Goal: Task Accomplishment & Management: Use online tool/utility

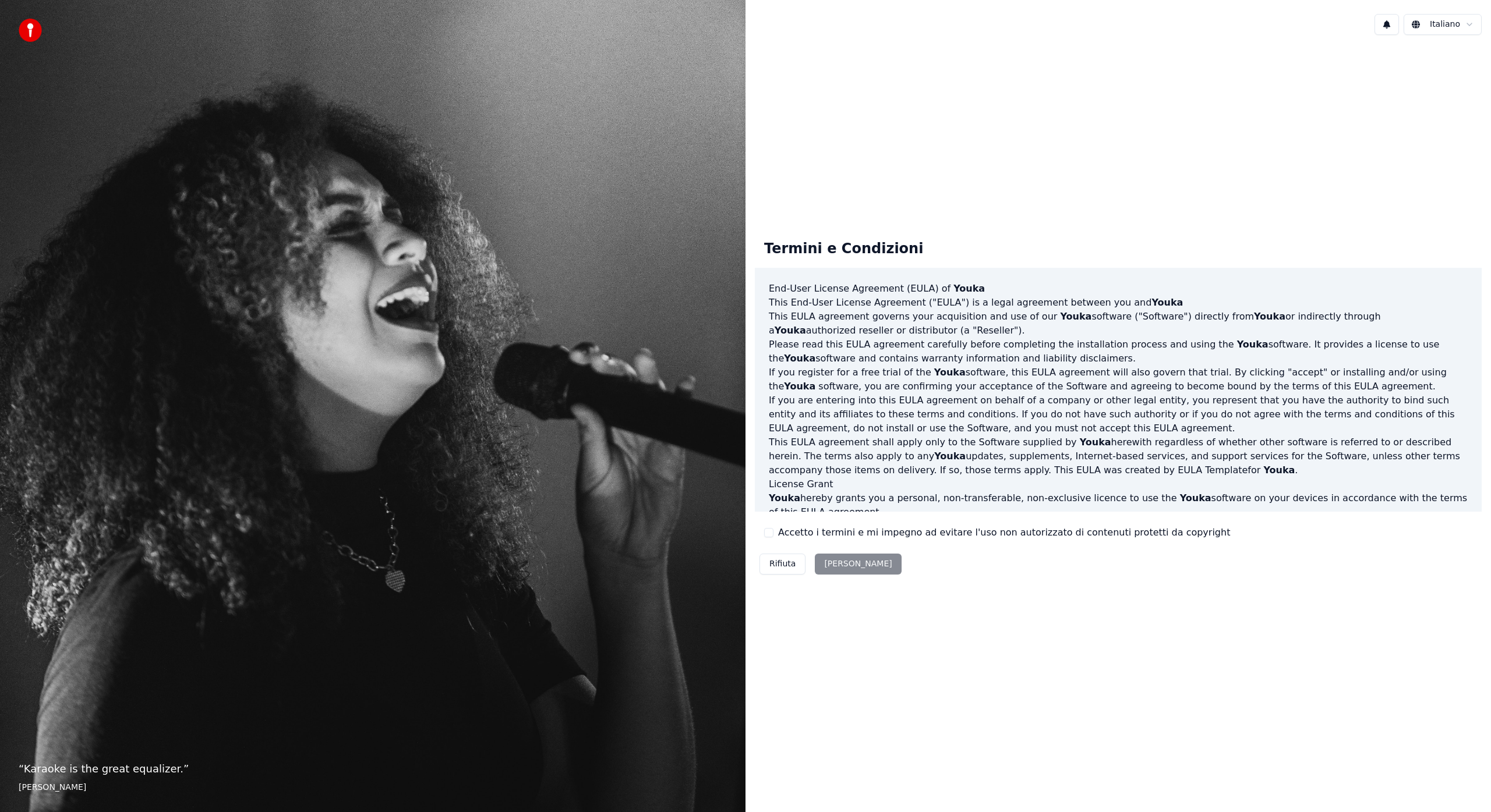
drag, startPoint x: 769, startPoint y: 535, endPoint x: 777, endPoint y: 541, distance: 10.0
click at [770, 536] on button "Accetto i termini e mi impegno ad evitare l'uso non autorizzato di contenuti pr…" at bounding box center [769, 533] width 9 height 9
click at [830, 565] on button "Accetta" at bounding box center [858, 564] width 86 height 21
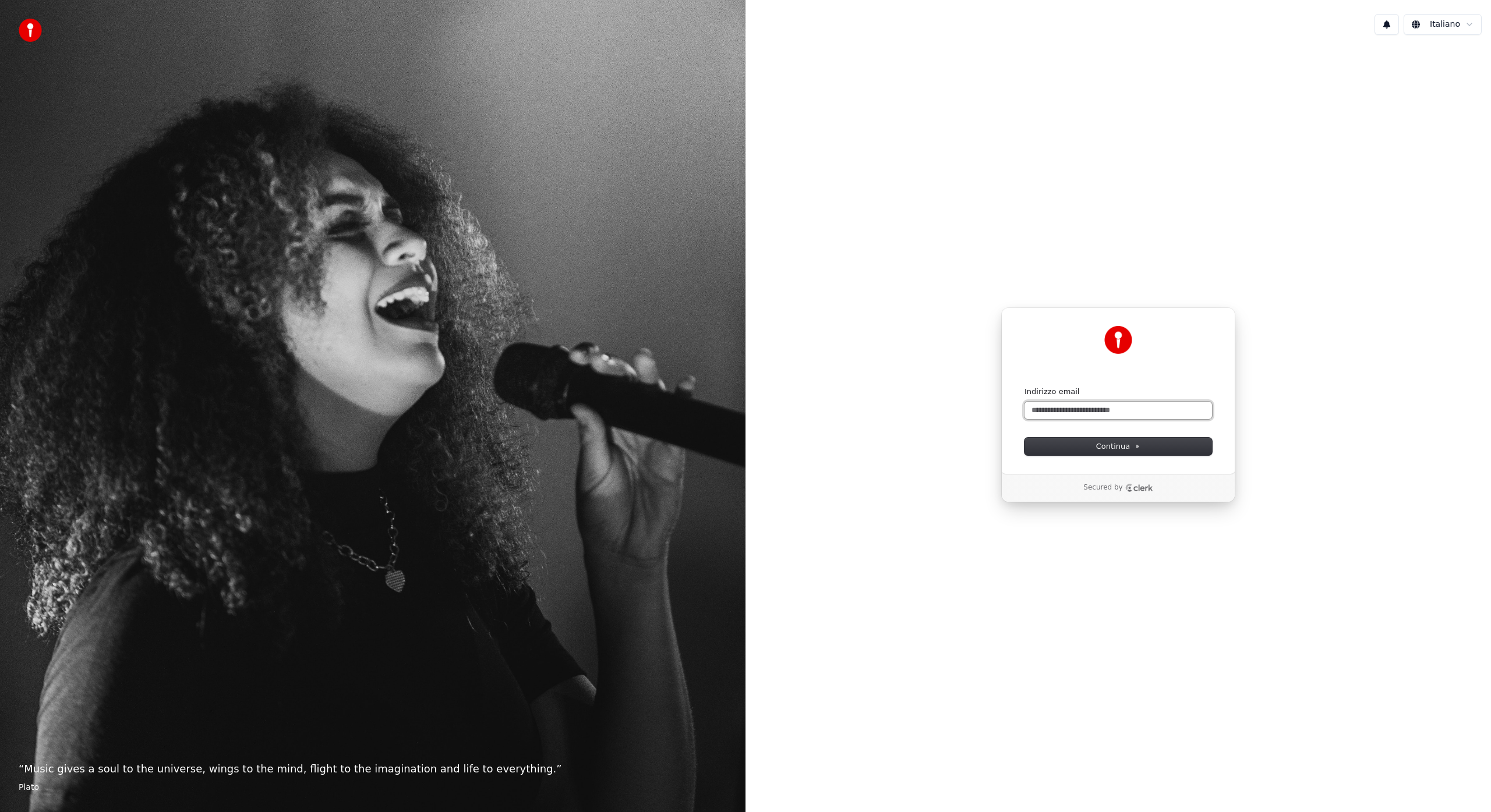
click at [1072, 410] on input "Indirizzo email" at bounding box center [1118, 410] width 188 height 17
click at [1107, 445] on span "Continua" at bounding box center [1118, 446] width 44 height 11
type input "**********"
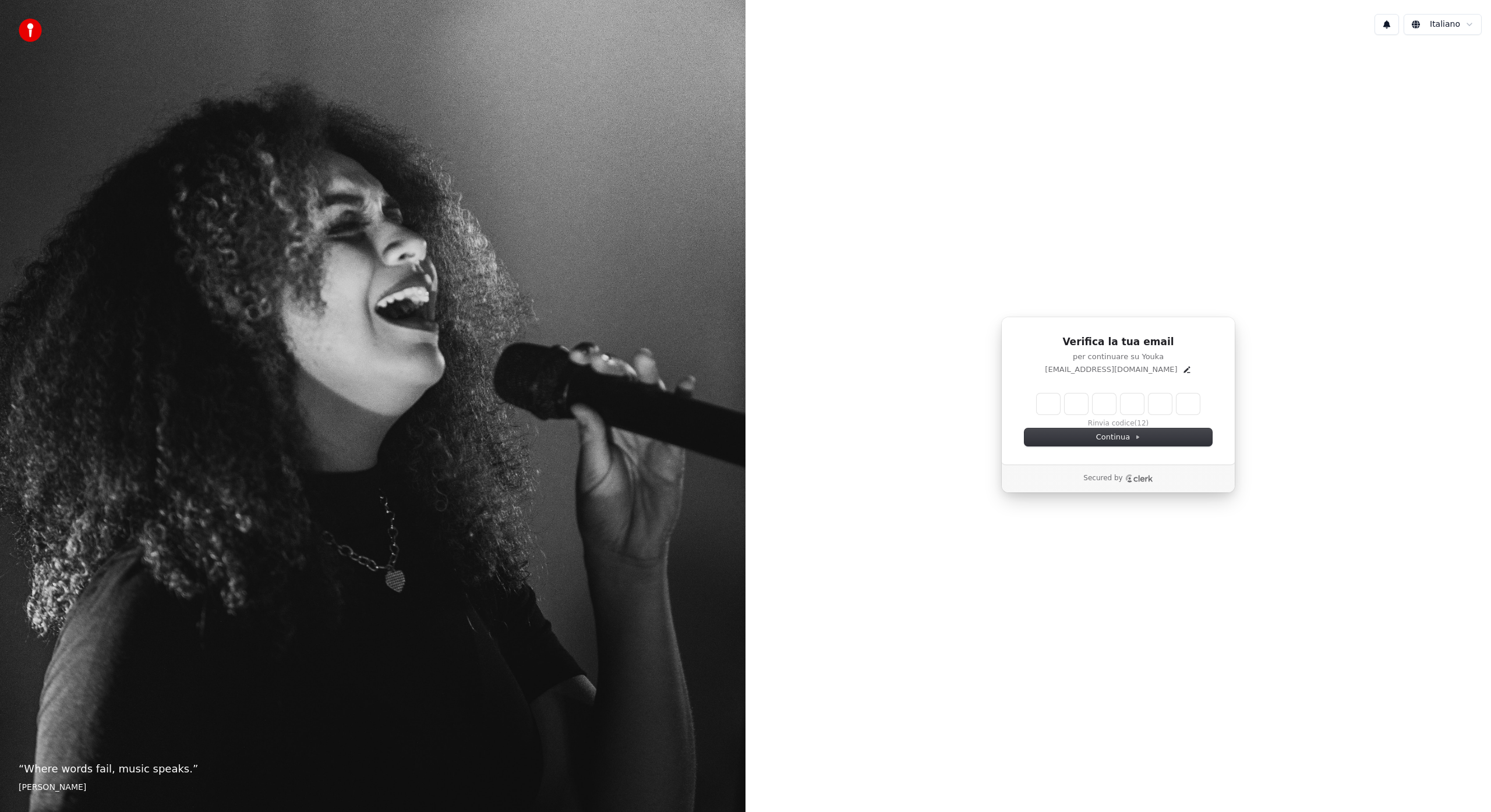
click at [1048, 399] on input "Enter verification code" at bounding box center [1119, 404] width 163 height 21
type input "******"
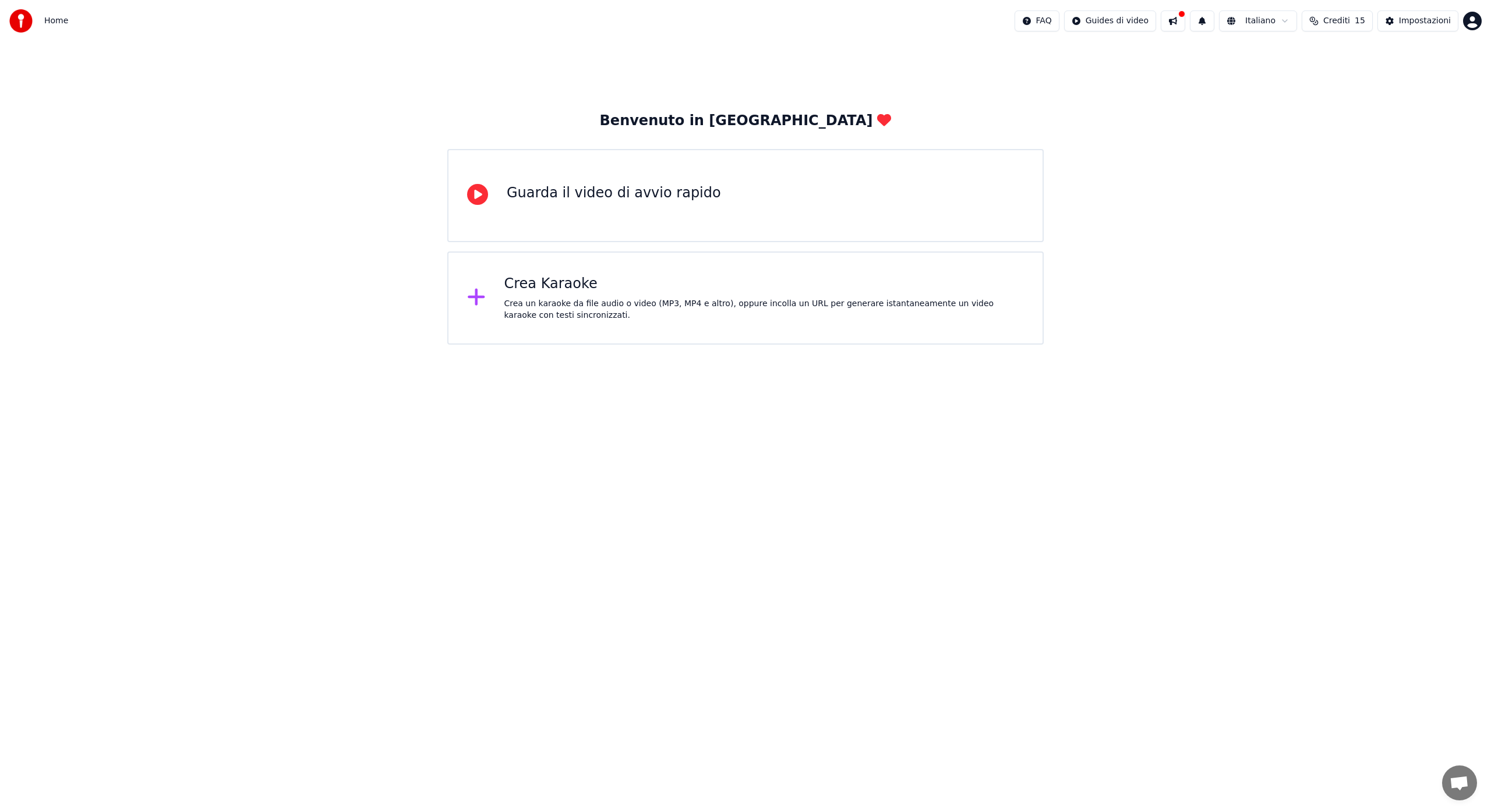
click at [479, 196] on icon at bounding box center [478, 195] width 21 height 21
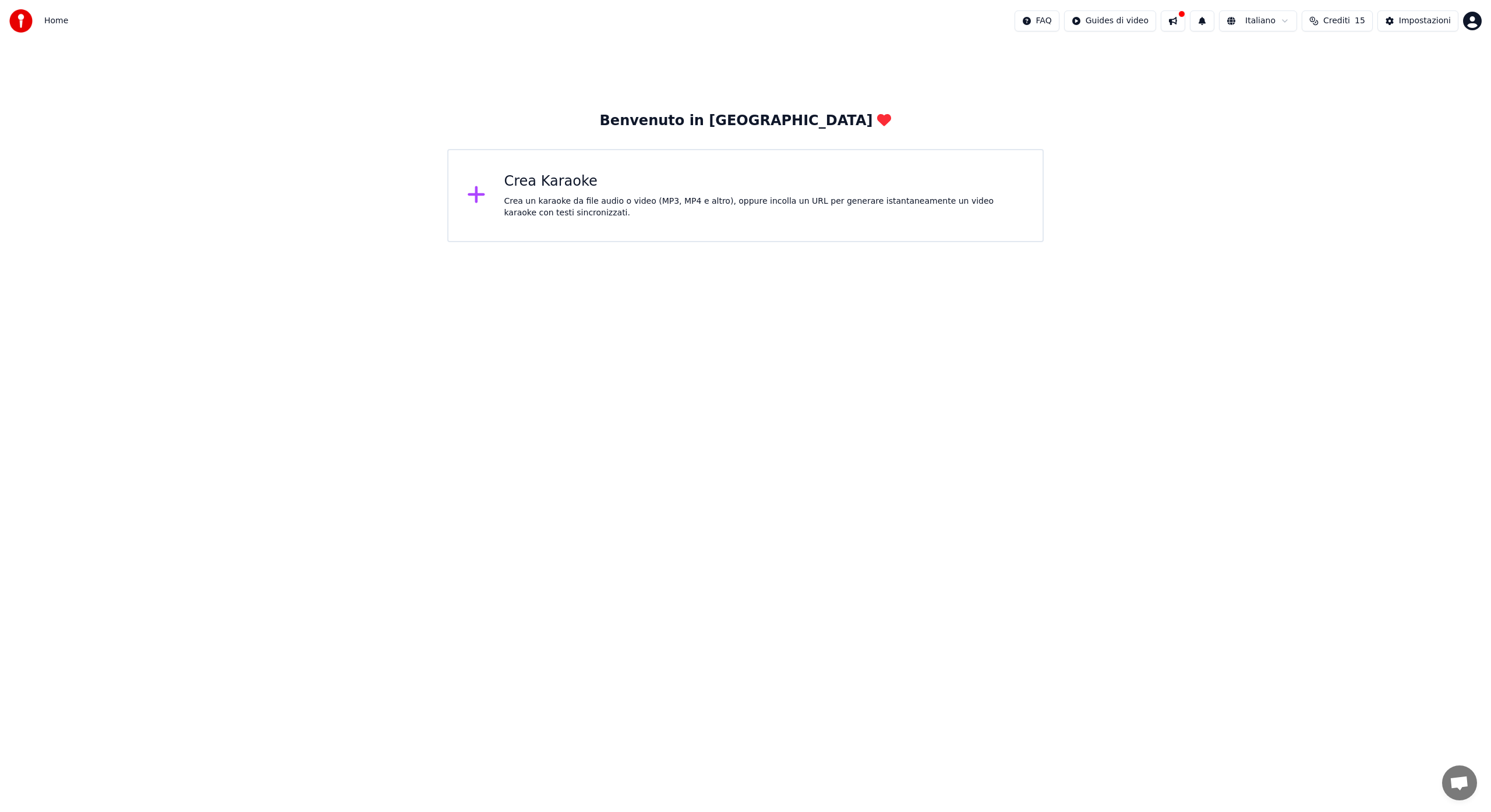
click at [486, 209] on div "Crea Karaoke Crea un karaoke da file audio o video (MP3, MP4 e altro), oppure i…" at bounding box center [746, 195] width 596 height 93
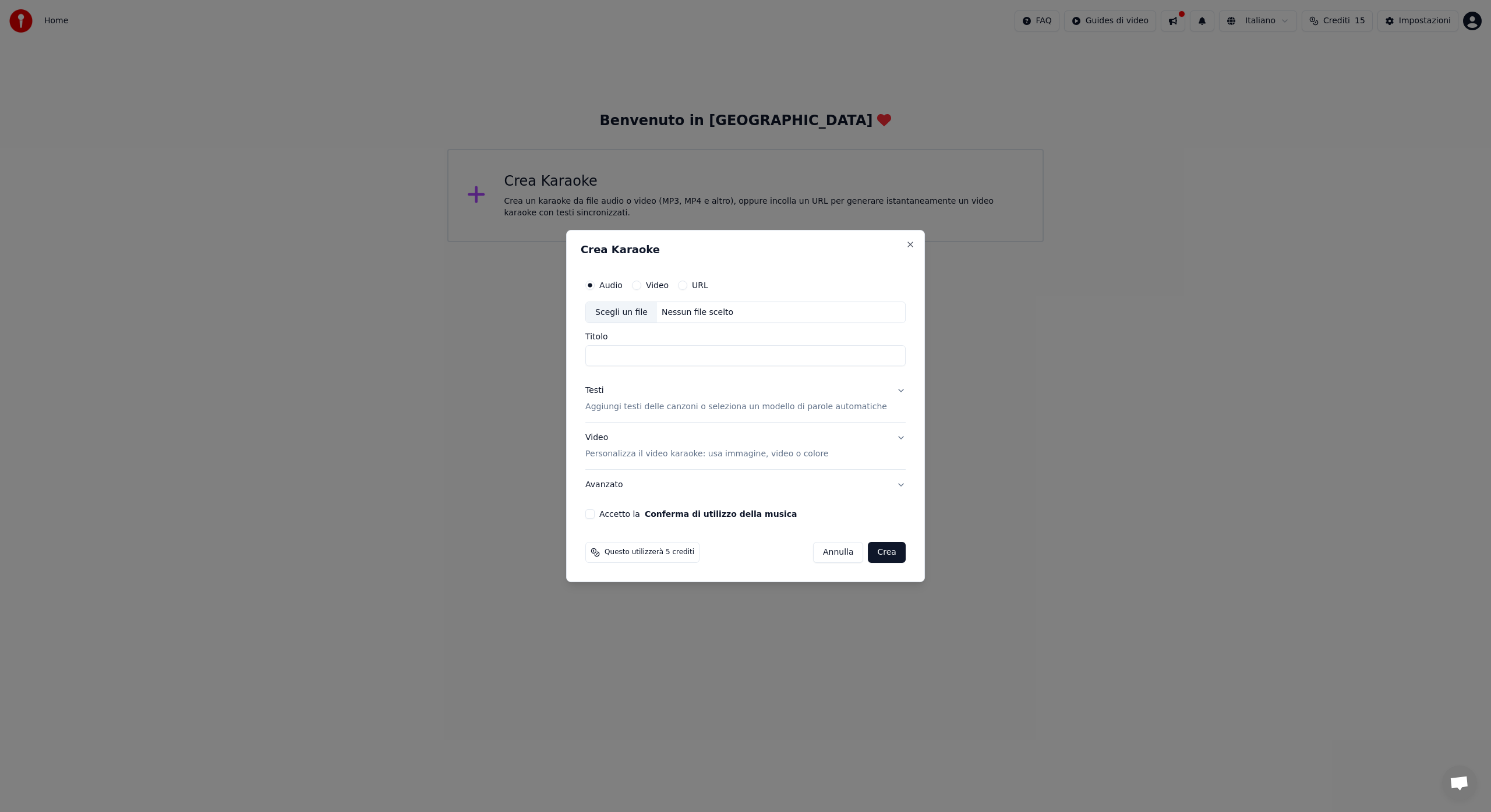
click at [700, 310] on div "Nessun file scelto" at bounding box center [697, 313] width 81 height 12
type input "**********"
click at [675, 407] on p "Aggiungi testi delle canzoni o seleziona un modello di parole automatiche" at bounding box center [736, 407] width 302 height 12
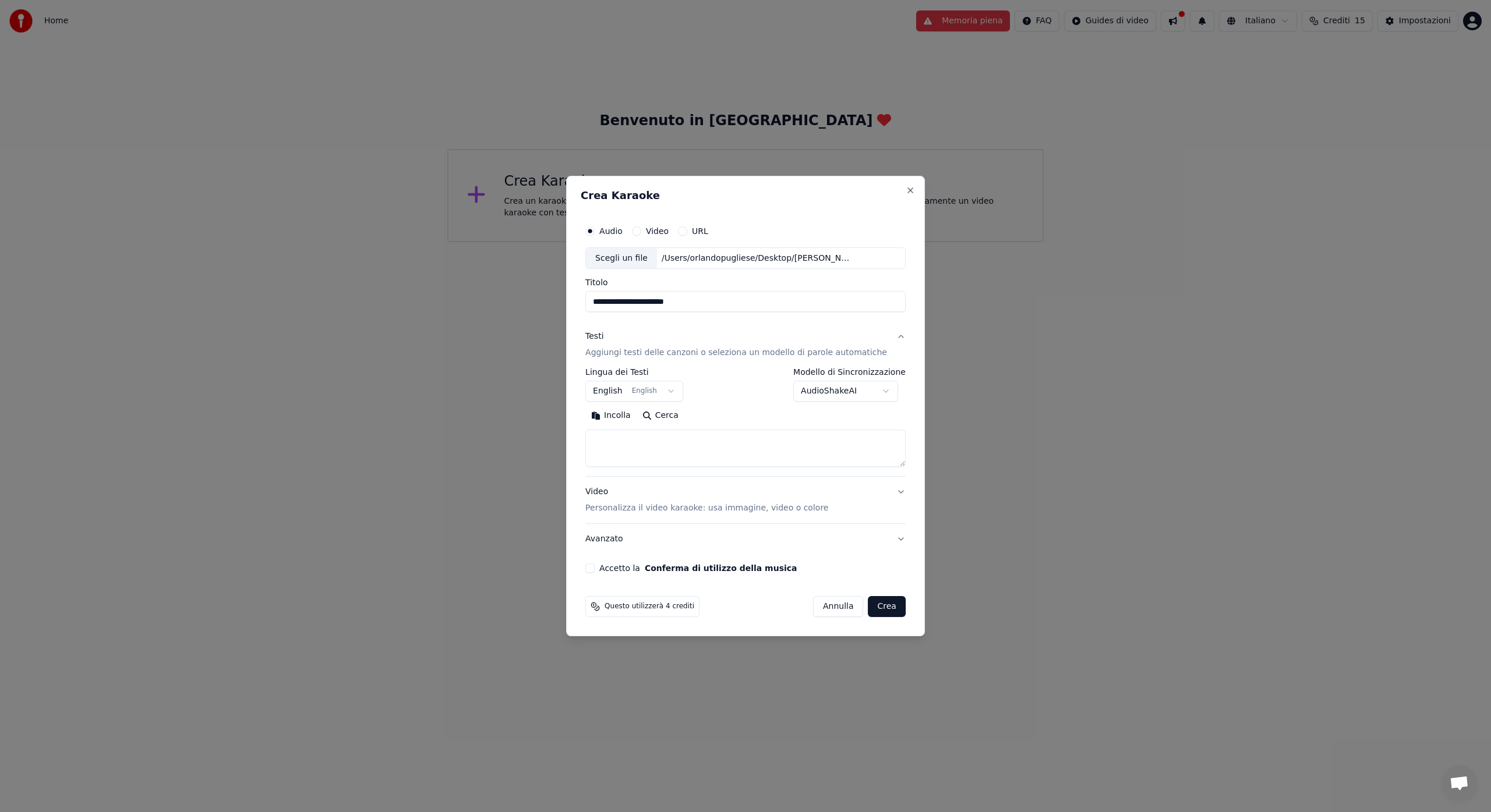
click at [667, 447] on textarea at bounding box center [745, 449] width 320 height 37
click at [594, 570] on button "Accetto la Conferma di utilizzo della musica" at bounding box center [590, 568] width 9 height 9
click at [871, 609] on button "Crea" at bounding box center [887, 607] width 37 height 21
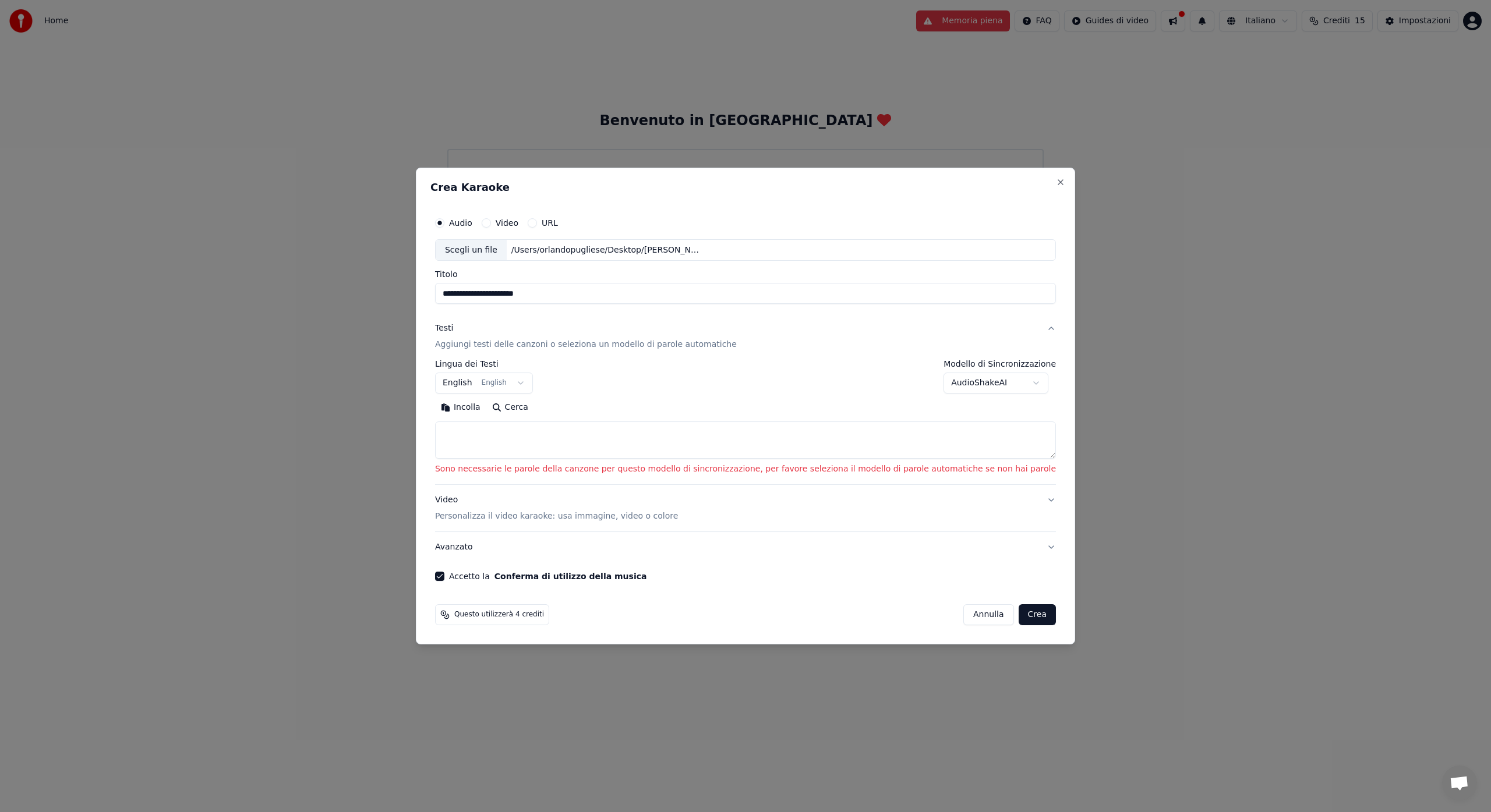
click at [657, 434] on textarea at bounding box center [746, 440] width 621 height 37
click at [533, 381] on button "English English" at bounding box center [484, 383] width 98 height 21
select select "**"
click at [1015, 242] on body "**********" at bounding box center [746, 121] width 1491 height 242
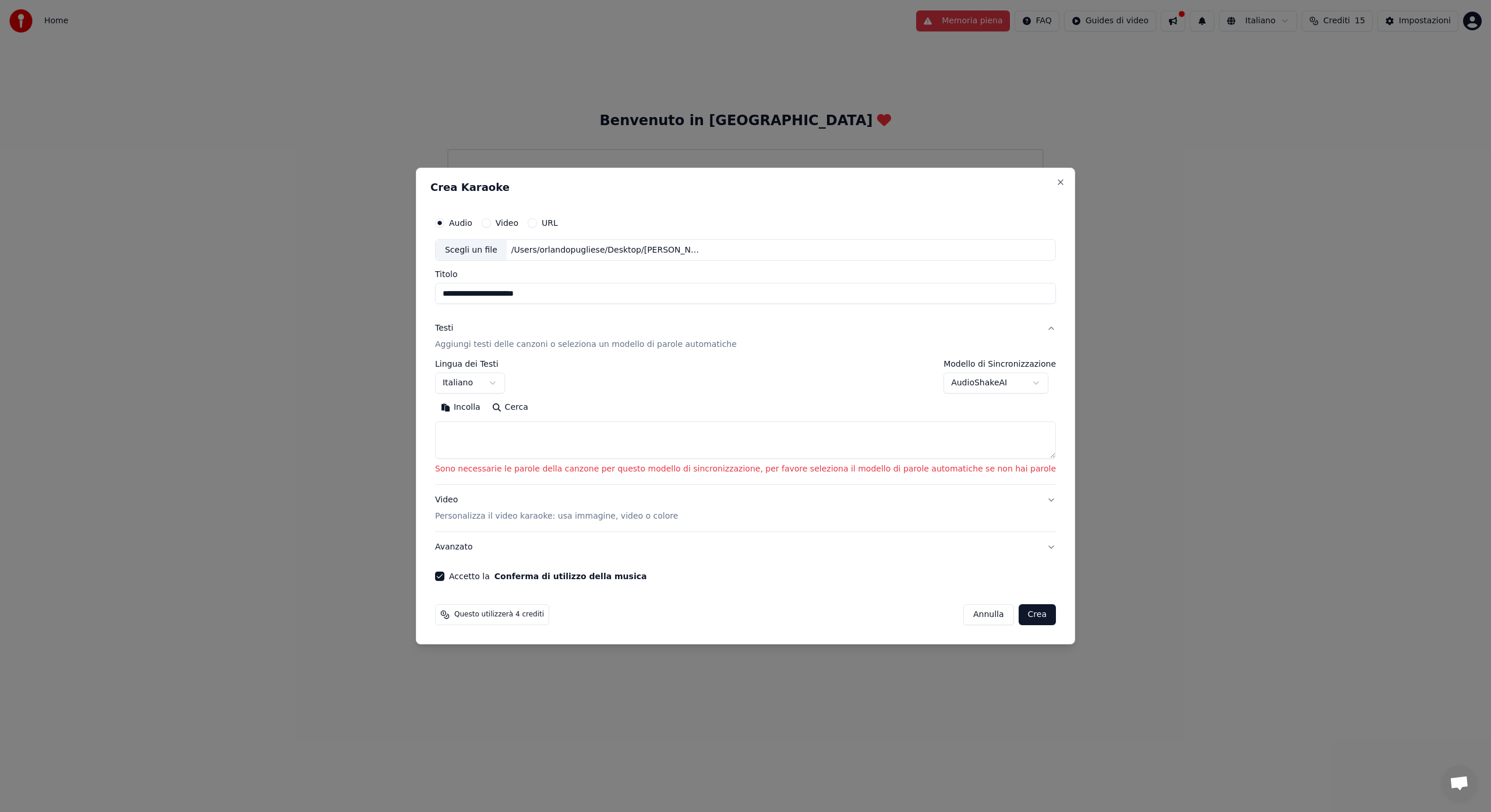
click at [1015, 242] on body "**********" at bounding box center [746, 121] width 1491 height 242
click at [771, 376] on div "**********" at bounding box center [746, 377] width 621 height 34
click at [658, 444] on textarea at bounding box center [746, 440] width 621 height 37
click at [486, 407] on button "Incolla" at bounding box center [461, 408] width 51 height 19
type textarea "**********"
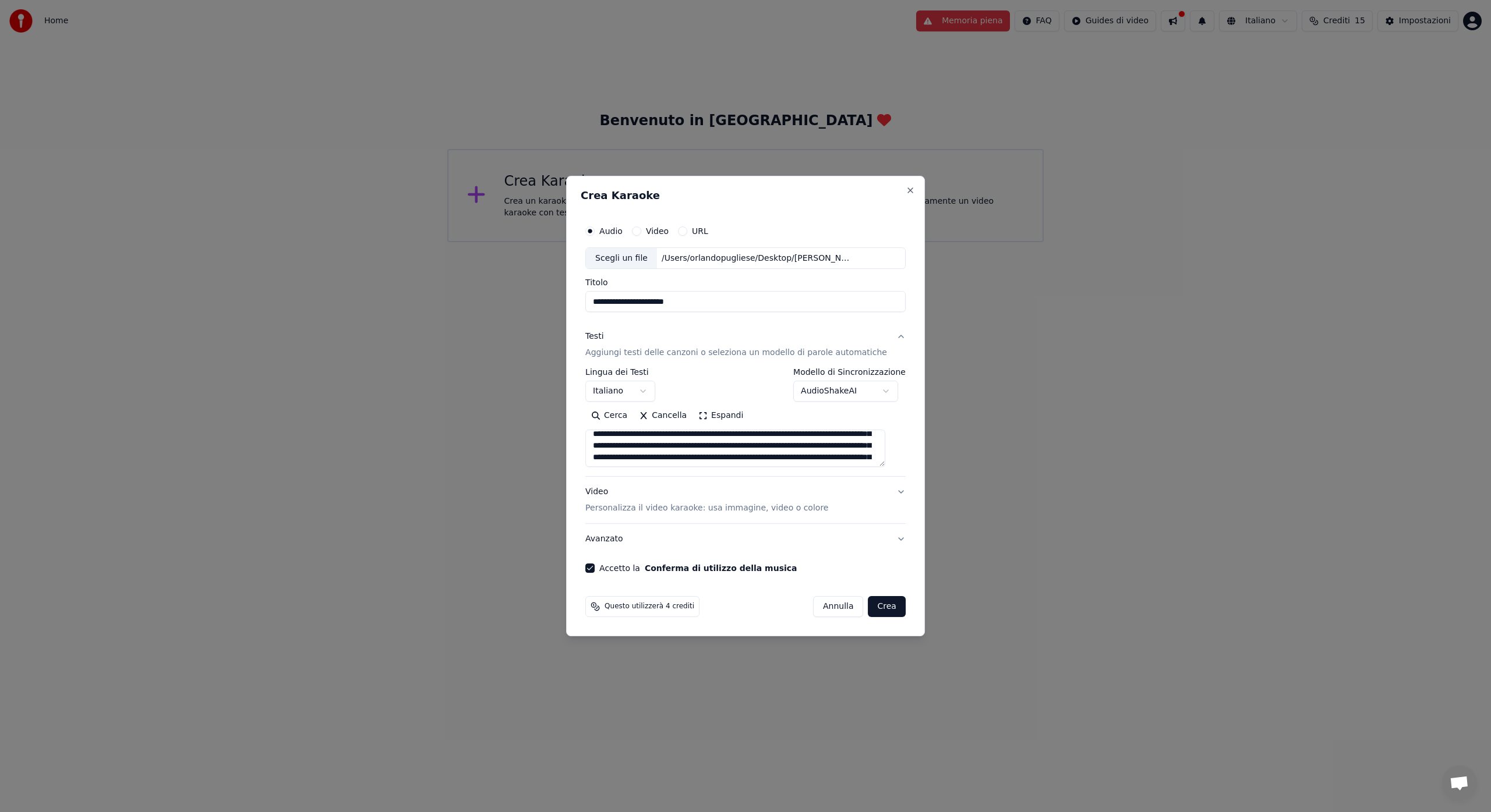
scroll to position [101, 0]
click at [871, 607] on button "Crea" at bounding box center [887, 607] width 37 height 21
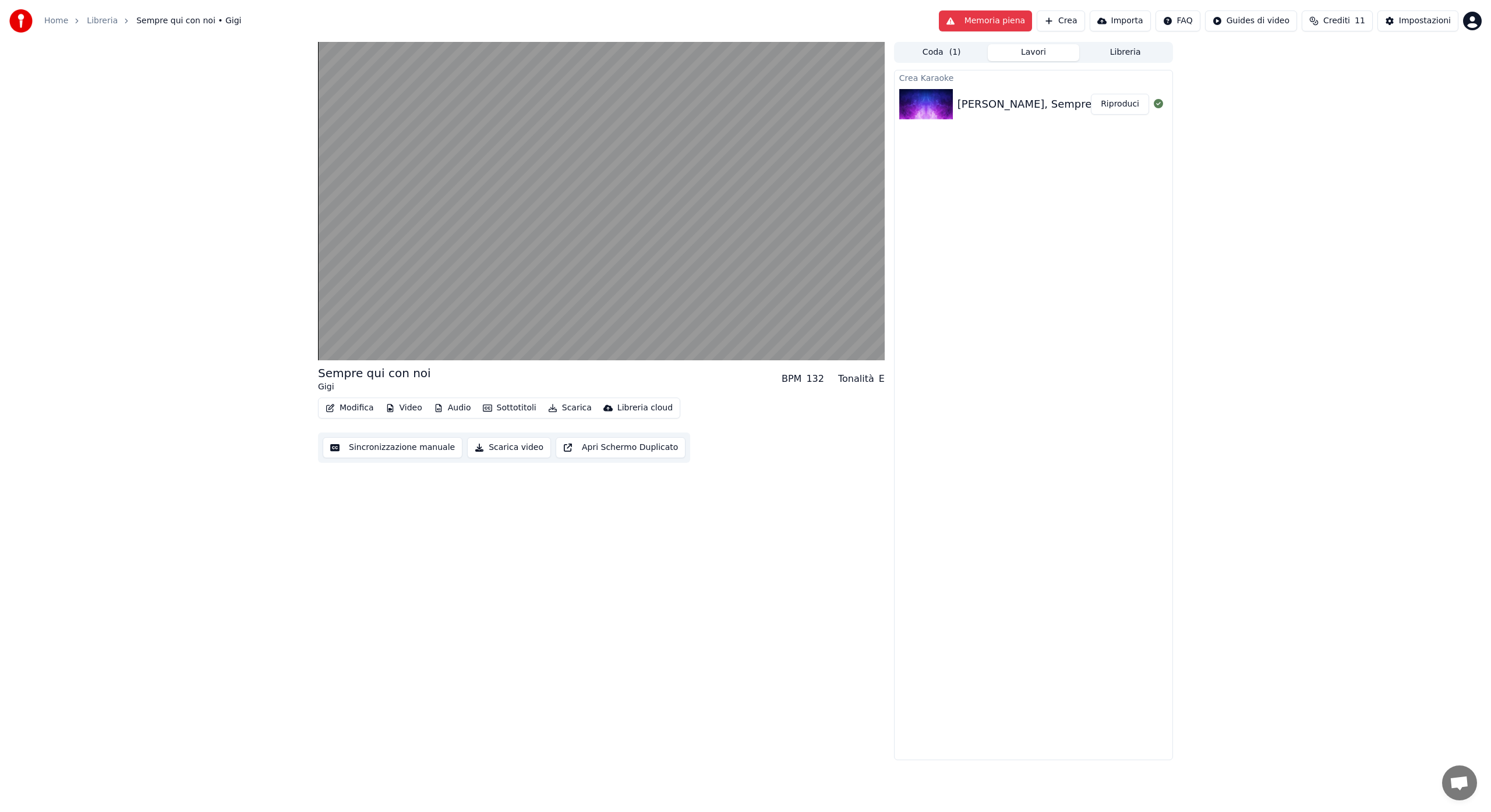
click at [565, 410] on button "Scarica" at bounding box center [570, 408] width 53 height 17
click at [563, 430] on div "Video [.mp4]" at bounding box center [588, 433] width 52 height 12
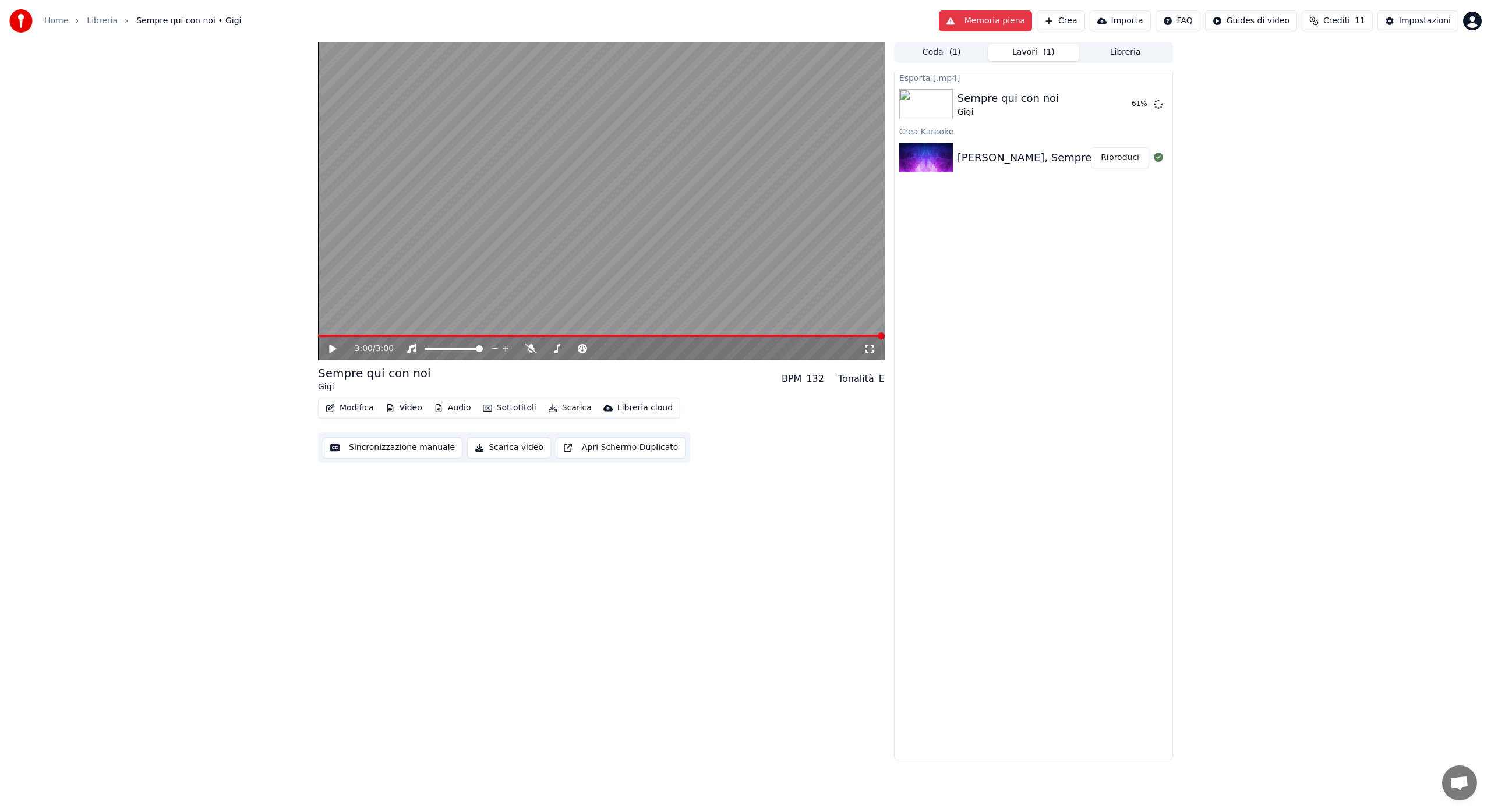
click at [60, 21] on link "Home" at bounding box center [56, 21] width 24 height 12
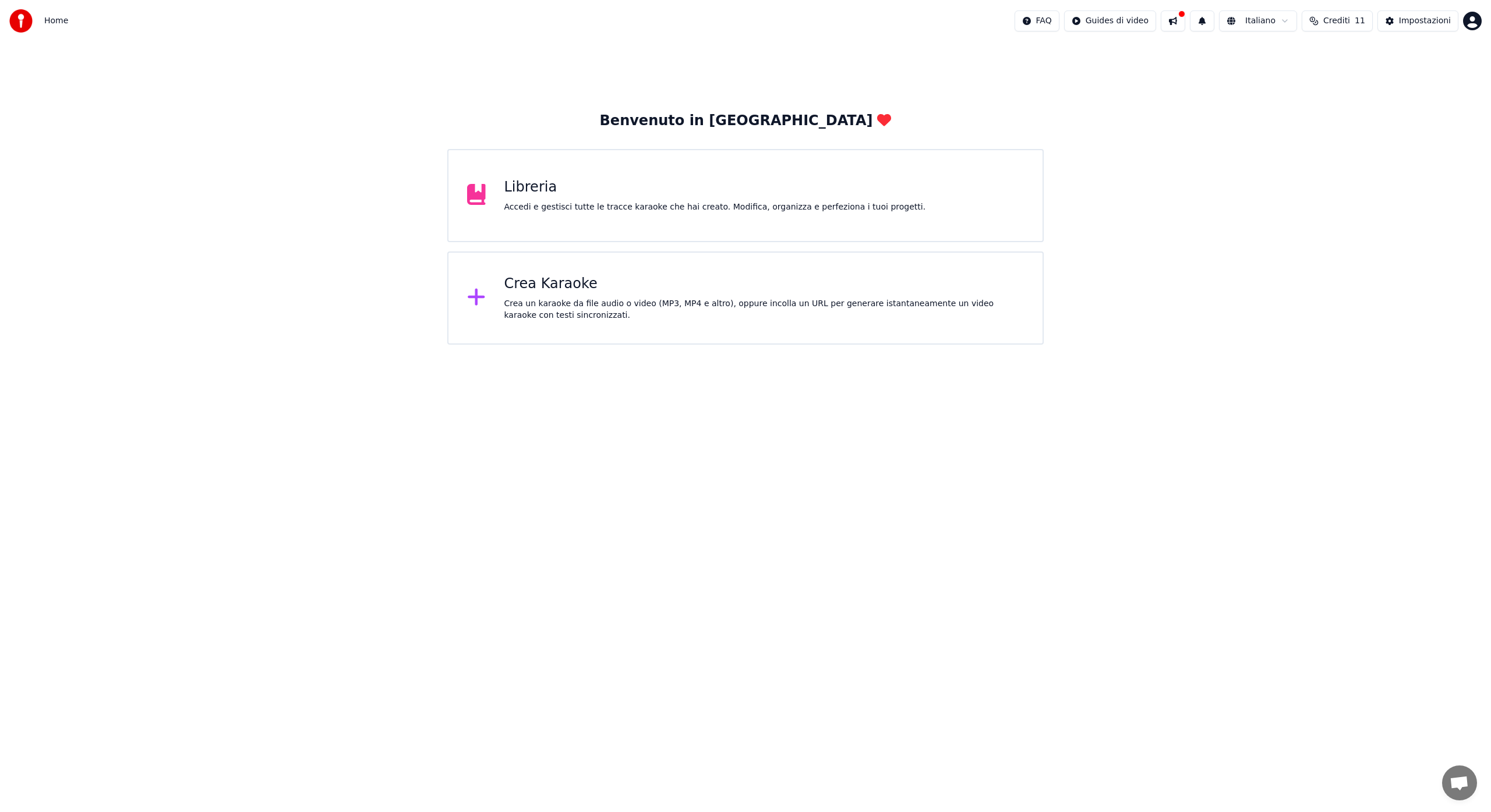
click at [551, 303] on div "Crea un karaoke da file audio o video (MP3, MP4 e altro), oppure incolla un URL…" at bounding box center [764, 309] width 520 height 23
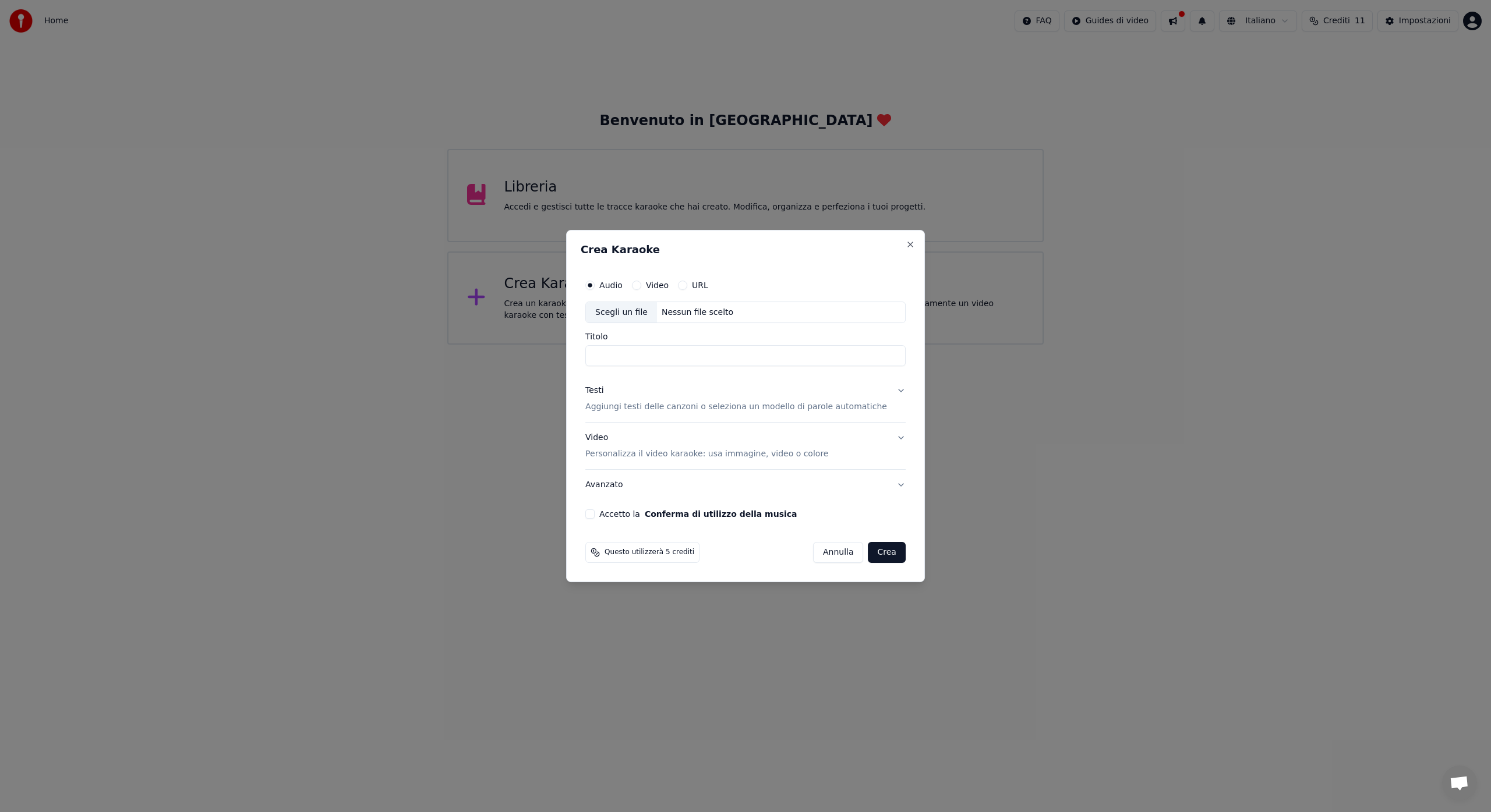
click at [686, 312] on div "Nessun file scelto" at bounding box center [697, 313] width 81 height 12
type input "**********"
click at [669, 411] on p "Aggiungi testi delle canzoni o seleziona un modello di parole automatiche" at bounding box center [736, 407] width 302 height 12
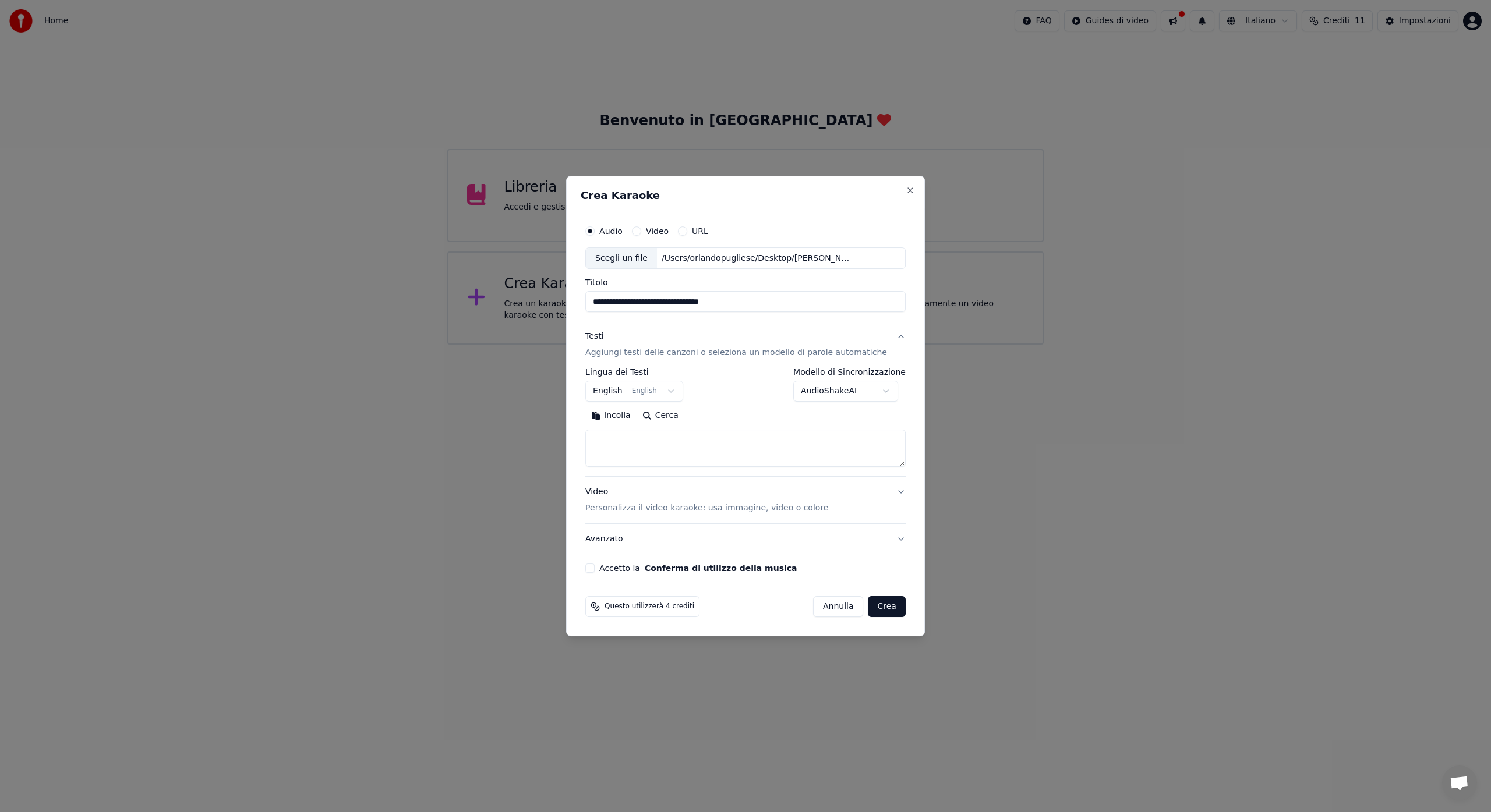
click at [678, 344] on body "**********" at bounding box center [746, 172] width 1491 height 344
select select "**"
click at [633, 441] on textarea at bounding box center [745, 449] width 320 height 37
click at [629, 418] on button "Incolla" at bounding box center [610, 416] width 51 height 19
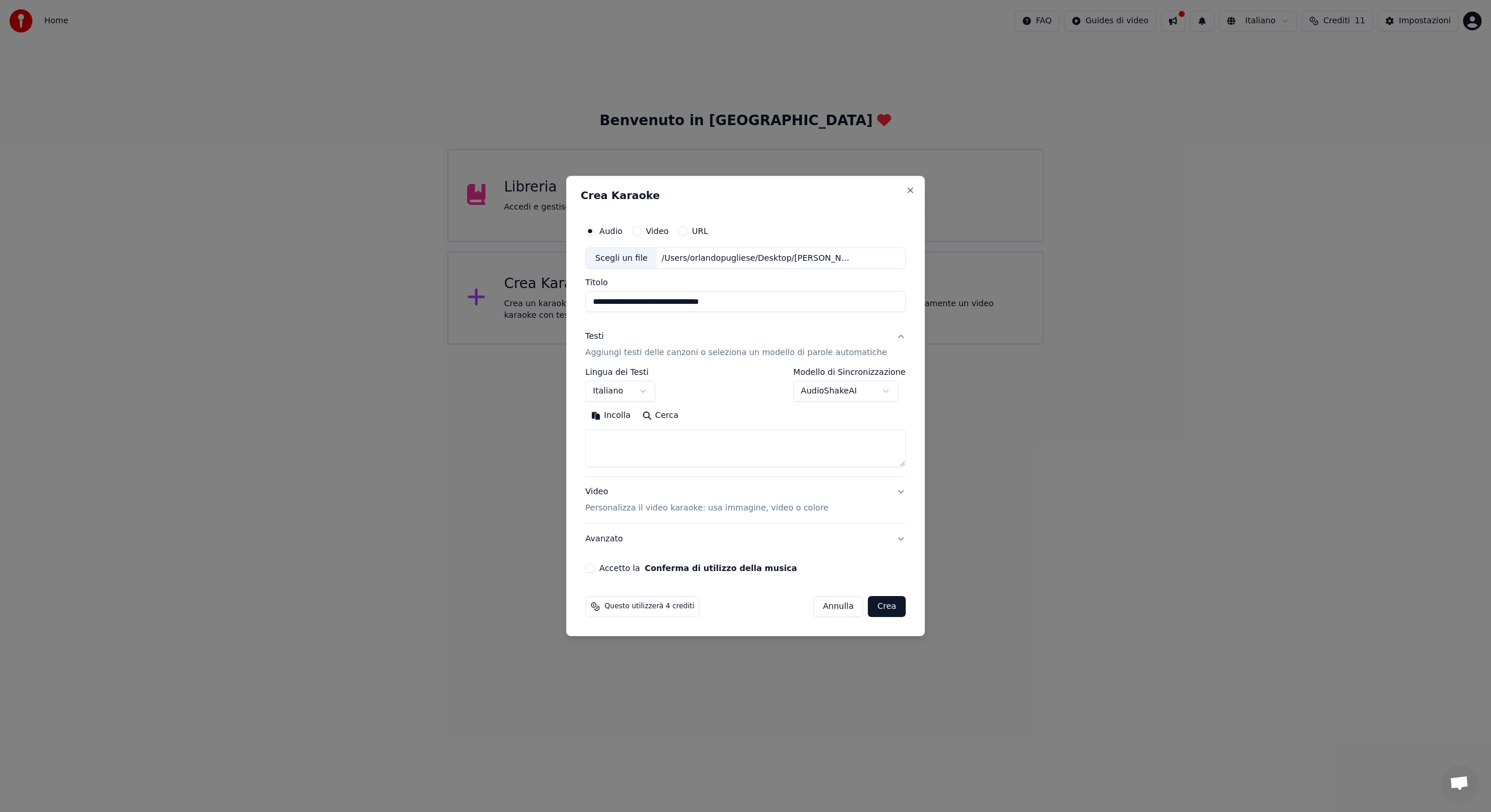
type textarea "**********"
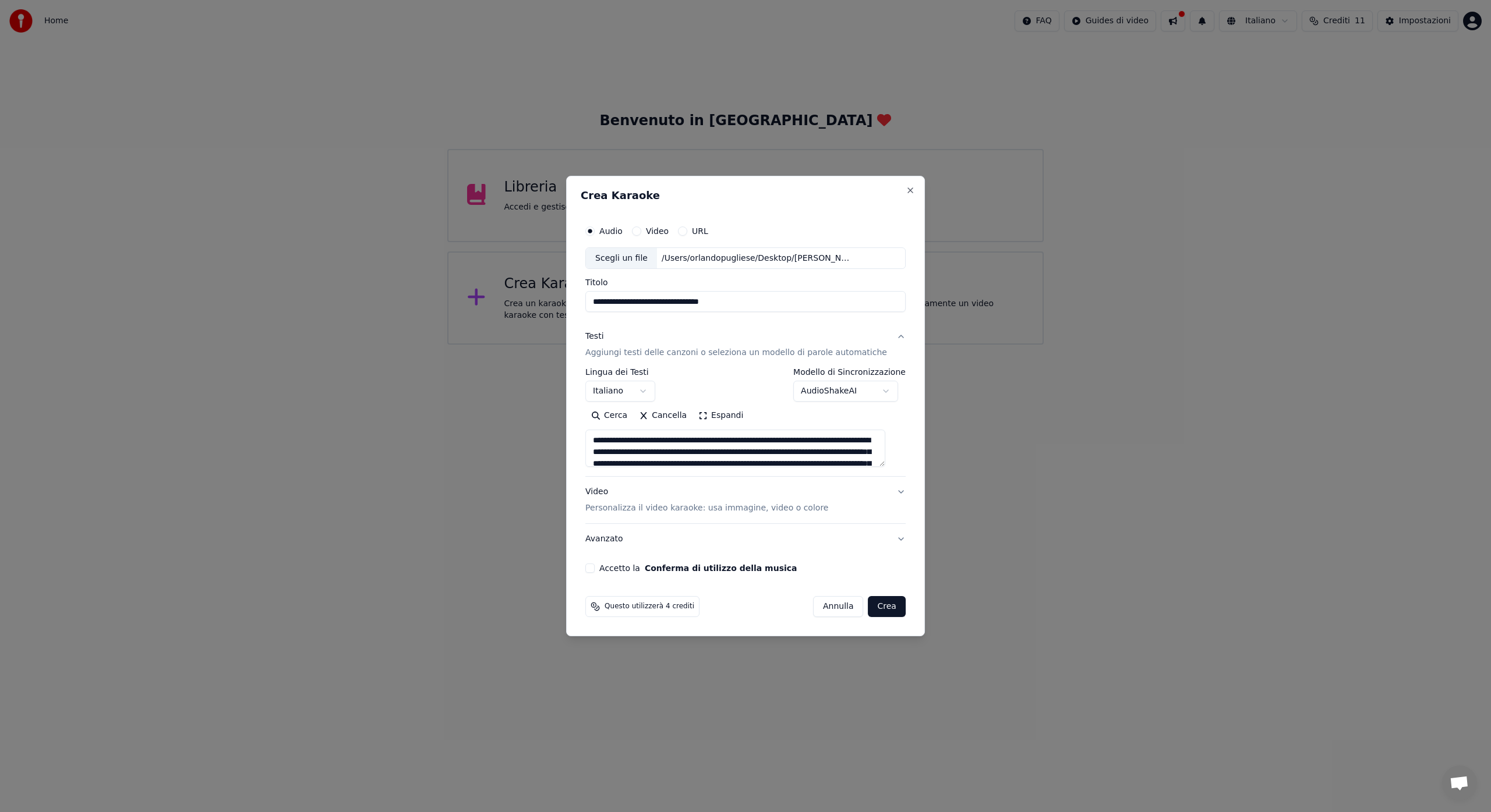
scroll to position [89, 0]
click at [877, 606] on button "Crea" at bounding box center [887, 607] width 37 height 21
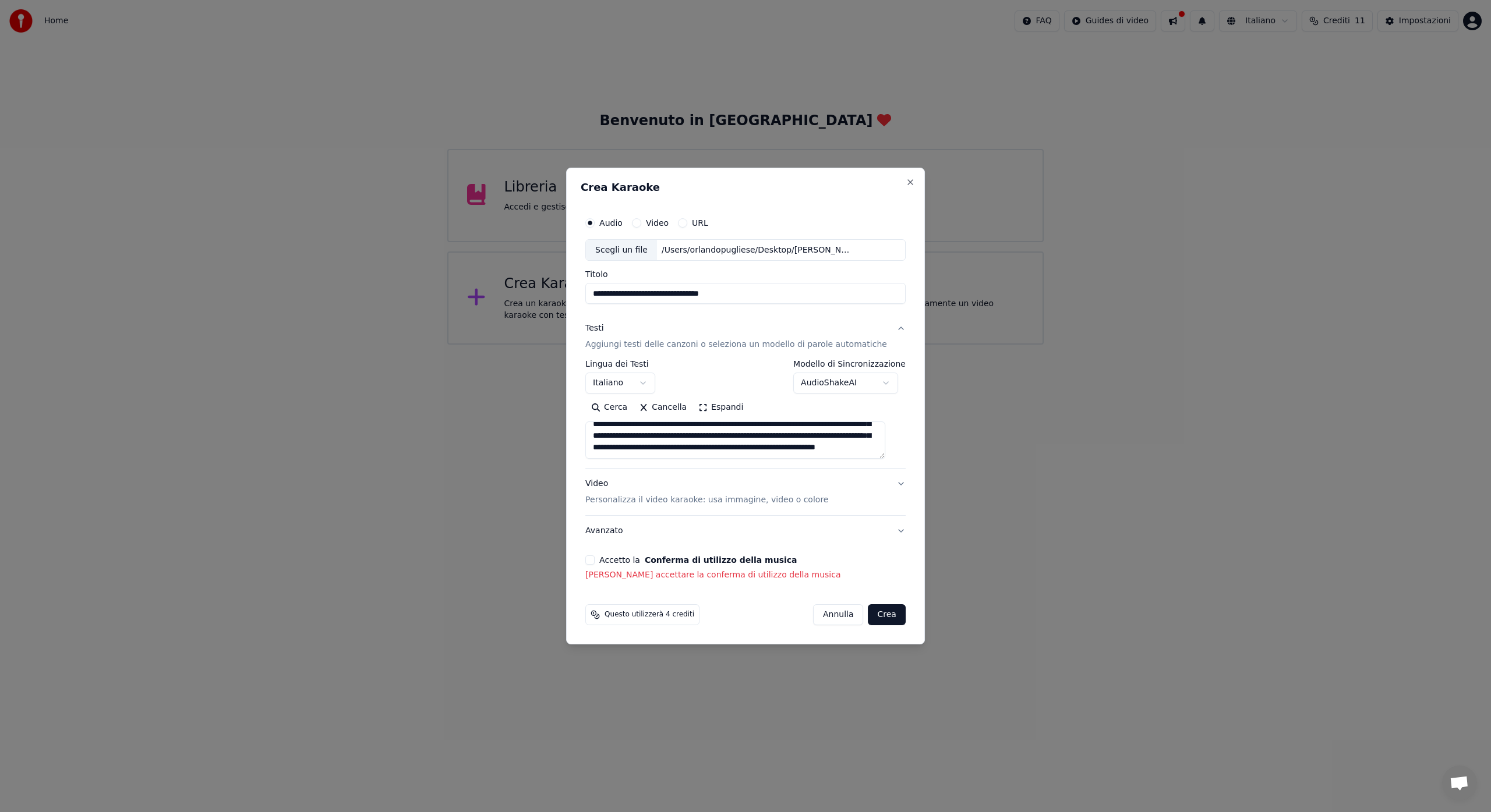
click at [594, 562] on button "Accetto la Conferma di utilizzo della musica" at bounding box center [590, 560] width 9 height 9
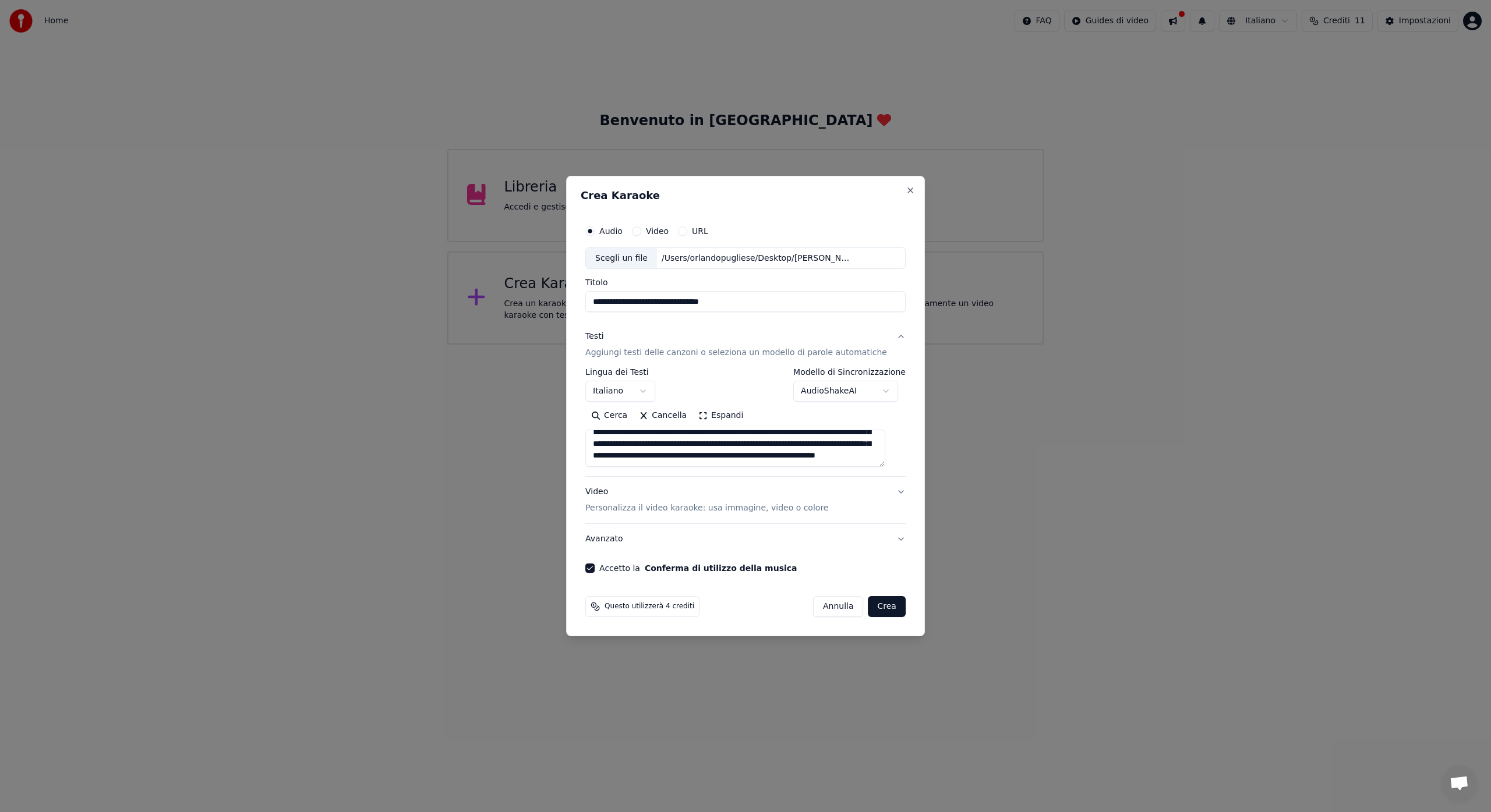
click at [871, 609] on button "Crea" at bounding box center [887, 607] width 37 height 21
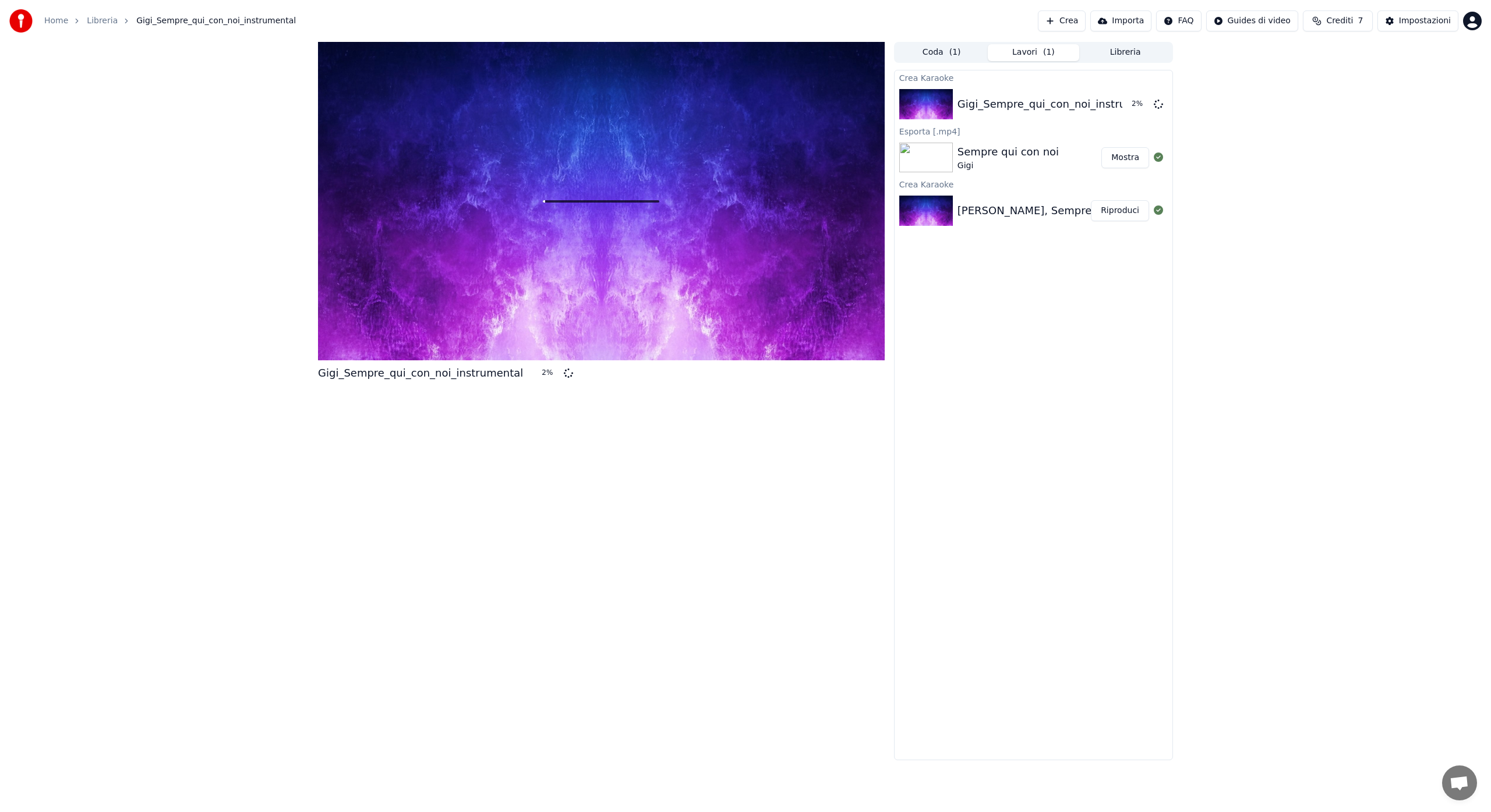
click at [1109, 157] on button "Mostra" at bounding box center [1125, 158] width 48 height 21
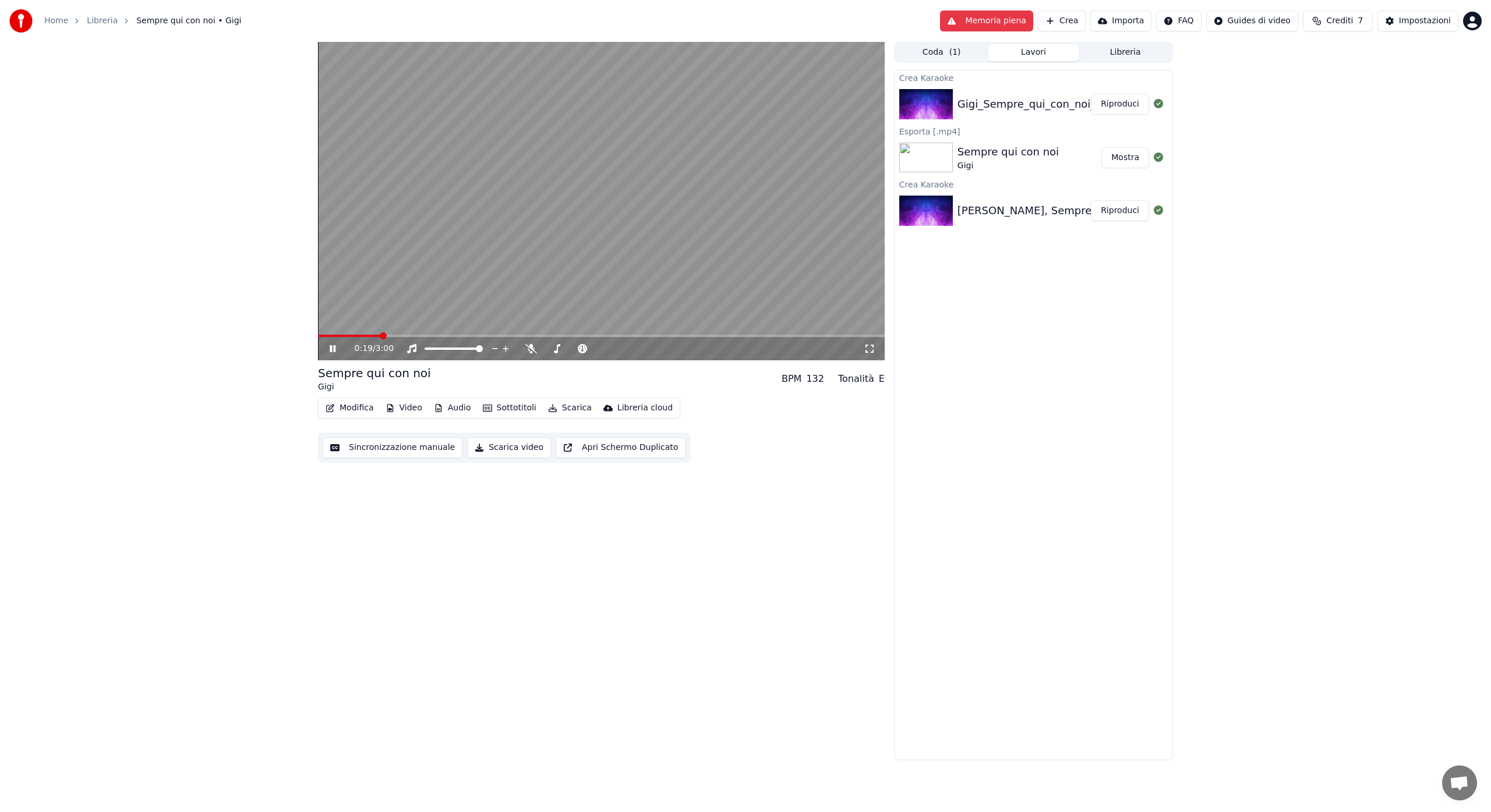
click at [333, 349] on icon at bounding box center [341, 348] width 27 height 9
click at [318, 339] on span at bounding box center [321, 336] width 7 height 7
click at [334, 348] on icon at bounding box center [333, 348] width 7 height 8
click at [318, 339] on span at bounding box center [321, 336] width 7 height 7
click at [333, 349] on icon at bounding box center [341, 348] width 27 height 9
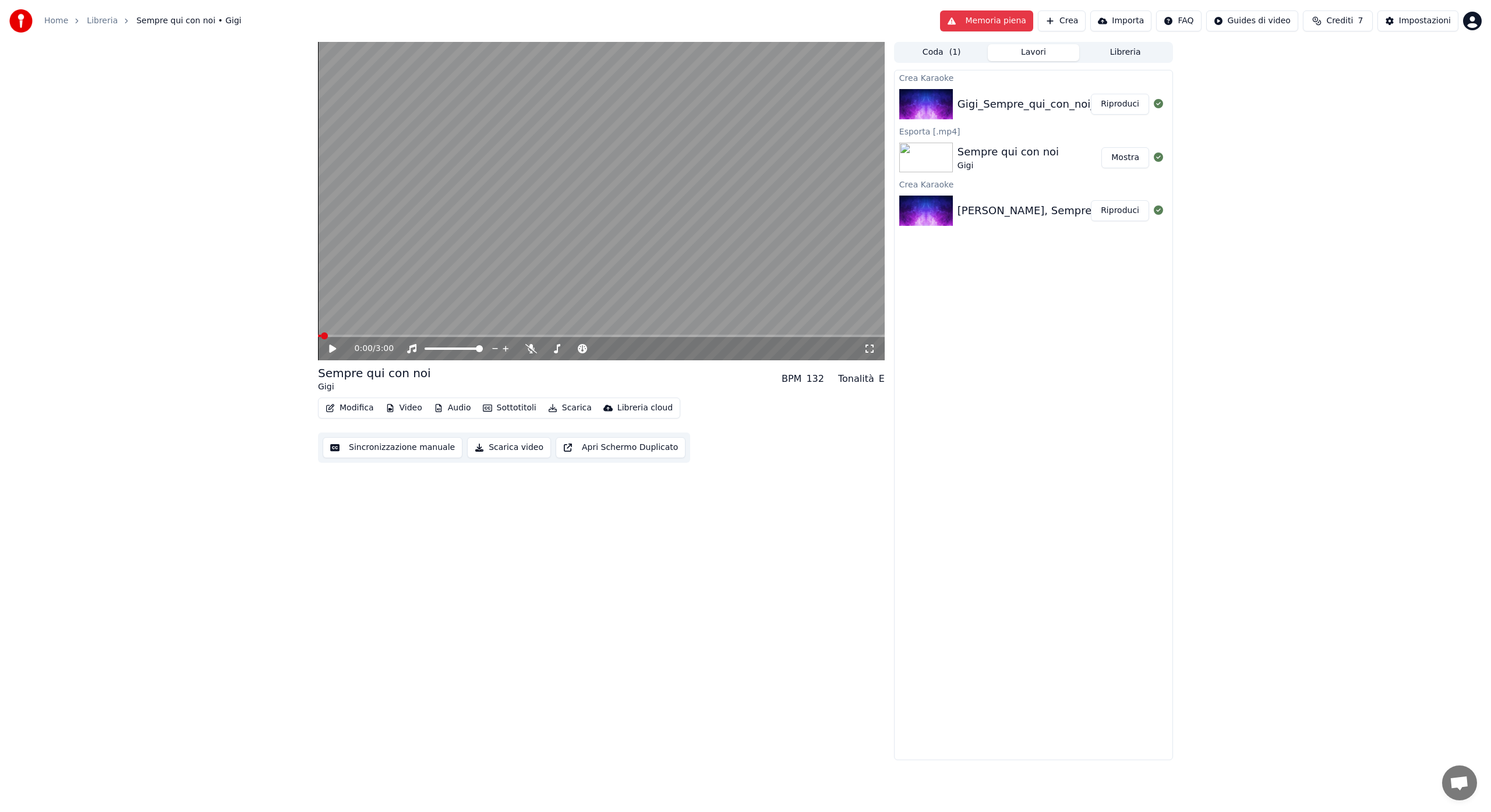
click at [490, 255] on video at bounding box center [601, 201] width 567 height 319
click at [333, 350] on icon at bounding box center [332, 348] width 6 height 7
click at [1018, 105] on div "Gigi_Sempre_qui_con_noi_instrumental" at bounding box center [1060, 104] width 205 height 17
click at [1158, 105] on icon at bounding box center [1158, 103] width 9 height 9
click at [1158, 157] on icon at bounding box center [1158, 157] width 9 height 9
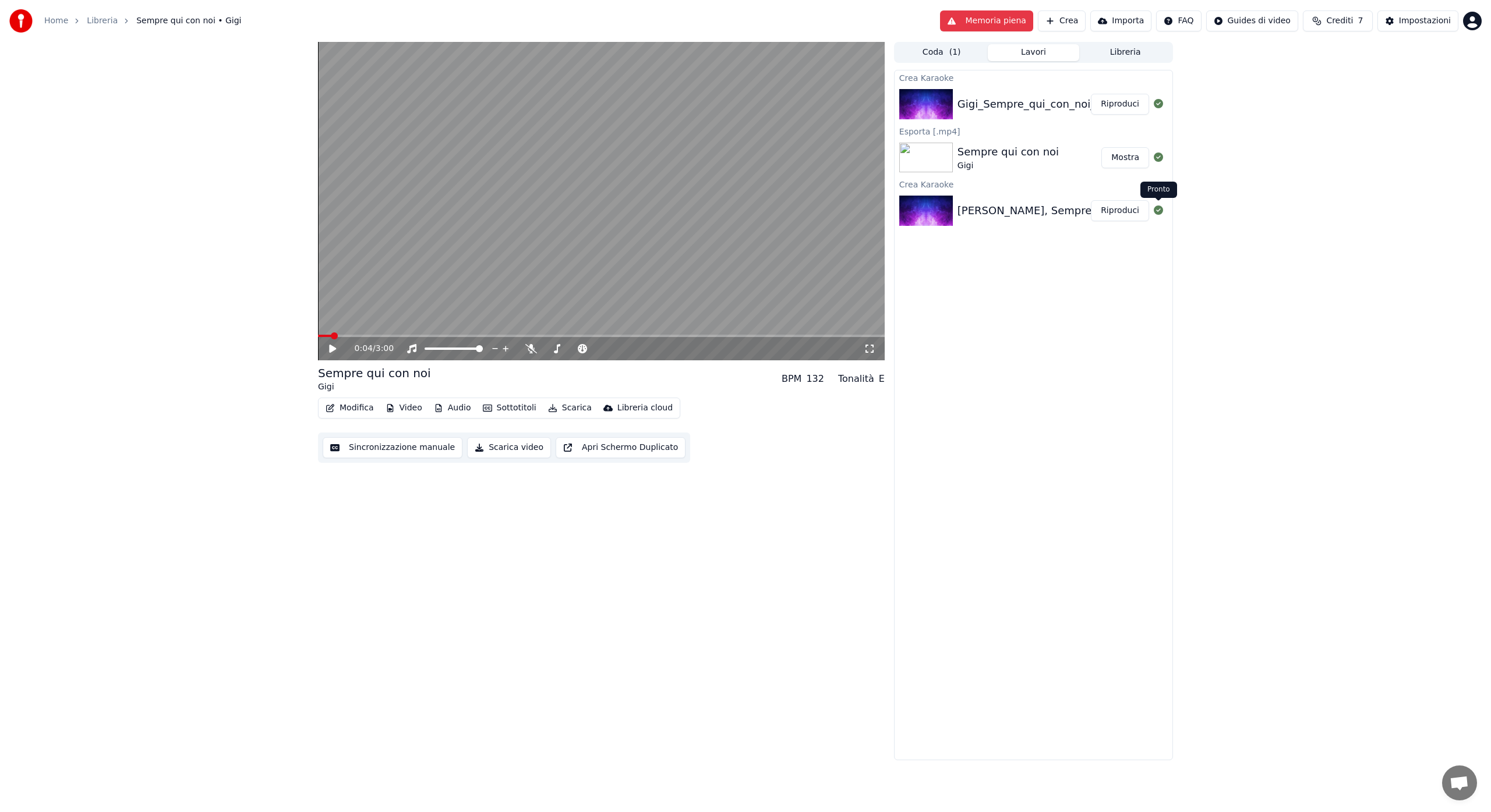
click at [1159, 209] on icon at bounding box center [1158, 210] width 9 height 9
click at [1030, 209] on div "[PERSON_NAME], Sempre qui con noi" at bounding box center [1055, 211] width 195 height 17
click at [331, 349] on icon at bounding box center [333, 348] width 7 height 8
click at [333, 349] on icon at bounding box center [332, 348] width 6 height 7
click at [1128, 154] on button "Mostra" at bounding box center [1125, 158] width 48 height 21
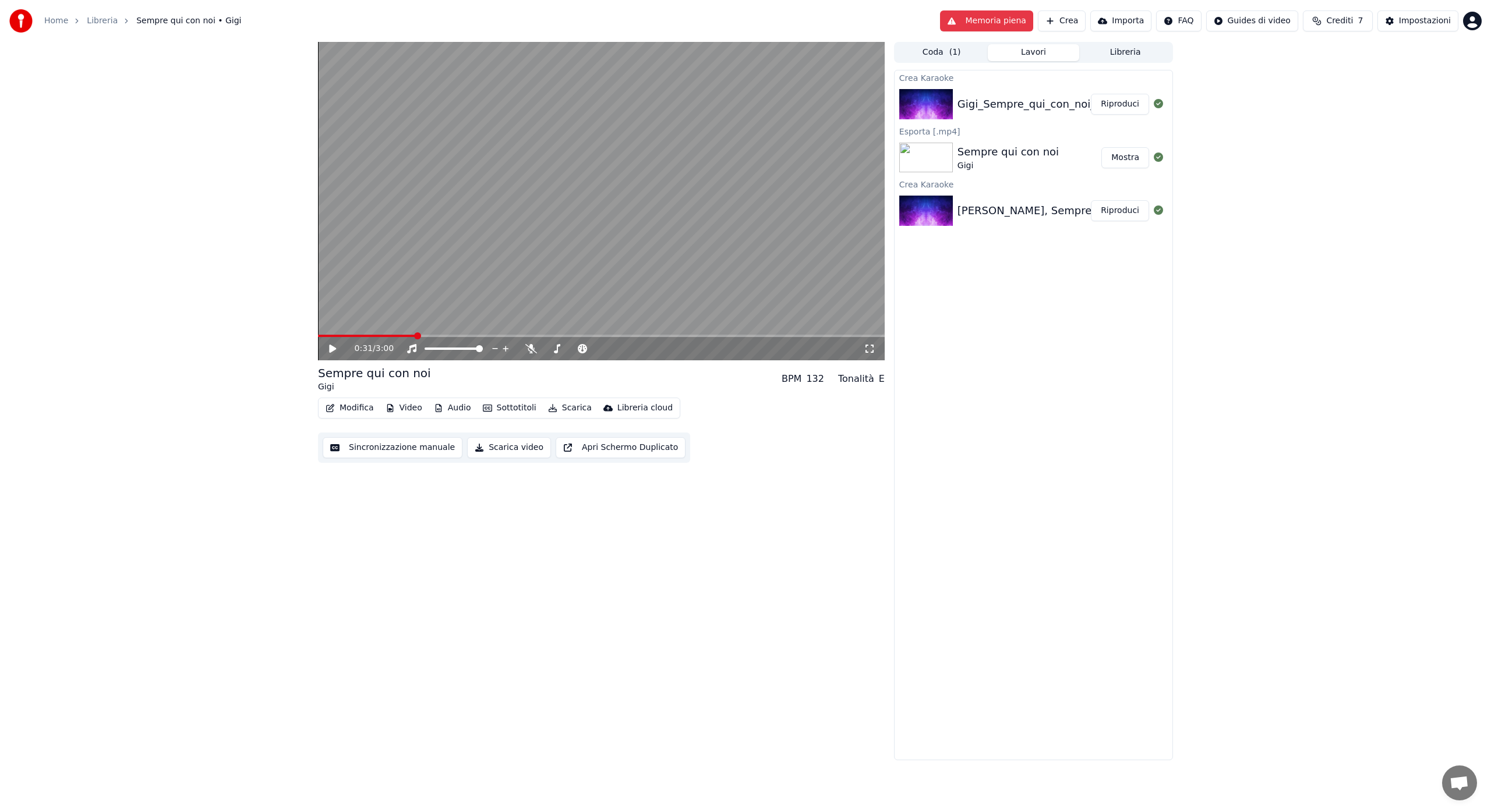
click at [407, 272] on video at bounding box center [601, 201] width 567 height 319
click at [331, 350] on icon at bounding box center [332, 348] width 6 height 7
click at [70, 91] on div "0:31 / 3:00 Sempre qui con noi Gigi BPM 132 Tonalità E Modifica Video Audio Sot…" at bounding box center [746, 401] width 1491 height 719
click at [78, 86] on div "0:31 / 3:00 Sempre qui con noi Gigi BPM 132 Tonalità E Modifica Video Audio Sot…" at bounding box center [746, 401] width 1491 height 719
click at [78, 86] on div "0:31 / 3:00 Sempre qui con noi Gigi BPM 132 Tonalità E Modifica Video Audio Sot…" at bounding box center [746, 401] width 1491 height 719
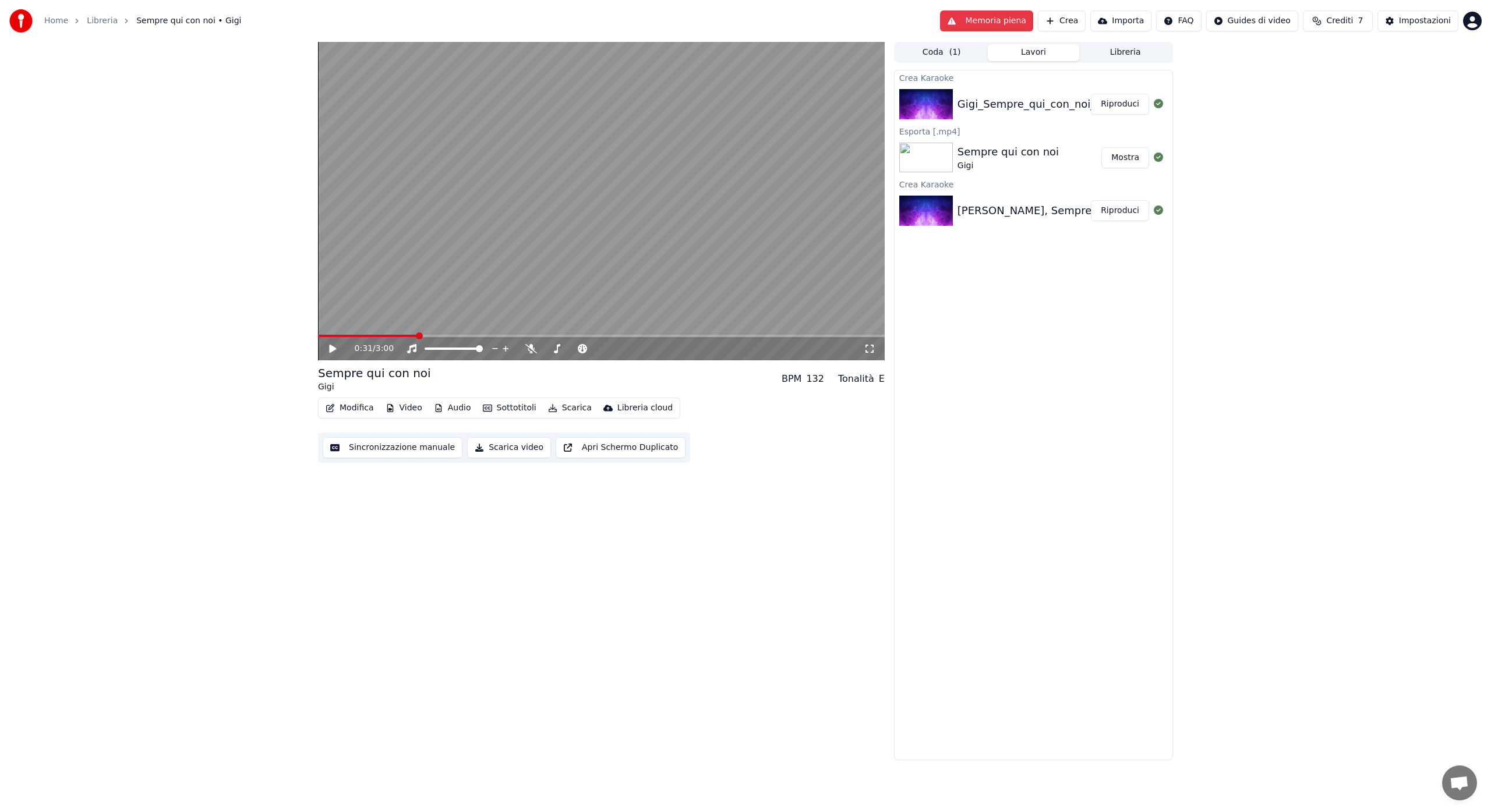
click at [78, 86] on div "0:31 / 3:00 Sempre qui con noi Gigi BPM 132 Tonalità E Modifica Video Audio Sot…" at bounding box center [746, 401] width 1491 height 719
click at [942, 47] on button "Coda ( 1 )" at bounding box center [942, 52] width 92 height 17
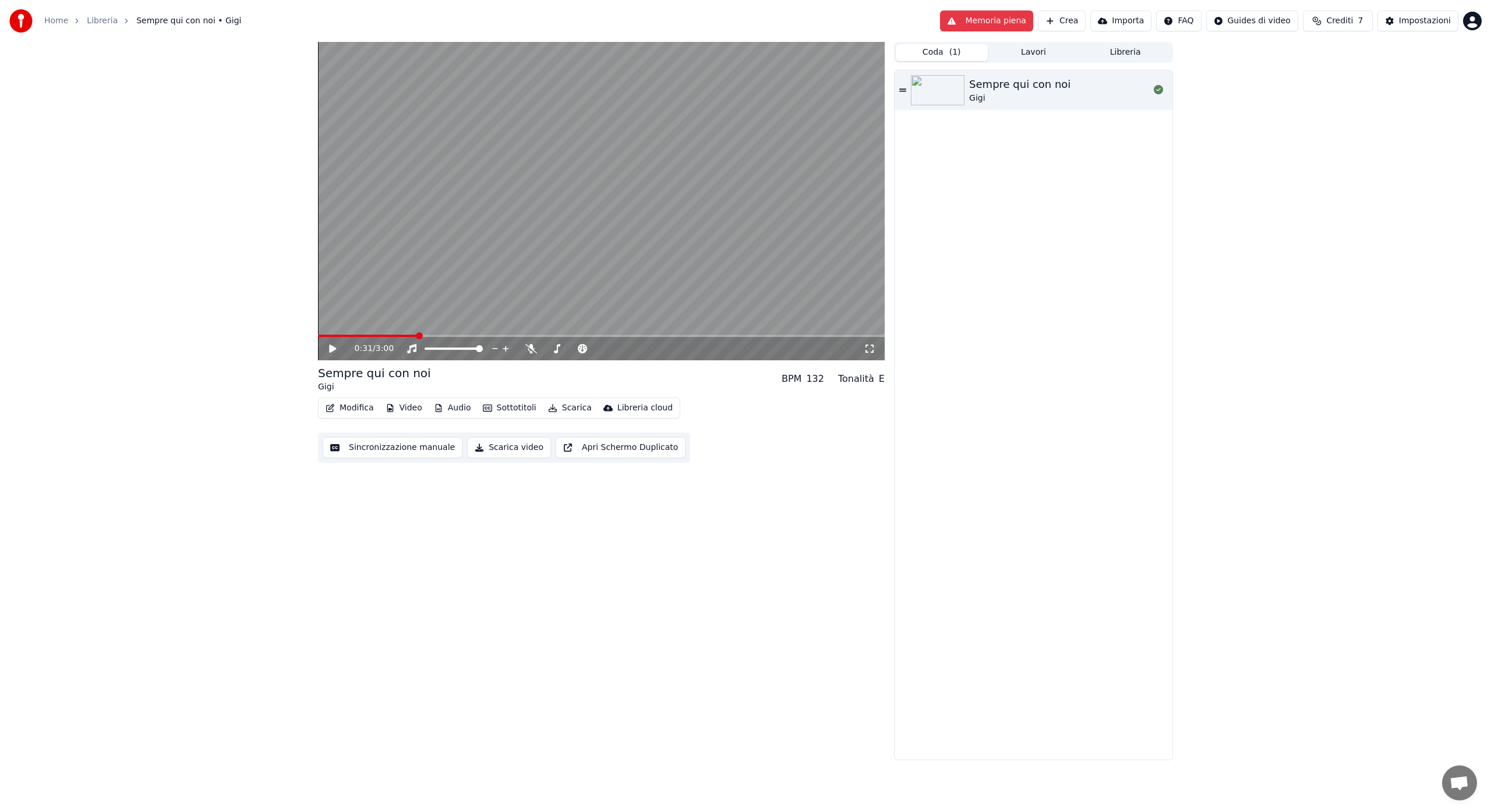
click at [1136, 57] on button "Libreria" at bounding box center [1125, 52] width 92 height 17
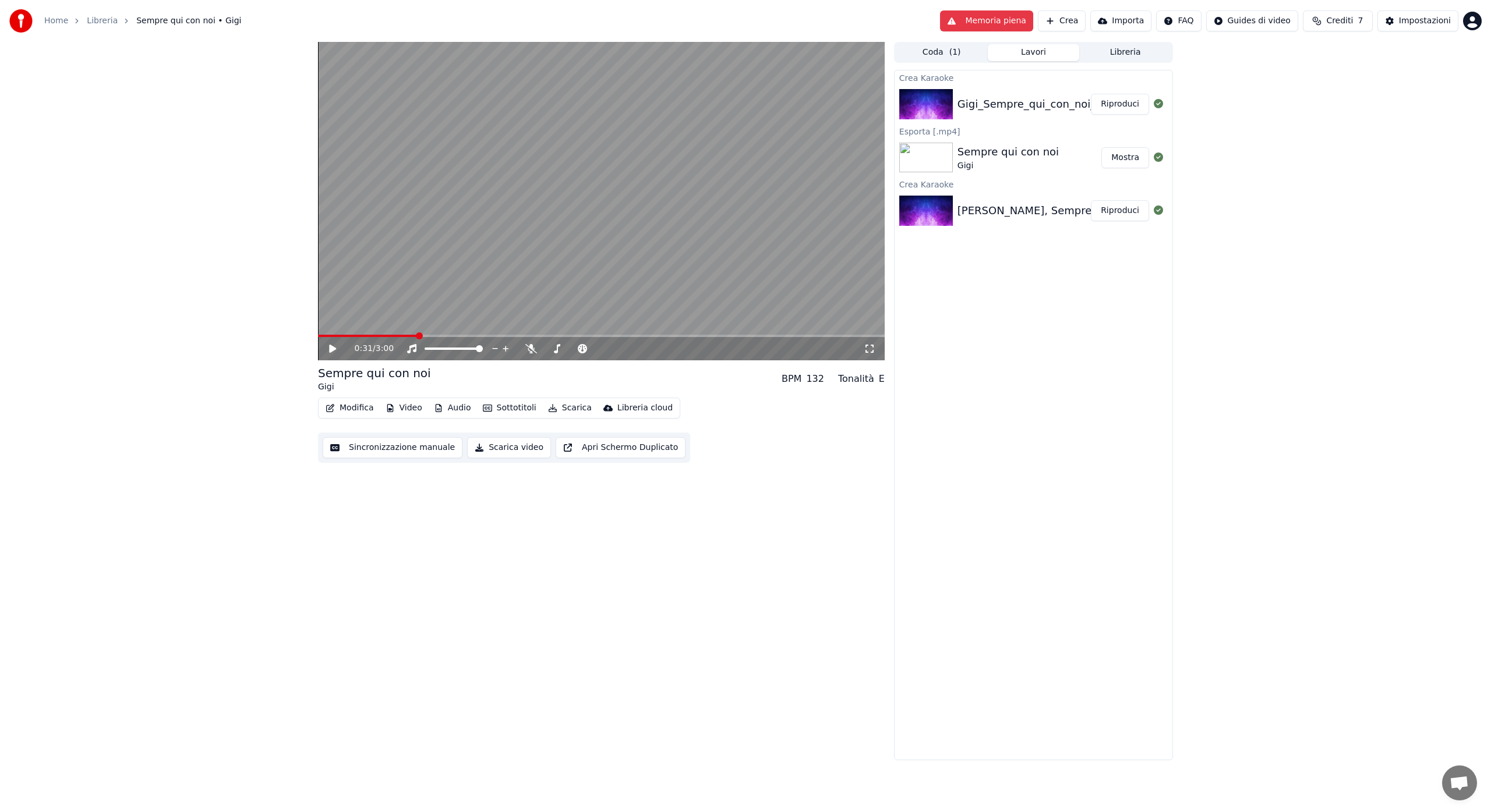
click at [1054, 53] on button "Lavori" at bounding box center [1034, 52] width 92 height 17
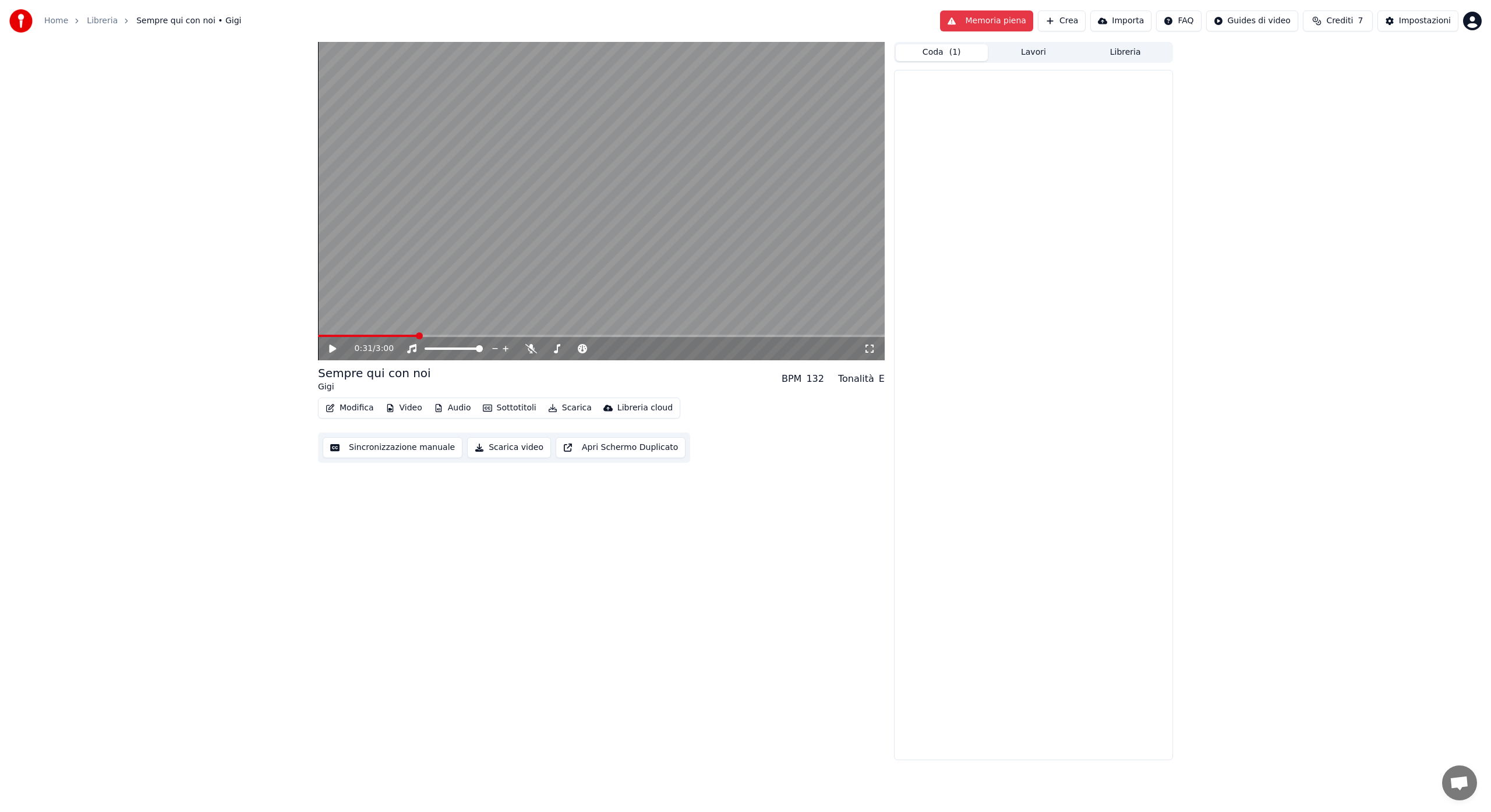
click at [953, 56] on span "( 1 )" at bounding box center [956, 52] width 12 height 12
click at [1019, 21] on button "Memoria piena" at bounding box center [987, 21] width 93 height 21
click at [968, 54] on button "Coda ( 1 )" at bounding box center [942, 52] width 92 height 17
click at [1045, 47] on button "Lavori" at bounding box center [1034, 52] width 92 height 17
click at [958, 52] on span "( 1 )" at bounding box center [956, 52] width 12 height 12
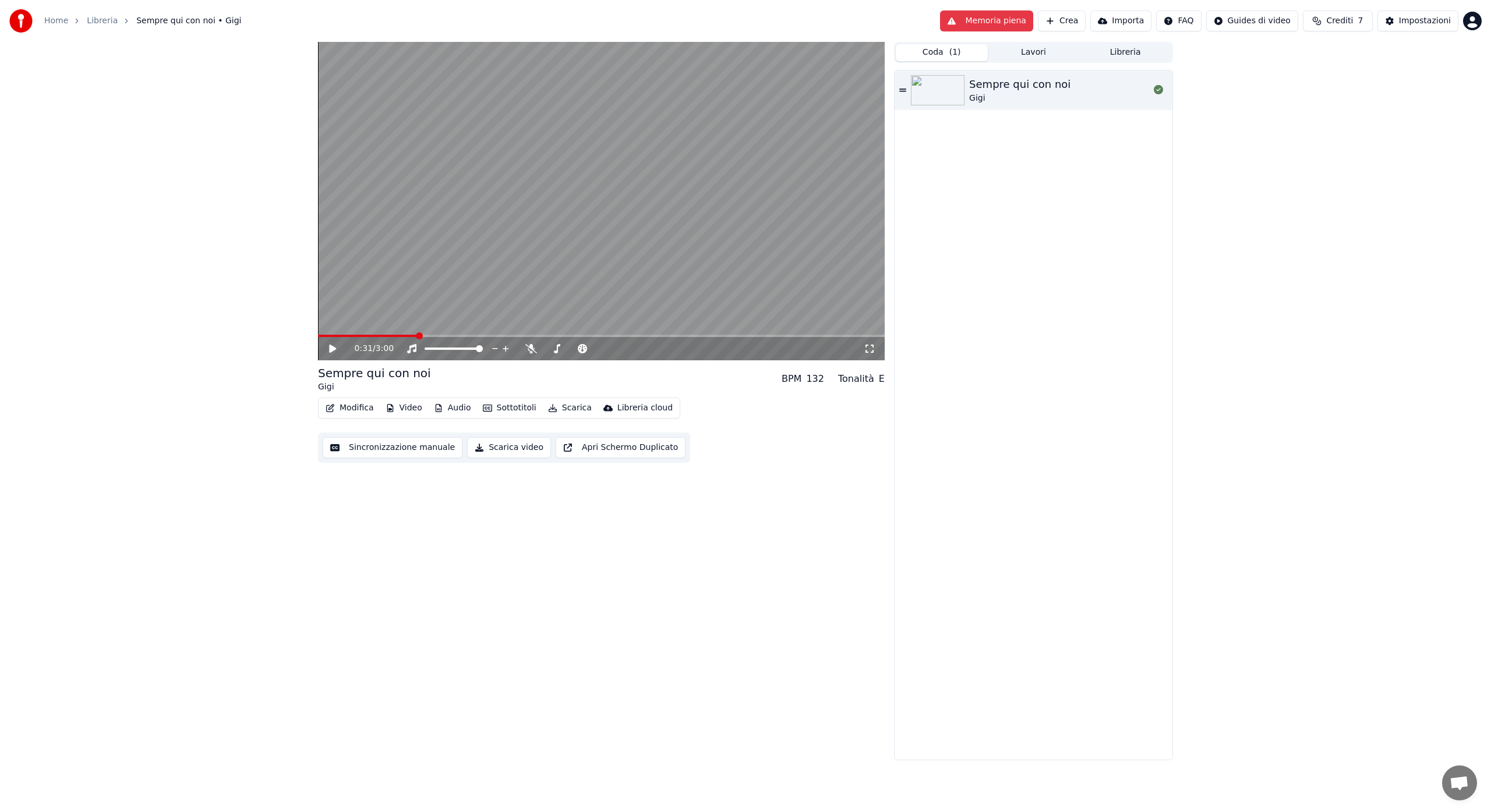
click at [1042, 43] on div "Coda ( 1 ) Lavori Libreria" at bounding box center [1033, 52] width 279 height 21
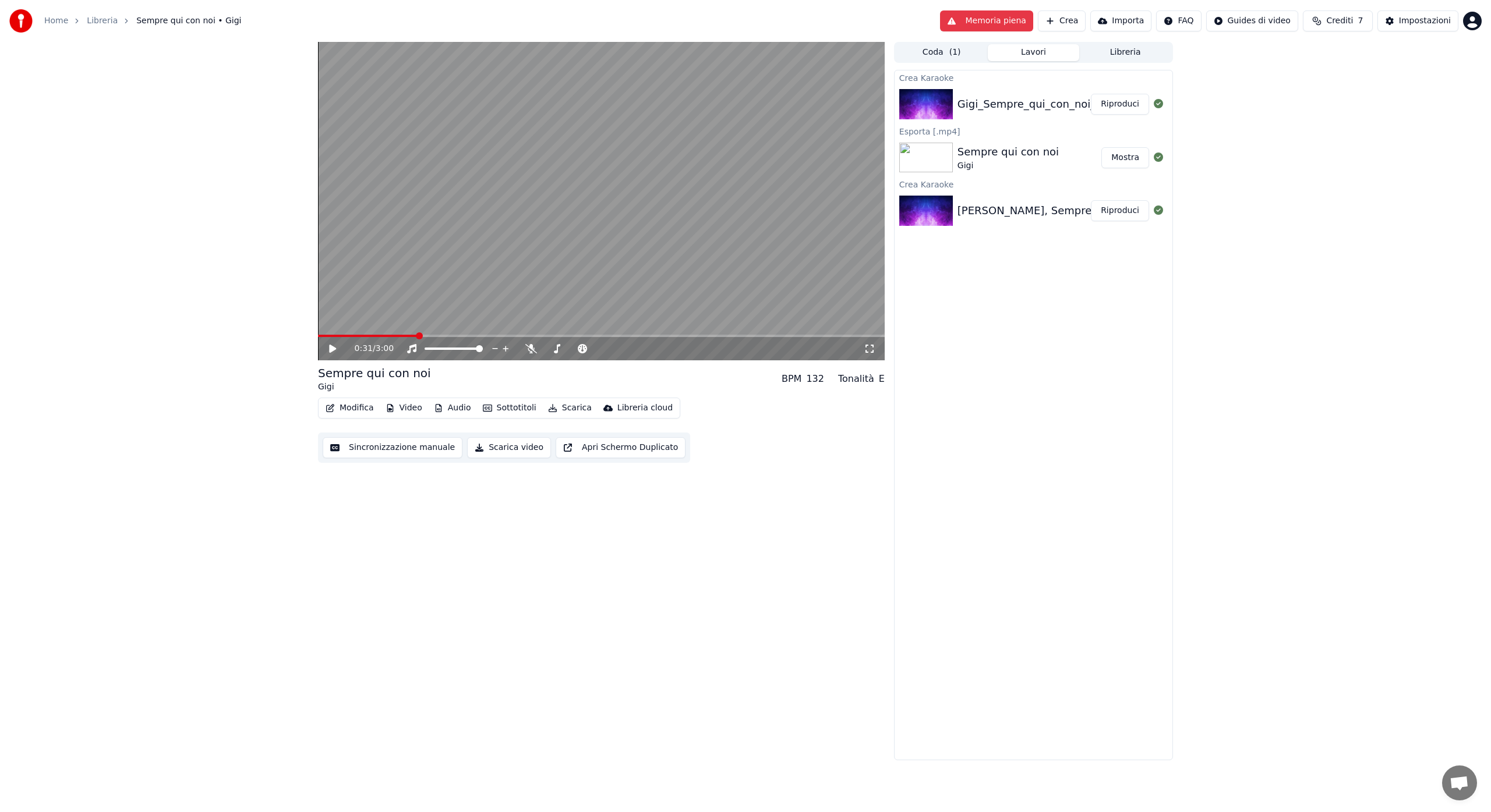
click at [1042, 47] on button "Lavori" at bounding box center [1034, 52] width 92 height 17
click at [999, 211] on div "[PERSON_NAME], Sempre qui con noi" at bounding box center [1055, 211] width 195 height 17
click at [979, 214] on div "[PERSON_NAME], Sempre qui con noi" at bounding box center [1055, 211] width 195 height 17
click at [1119, 215] on button "Riproduci" at bounding box center [1120, 211] width 58 height 21
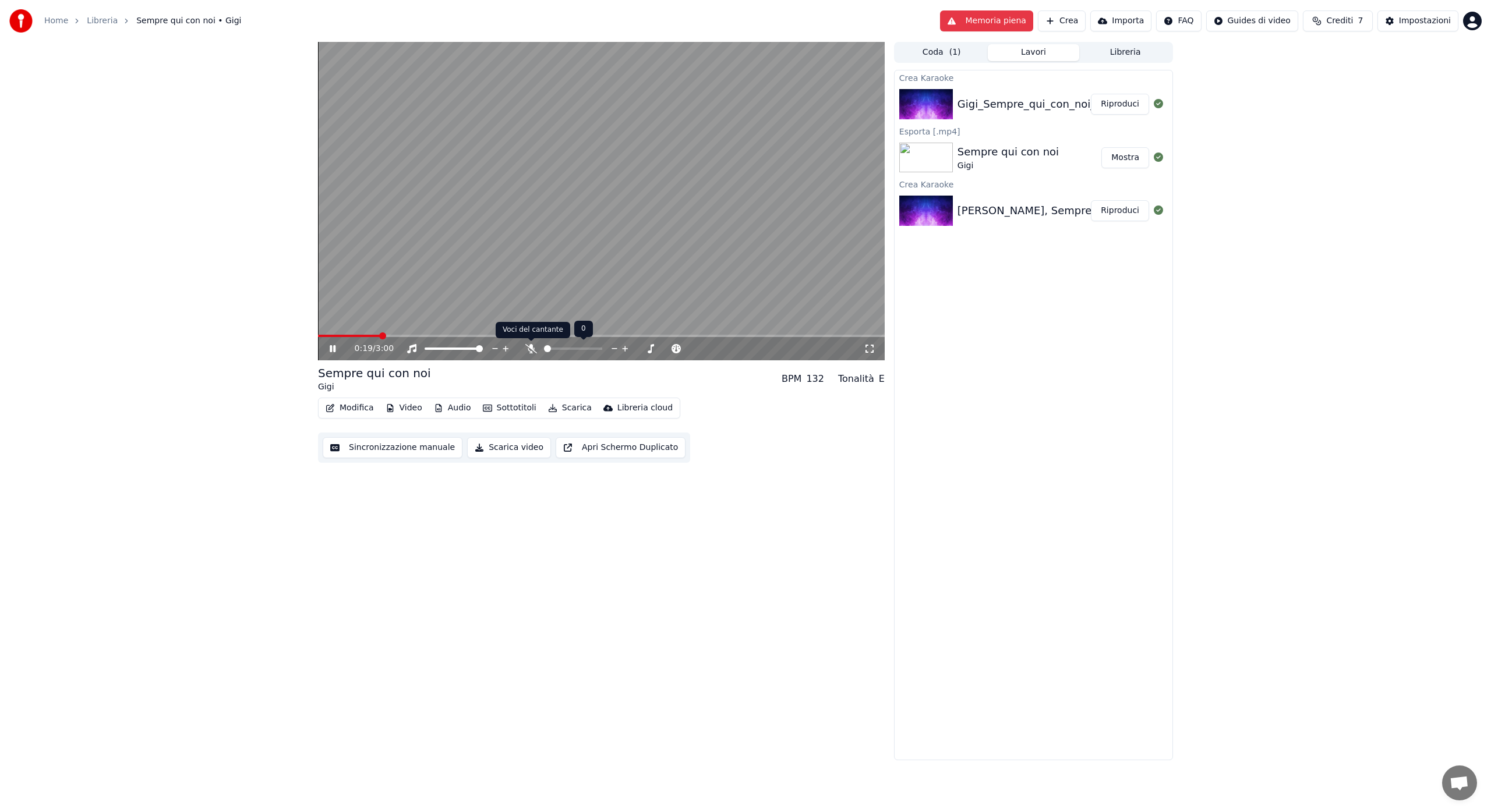
click at [531, 350] on icon at bounding box center [531, 348] width 12 height 9
click at [579, 350] on span at bounding box center [578, 348] width 7 height 7
click at [628, 348] on icon at bounding box center [625, 348] width 6 height 6
click at [624, 346] on icon at bounding box center [625, 349] width 11 height 12
click at [617, 349] on icon at bounding box center [614, 349] width 11 height 12
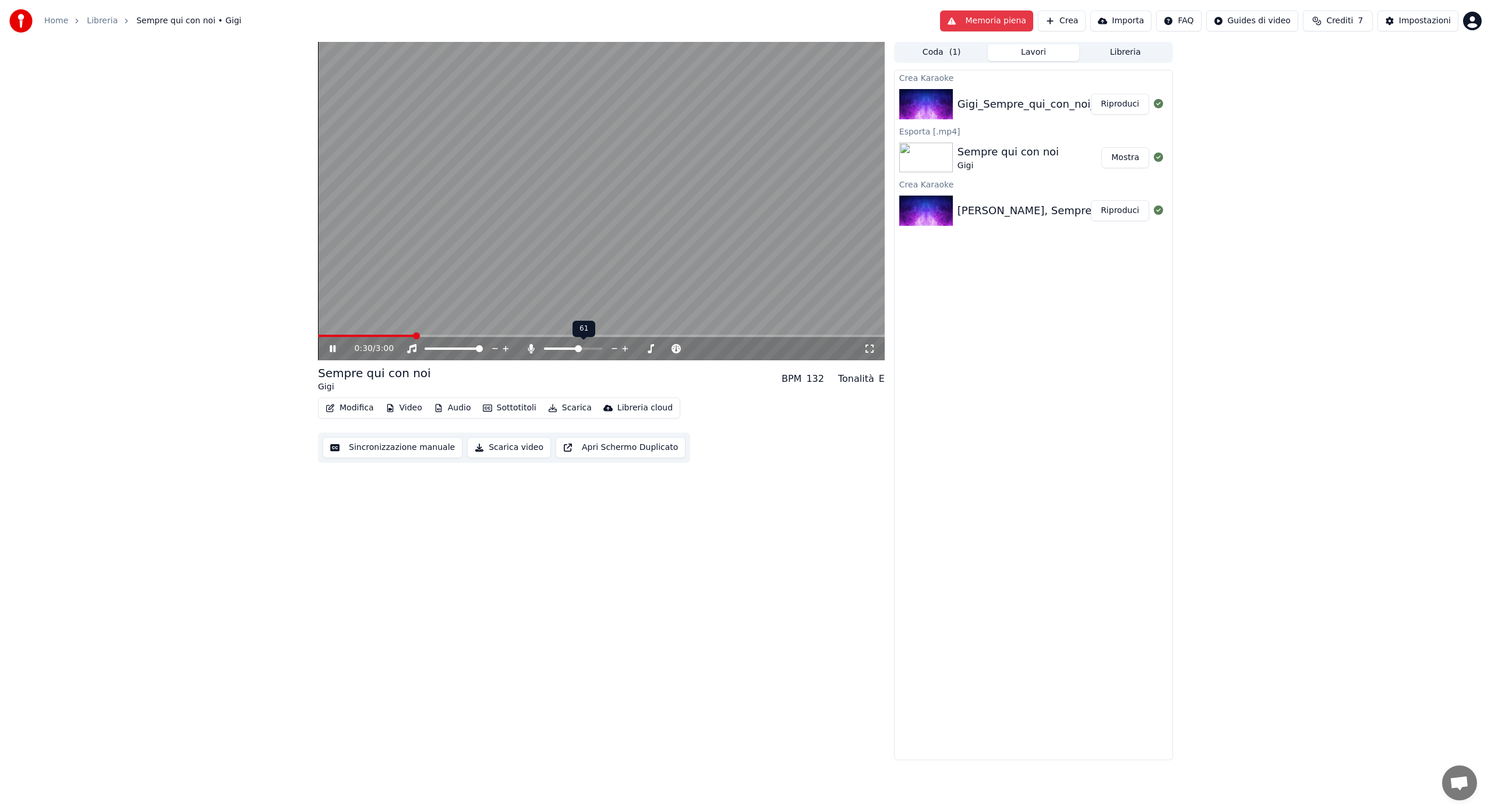
click at [617, 349] on icon at bounding box center [614, 349] width 11 height 12
click at [559, 350] on icon at bounding box center [557, 348] width 12 height 9
click at [557, 348] on icon at bounding box center [557, 348] width 12 height 9
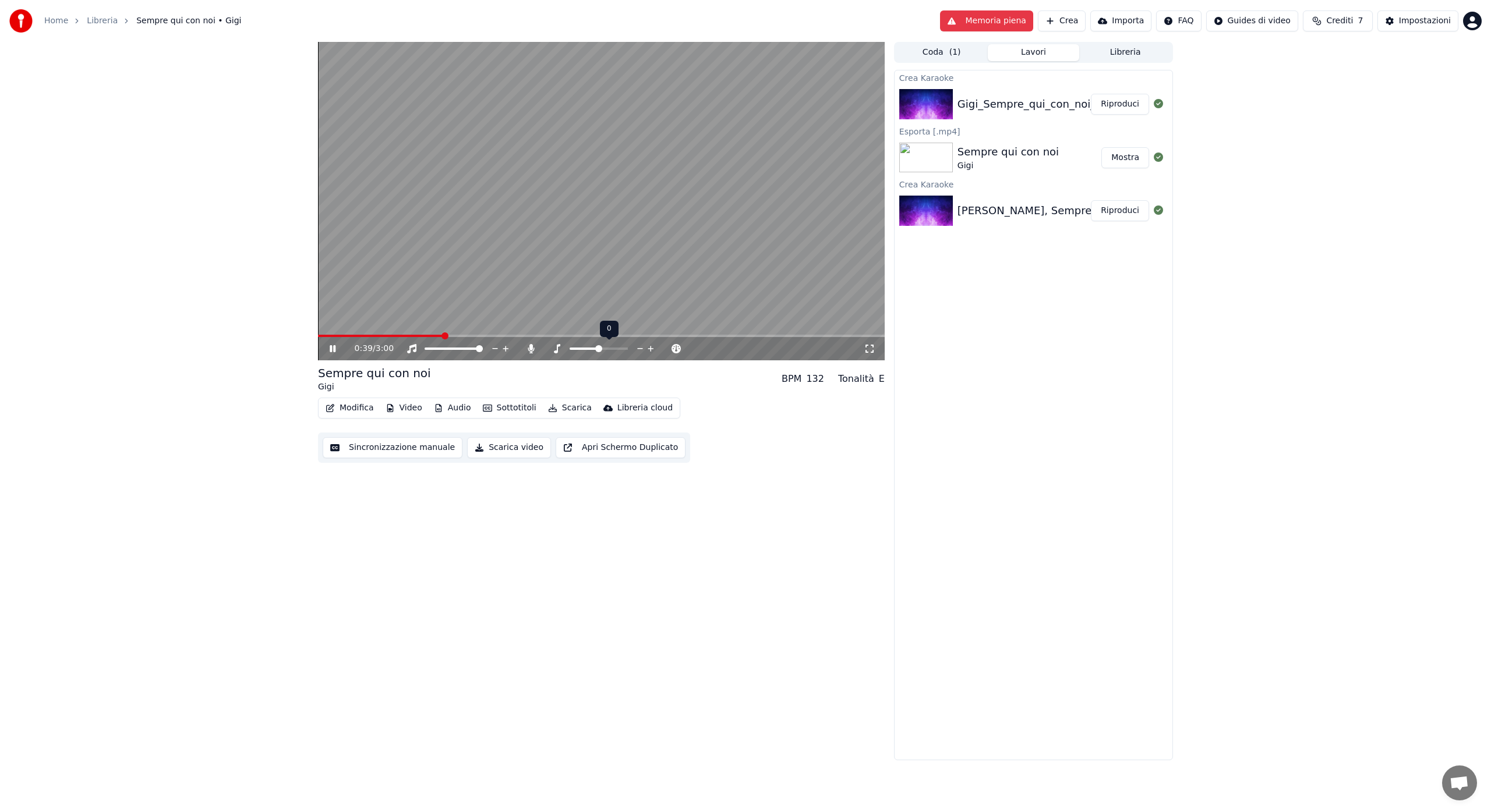
click at [558, 348] on icon at bounding box center [557, 348] width 12 height 9
click at [558, 349] on icon at bounding box center [557, 348] width 12 height 9
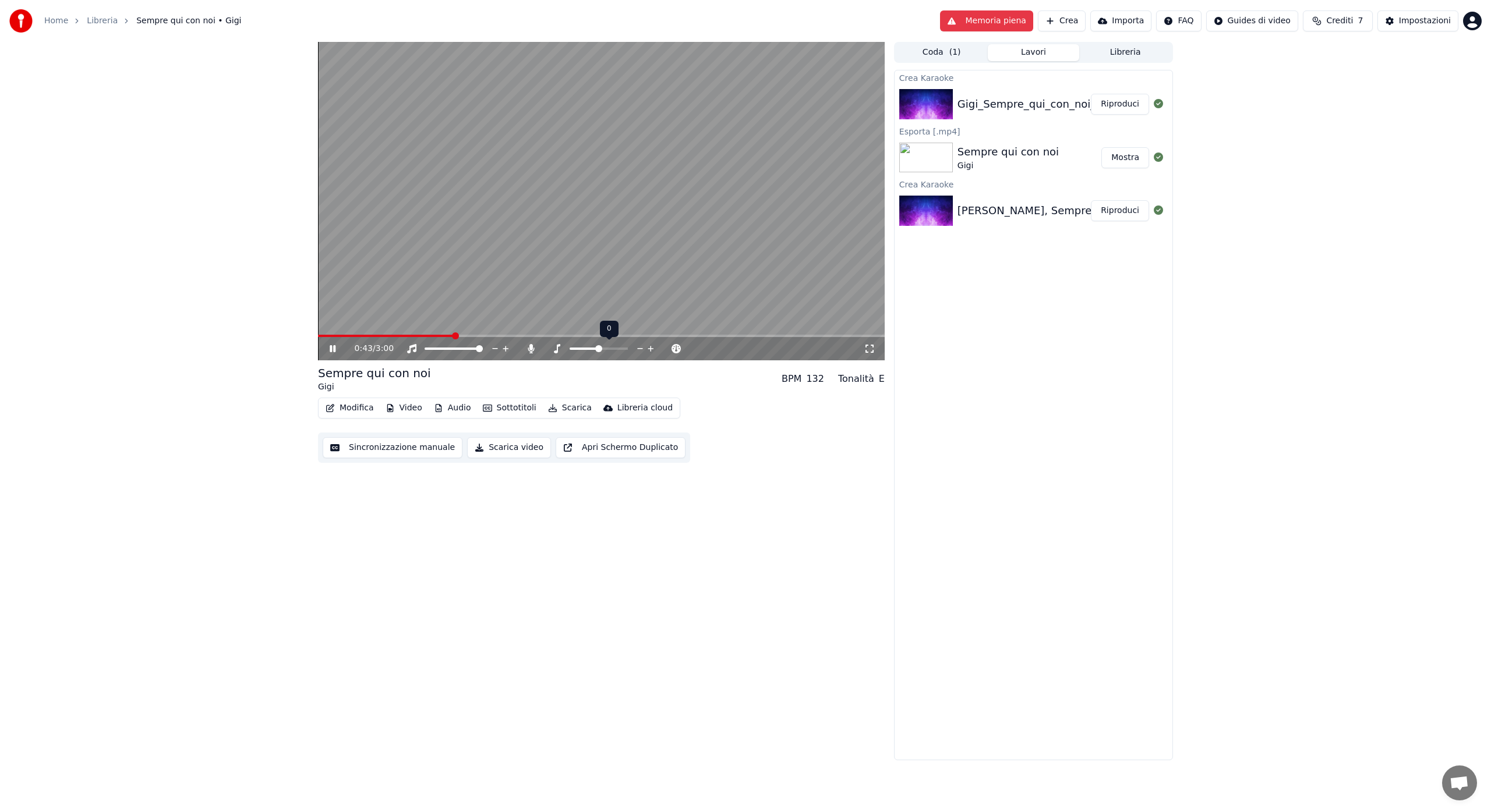
click at [558, 349] on icon at bounding box center [557, 348] width 12 height 9
click at [869, 380] on div "Tonalità" at bounding box center [856, 379] width 36 height 14
click at [884, 381] on div "E" at bounding box center [881, 379] width 6 height 14
click at [580, 352] on icon at bounding box center [582, 348] width 9 height 9
click at [582, 350] on icon at bounding box center [582, 348] width 12 height 9
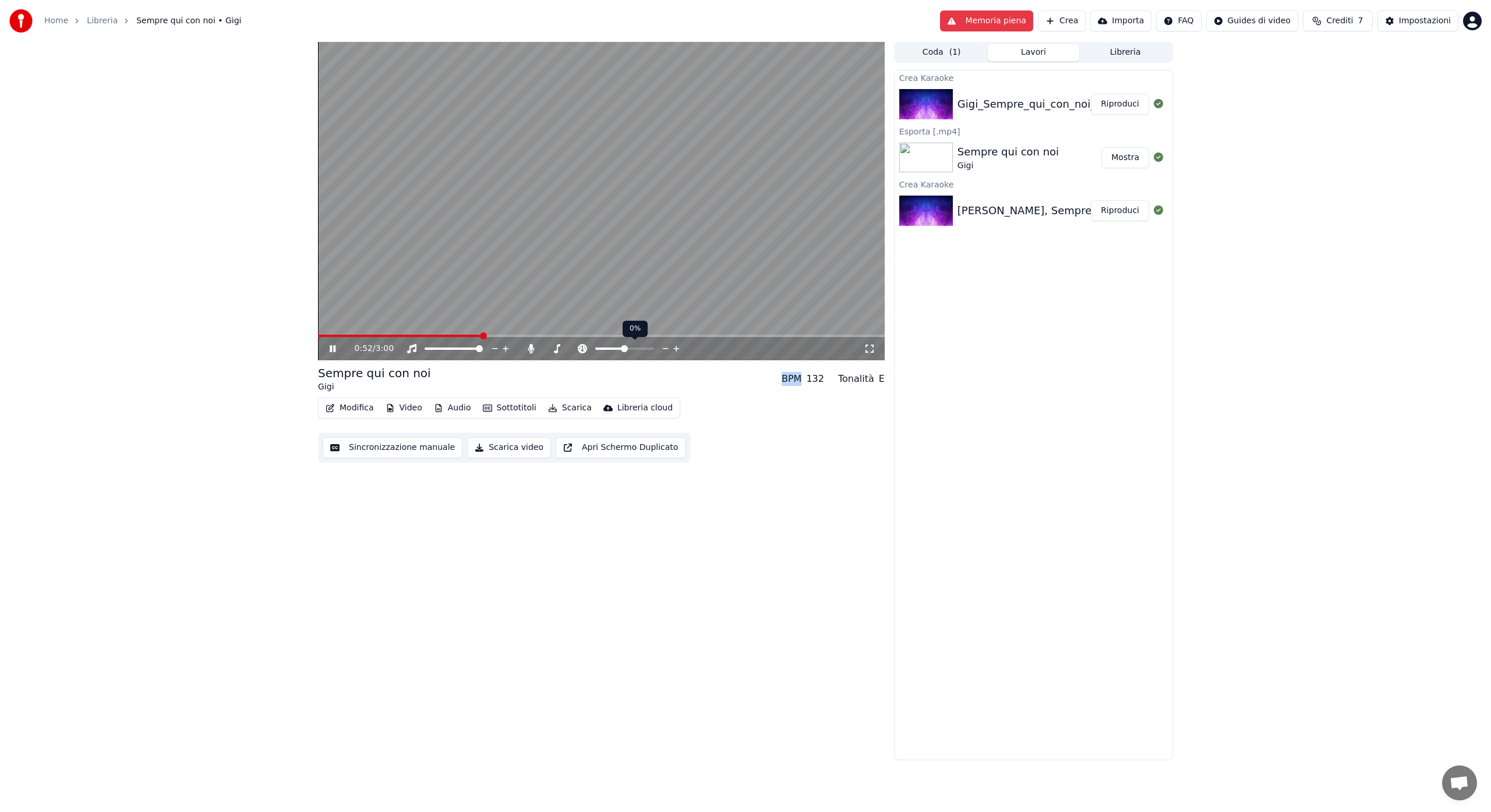
click at [582, 350] on icon at bounding box center [582, 348] width 12 height 9
click at [492, 368] on div "Sempre qui con noi Gigi BPM 132 Tonalità E" at bounding box center [601, 379] width 567 height 28
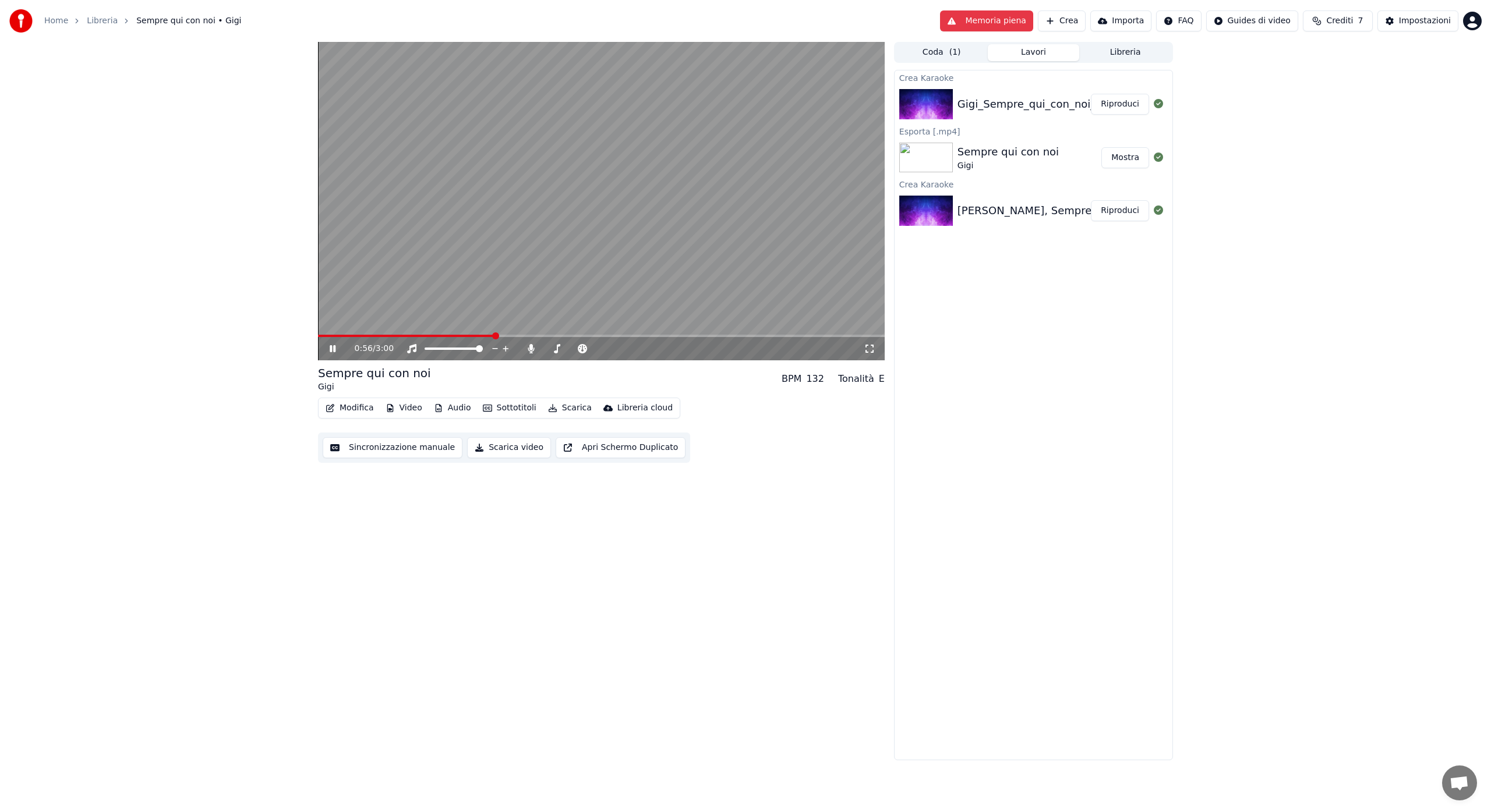
click at [796, 380] on div "BPM" at bounding box center [792, 379] width 20 height 14
drag, startPoint x: 816, startPoint y: 380, endPoint x: 844, endPoint y: 380, distance: 28.0
click at [816, 380] on div "132" at bounding box center [814, 379] width 18 height 14
click at [846, 380] on div "Tonalità" at bounding box center [856, 379] width 36 height 14
click at [508, 349] on icon at bounding box center [506, 349] width 11 height 12
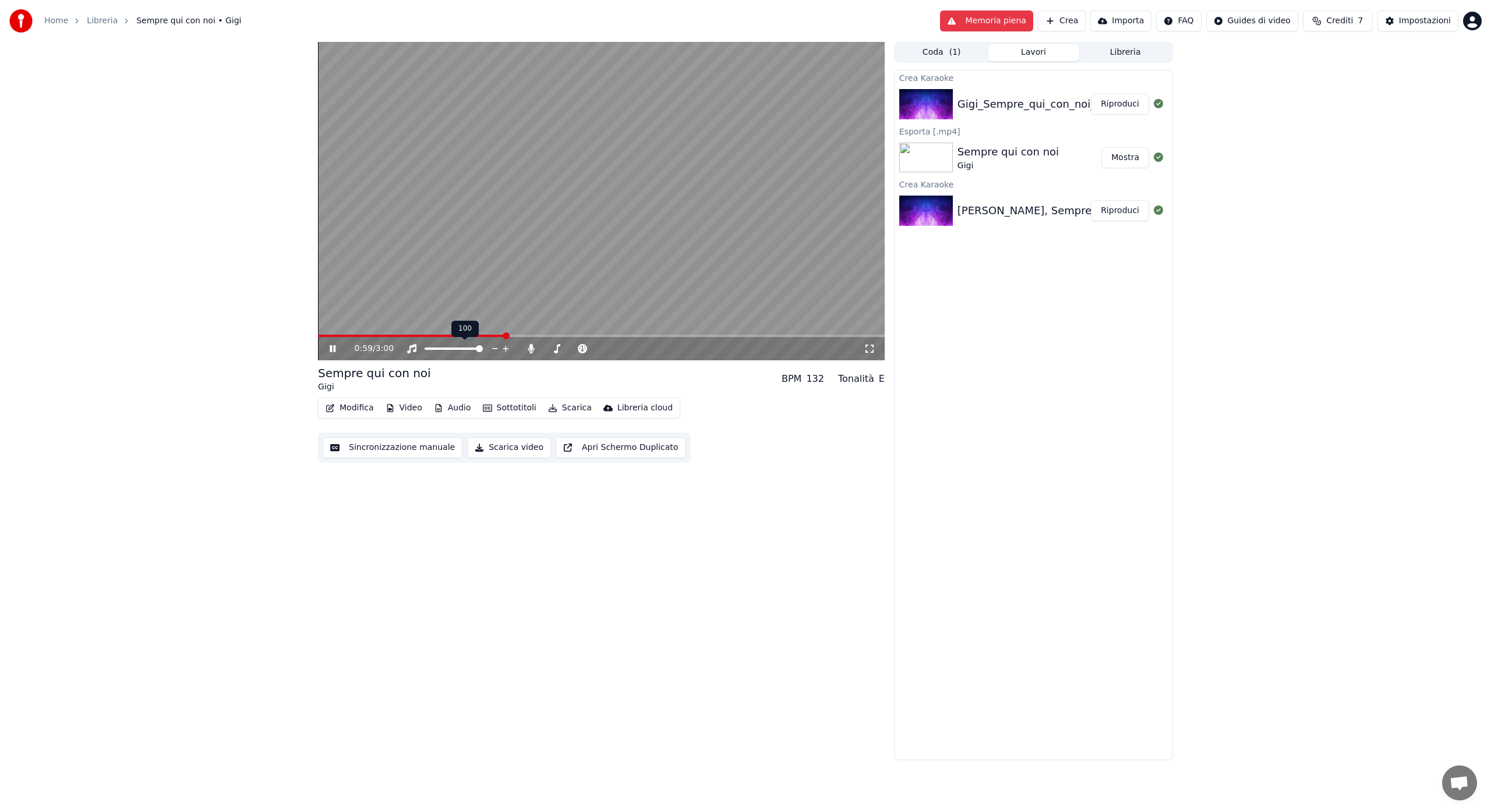
click at [508, 350] on icon at bounding box center [506, 349] width 11 height 12
click at [494, 349] on icon at bounding box center [495, 349] width 11 height 12
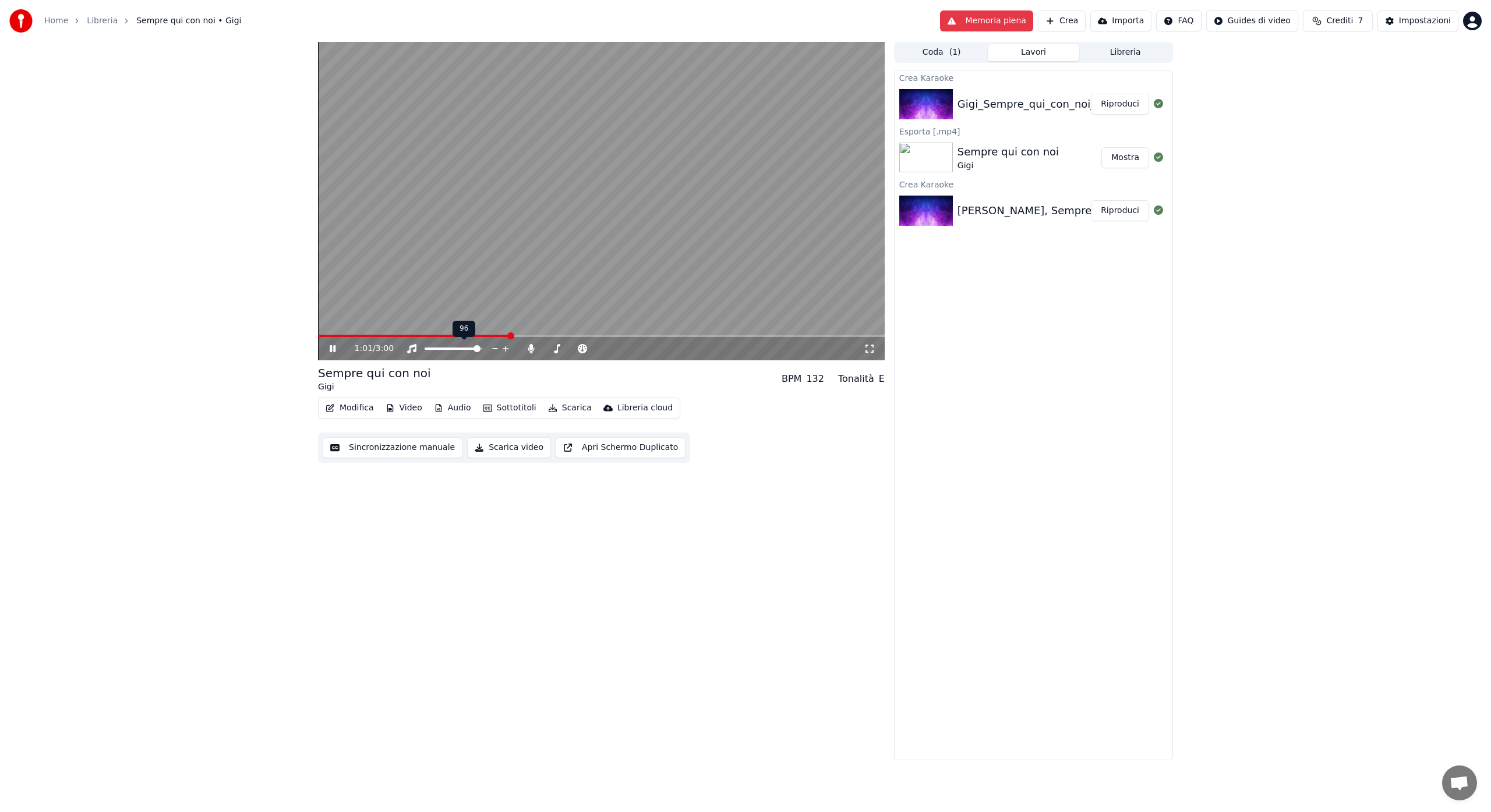
click at [494, 349] on icon at bounding box center [495, 349] width 11 height 12
click at [495, 349] on icon at bounding box center [495, 349] width 11 height 12
click at [533, 348] on icon at bounding box center [531, 348] width 7 height 9
click at [533, 348] on icon at bounding box center [531, 348] width 12 height 9
click at [530, 350] on icon at bounding box center [531, 348] width 12 height 9
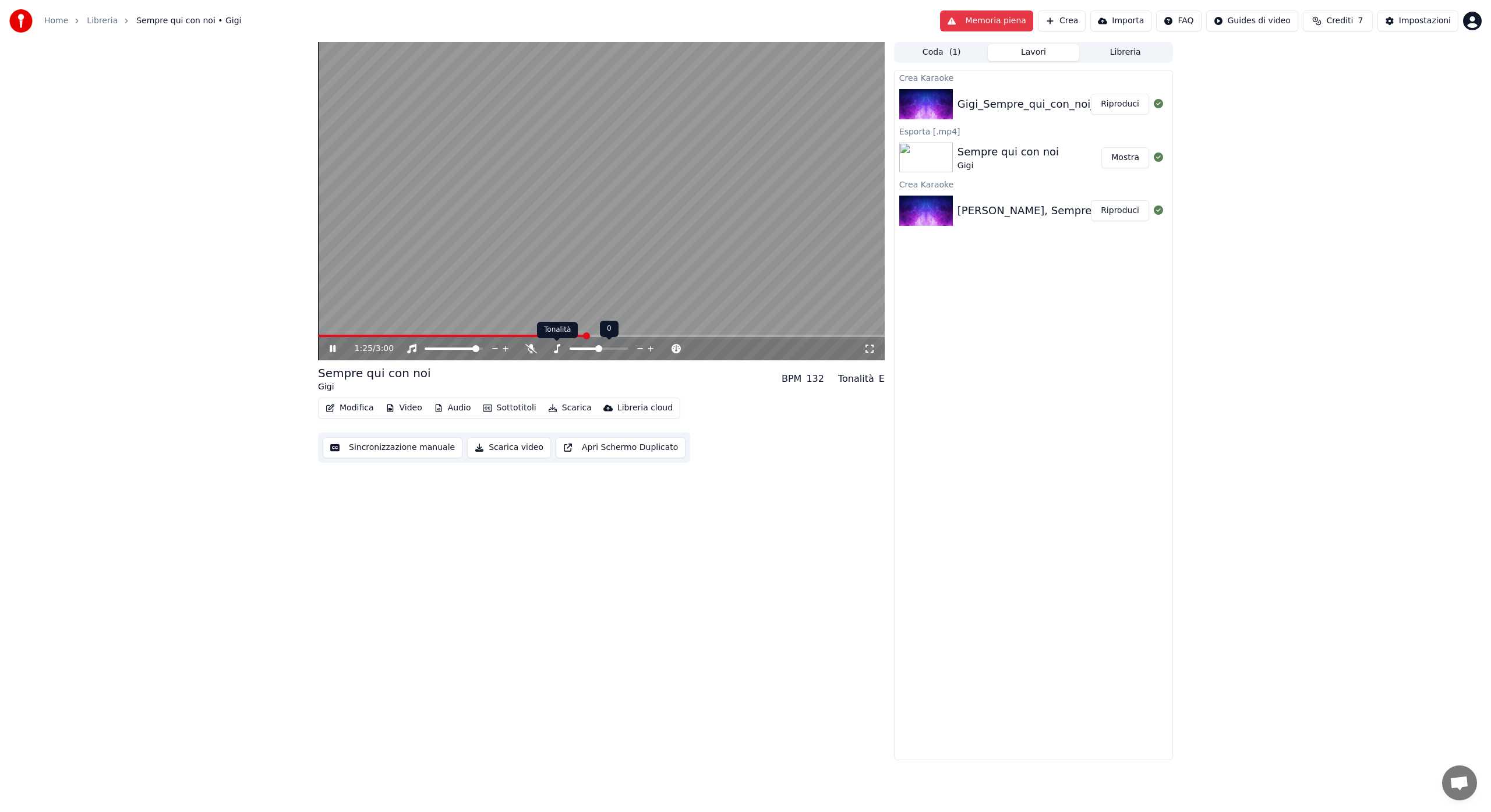
click at [556, 350] on icon at bounding box center [557, 348] width 7 height 9
click at [586, 350] on span at bounding box center [590, 348] width 7 height 7
click at [527, 349] on icon at bounding box center [531, 348] width 12 height 9
click at [585, 349] on span at bounding box center [586, 348] width 7 height 7
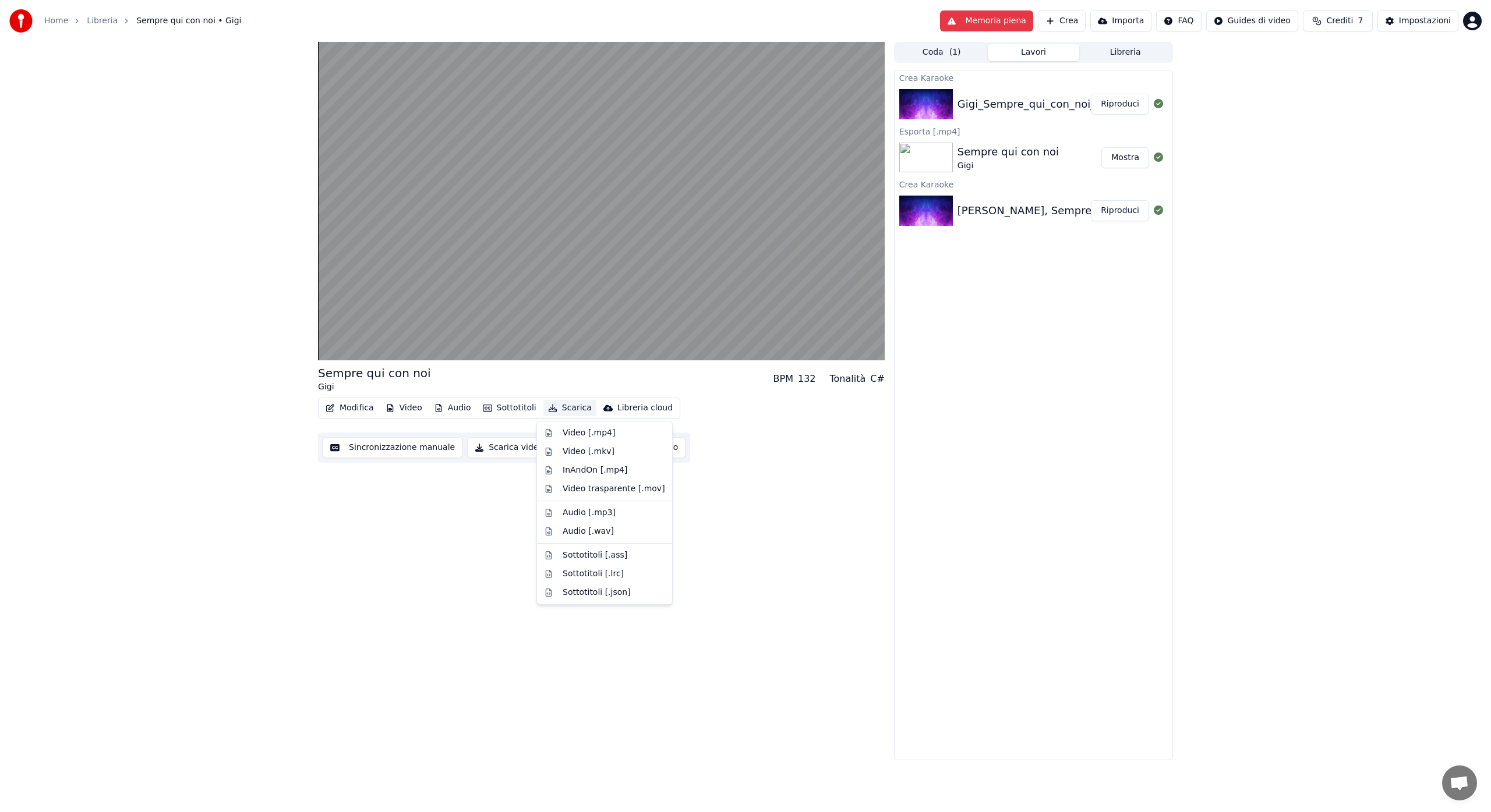
click at [561, 408] on button "Scarica" at bounding box center [570, 408] width 53 height 17
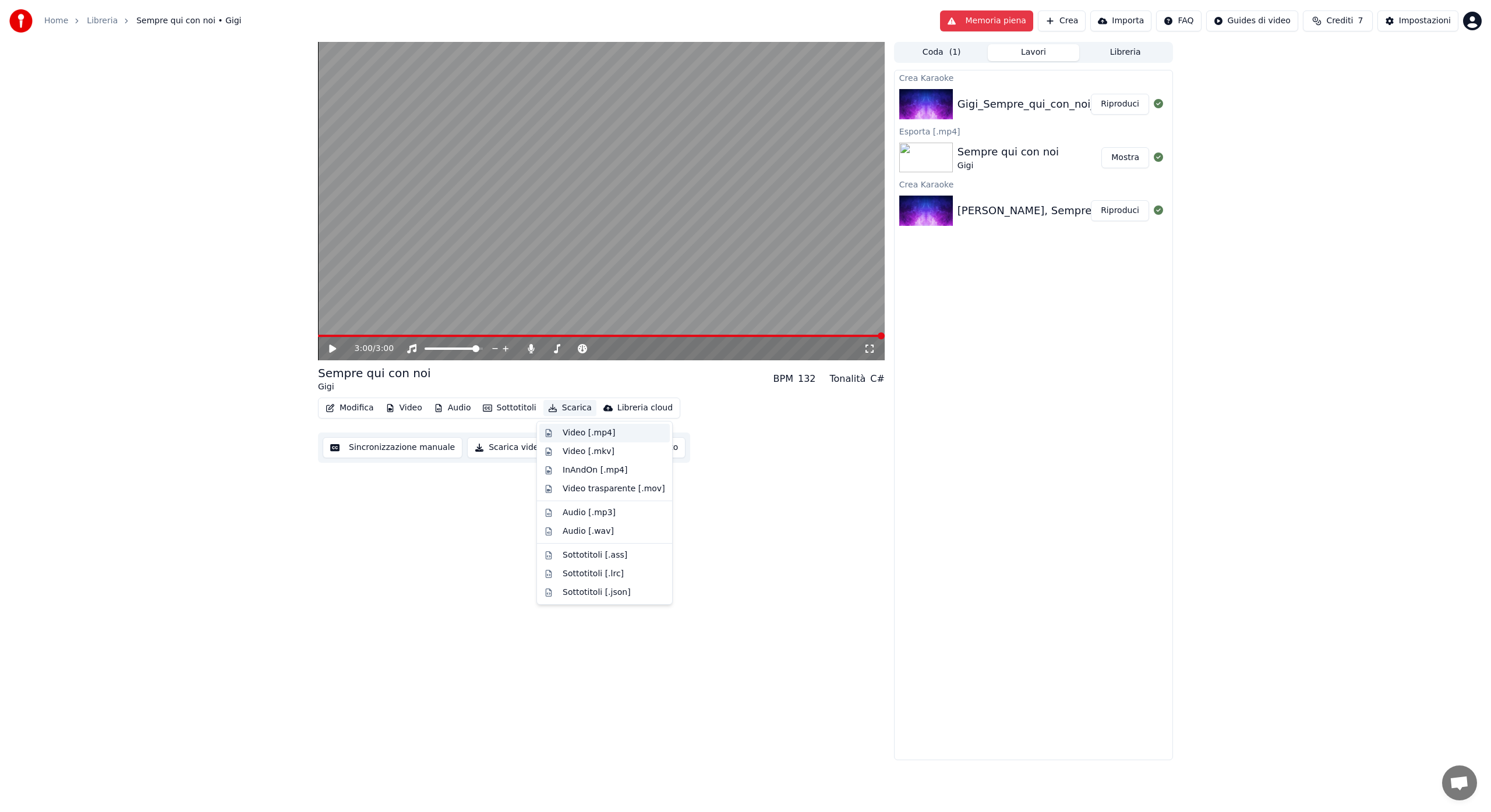
click at [573, 431] on div "Video [.mp4]" at bounding box center [588, 433] width 52 height 12
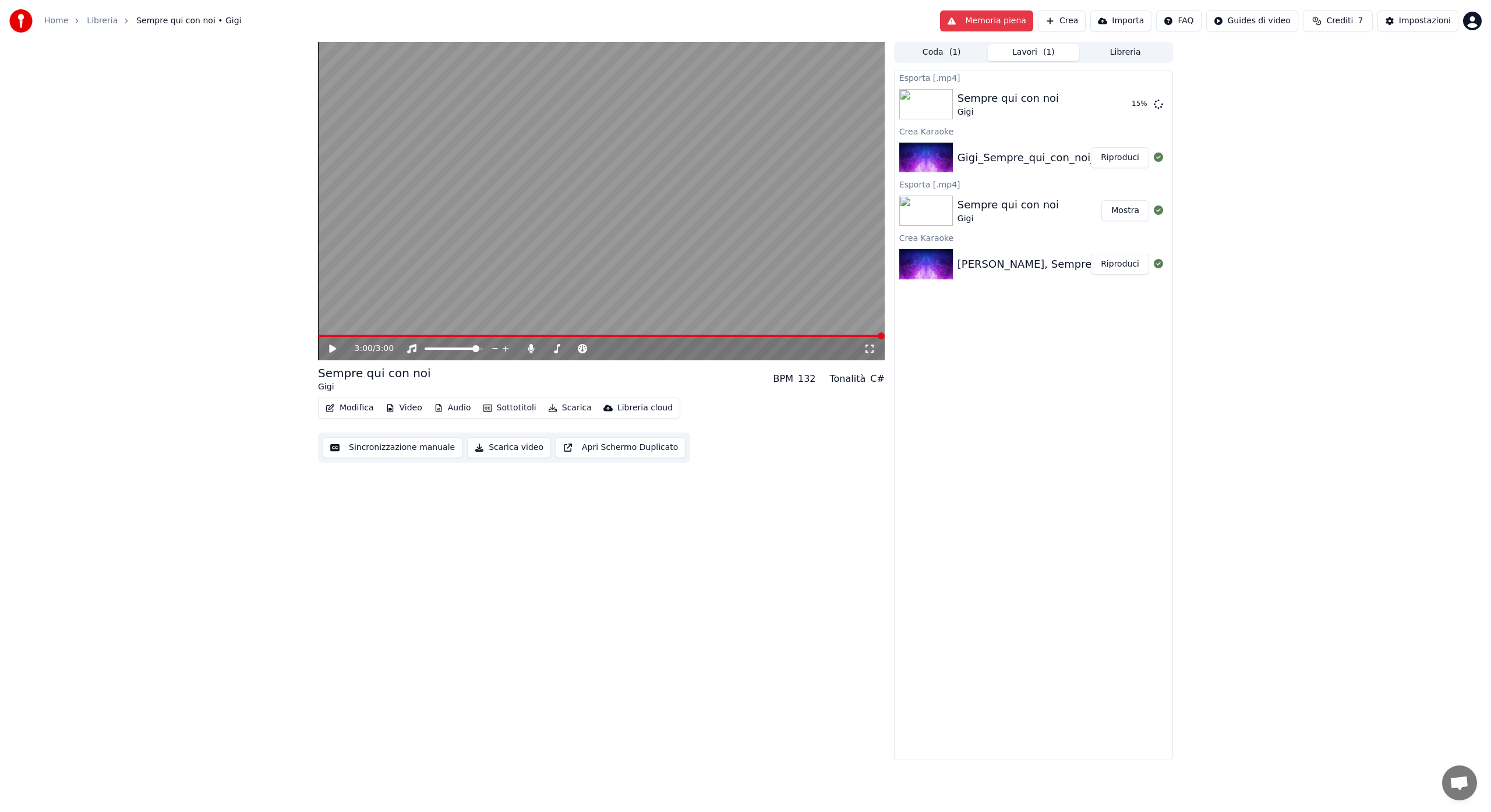
click at [1345, 22] on span "Crediti" at bounding box center [1339, 21] width 27 height 12
click at [1331, 77] on td "11" at bounding box center [1332, 77] width 51 height 21
drag, startPoint x: 1351, startPoint y: 77, endPoint x: 1311, endPoint y: 79, distance: 40.0
click at [1311, 79] on td "11" at bounding box center [1332, 77] width 51 height 21
click at [1316, 79] on td "11" at bounding box center [1332, 77] width 51 height 21
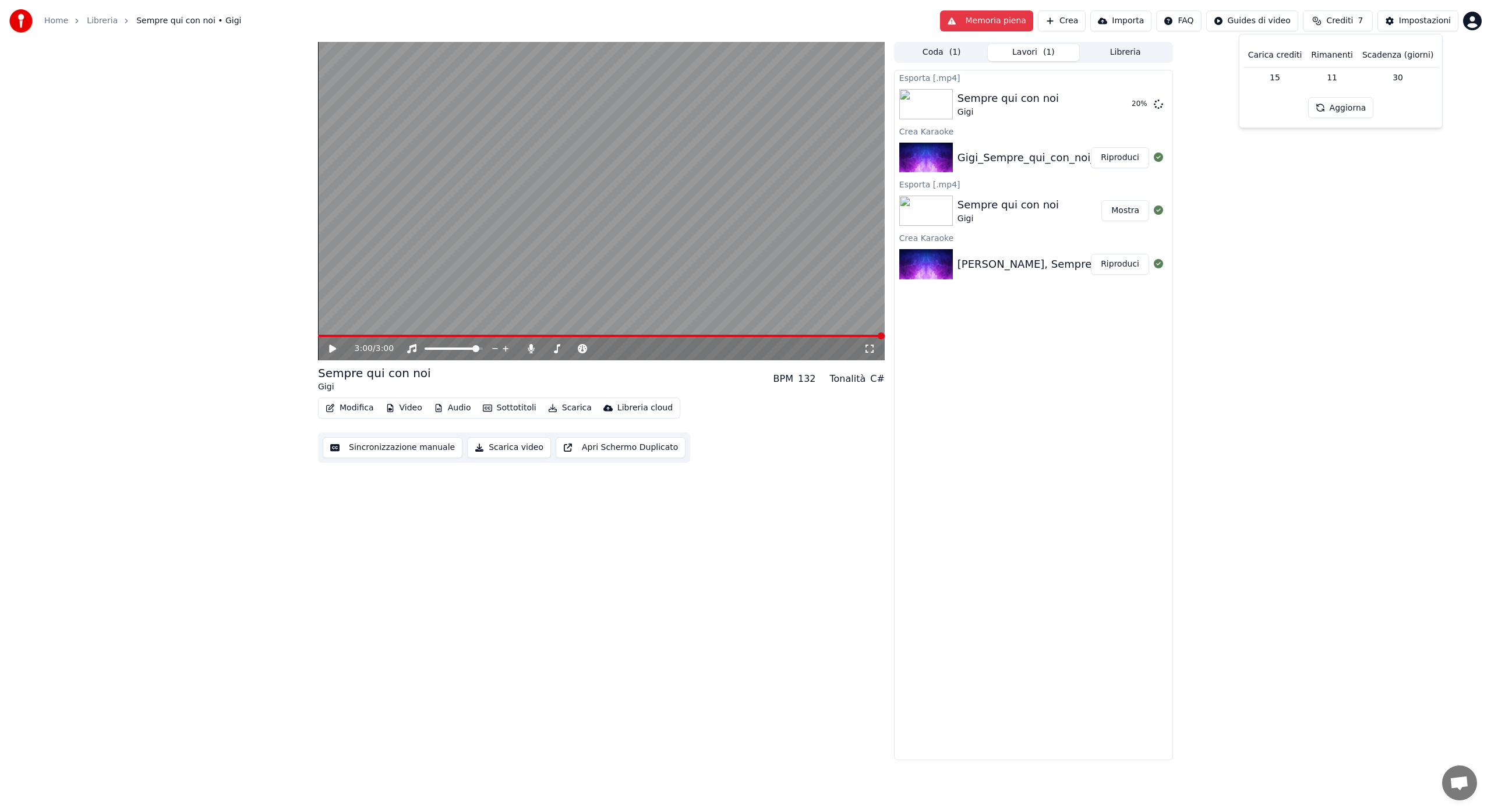
click at [1379, 76] on td "30" at bounding box center [1398, 77] width 80 height 21
click at [1408, 76] on td "30" at bounding box center [1398, 77] width 80 height 21
click at [1345, 77] on td "11" at bounding box center [1332, 77] width 51 height 21
click at [1313, 78] on td "11" at bounding box center [1332, 77] width 51 height 21
click at [1270, 79] on td "15" at bounding box center [1276, 77] width 64 height 21
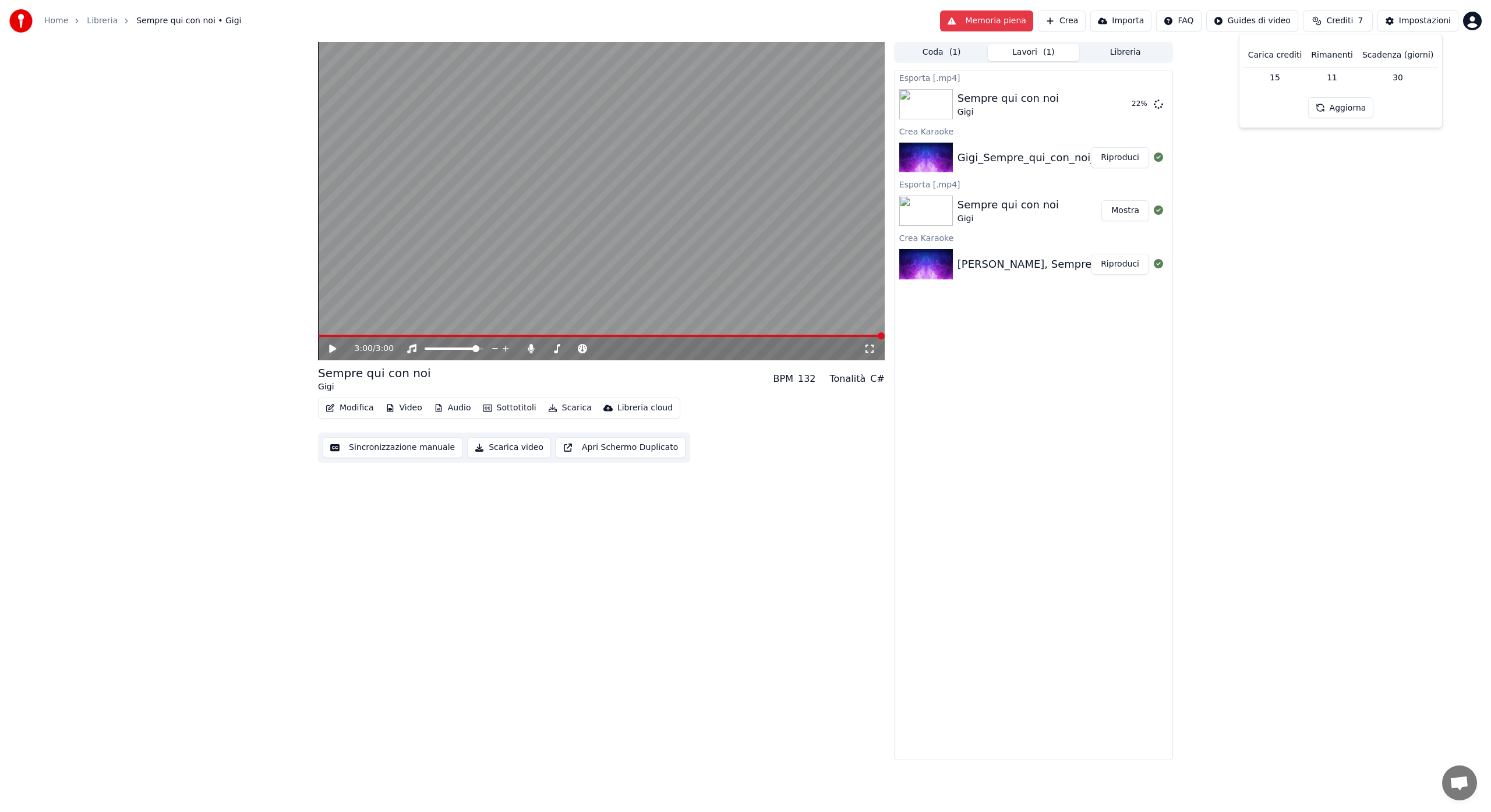
click at [1297, 178] on div "3:00 / 3:00 Sempre qui con noi Gigi BPM 132 Tonalità C# Modifica Video Audio So…" at bounding box center [746, 401] width 1491 height 719
click at [1118, 107] on button "Mostra" at bounding box center [1125, 105] width 48 height 21
click at [1119, 108] on button "Mostra" at bounding box center [1125, 105] width 48 height 21
click at [333, 348] on icon at bounding box center [333, 348] width 7 height 8
click at [531, 350] on icon at bounding box center [531, 348] width 12 height 9
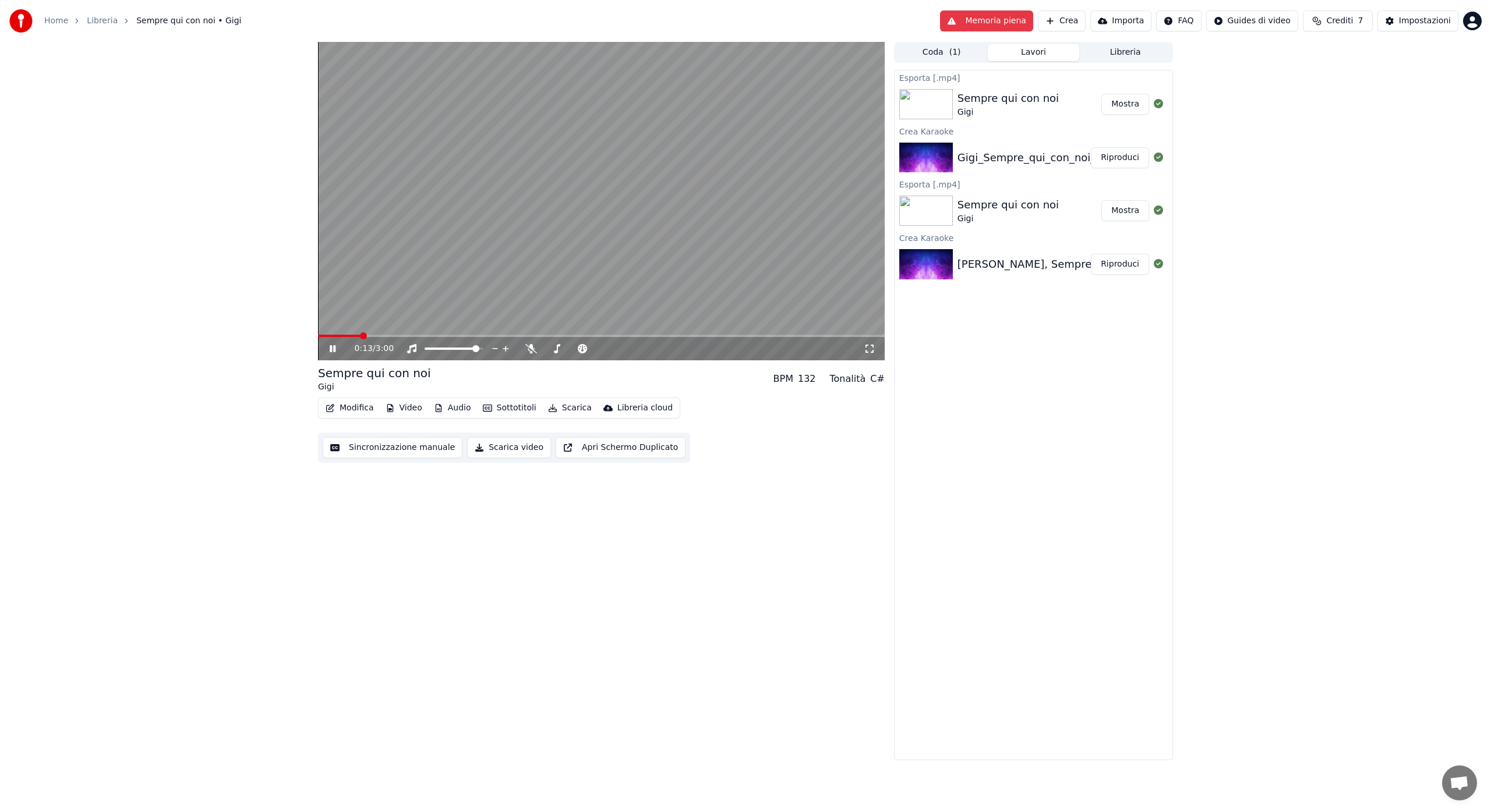
click at [336, 350] on icon at bounding box center [341, 348] width 27 height 9
click at [329, 346] on icon at bounding box center [341, 348] width 27 height 9
click at [563, 407] on button "Scarica" at bounding box center [570, 408] width 53 height 17
click at [510, 501] on div "0:15 / 3:00 Sempre qui con noi Gigi BPM 132 Tonalità C# Modifica Video Audio So…" at bounding box center [601, 401] width 567 height 719
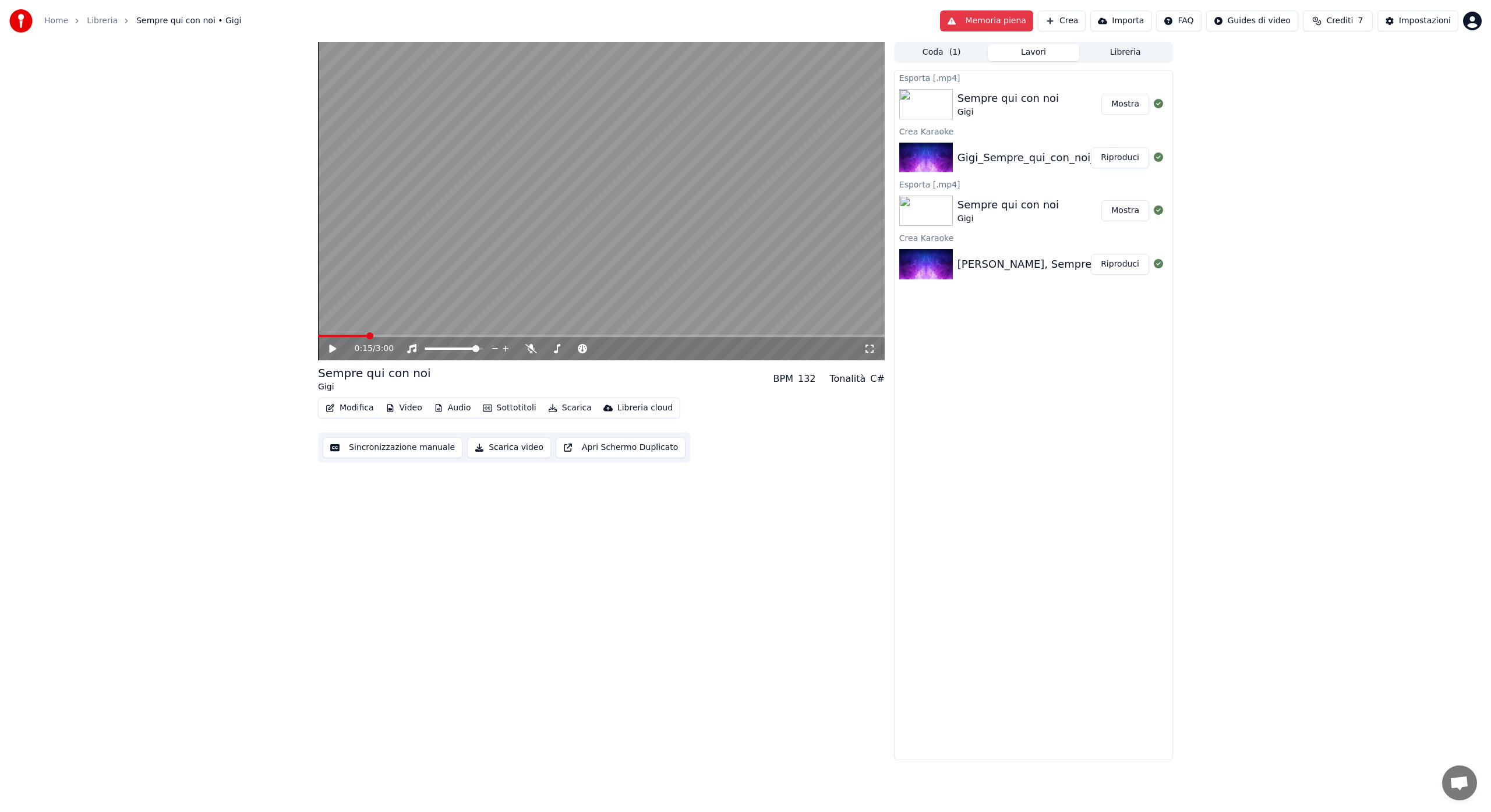
click at [507, 450] on button "Scarica video" at bounding box center [509, 448] width 84 height 21
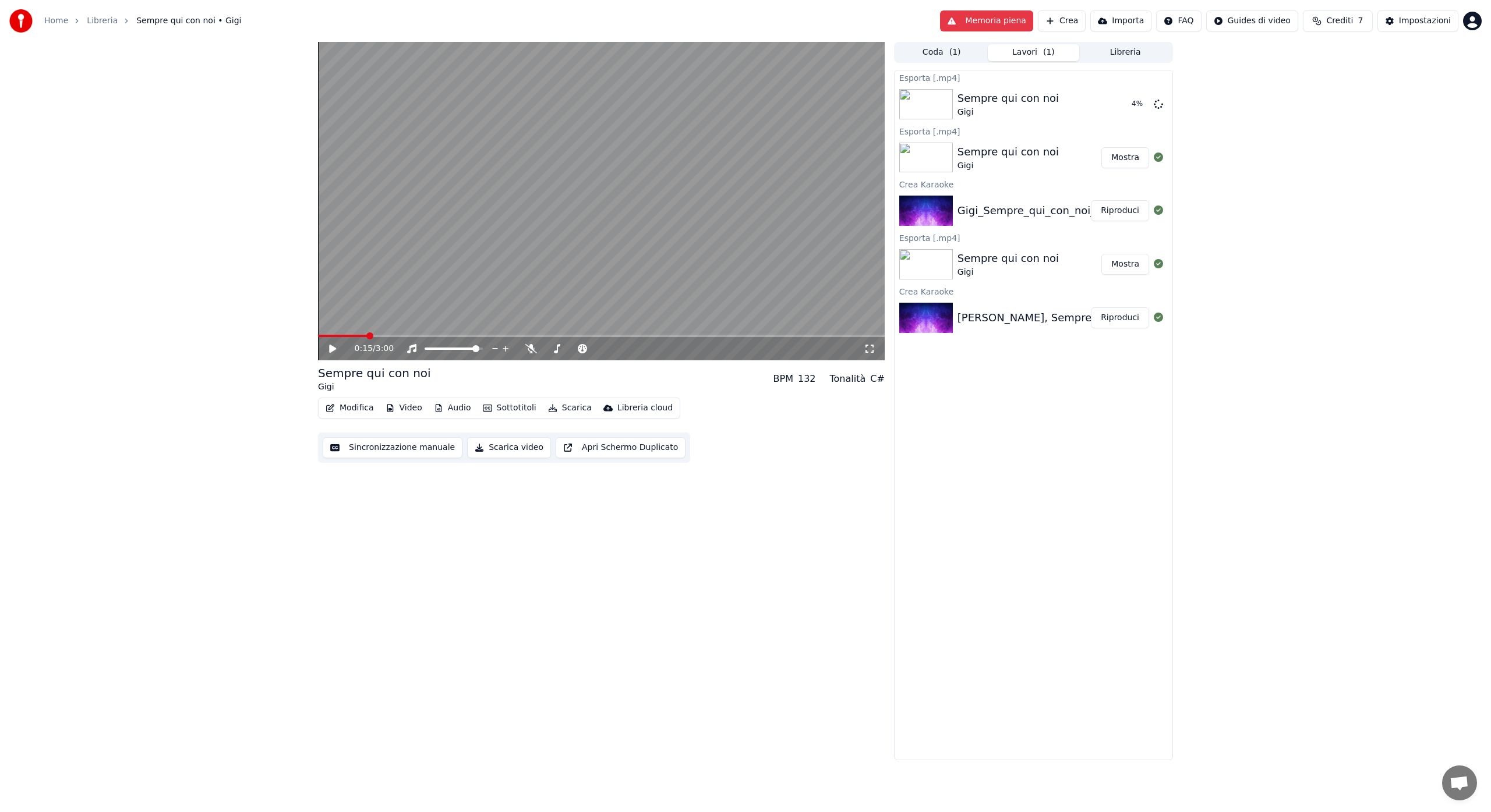
click at [1332, 21] on span "Crediti" at bounding box center [1339, 21] width 27 height 12
click at [1298, 225] on div "0:15 / 3:00 Sempre qui con noi Gigi BPM 132 Tonalità C# Modifica Video Audio So…" at bounding box center [746, 401] width 1491 height 719
click at [1162, 108] on div "93 %" at bounding box center [1138, 104] width 60 height 14
click at [1120, 109] on button "Mostra" at bounding box center [1125, 105] width 48 height 21
click at [504, 407] on button "Sottotitoli" at bounding box center [510, 408] width 63 height 17
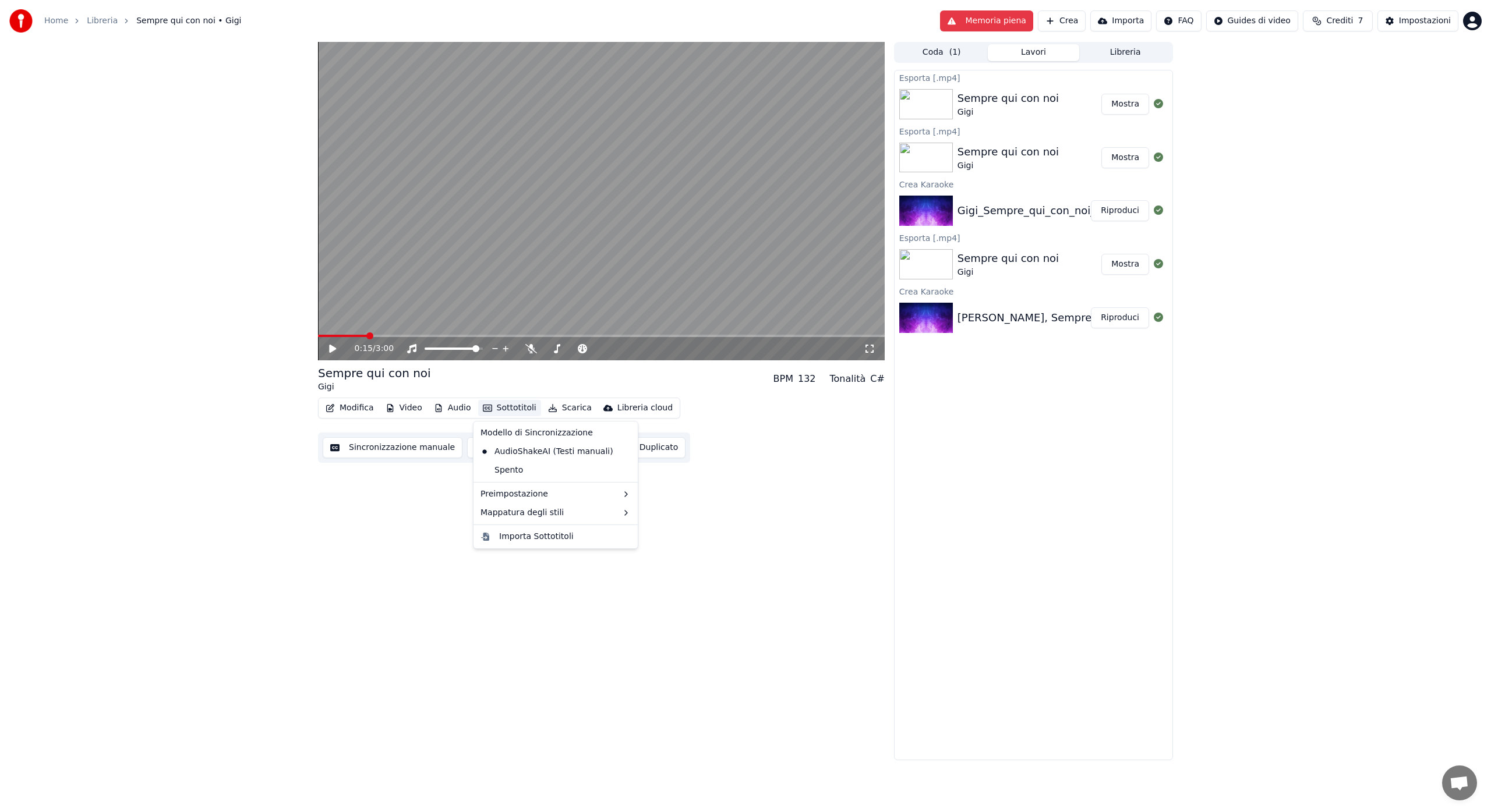
click at [379, 525] on div "0:15 / 3:00 Sempre qui con noi Gigi BPM 132 Tonalità C# Modifica Video Audio So…" at bounding box center [601, 401] width 567 height 719
click at [582, 445] on button "Apri Schermo Duplicato" at bounding box center [621, 448] width 130 height 21
click at [334, 348] on icon at bounding box center [332, 348] width 6 height 7
click at [1119, 21] on button "Importa" at bounding box center [1121, 21] width 61 height 21
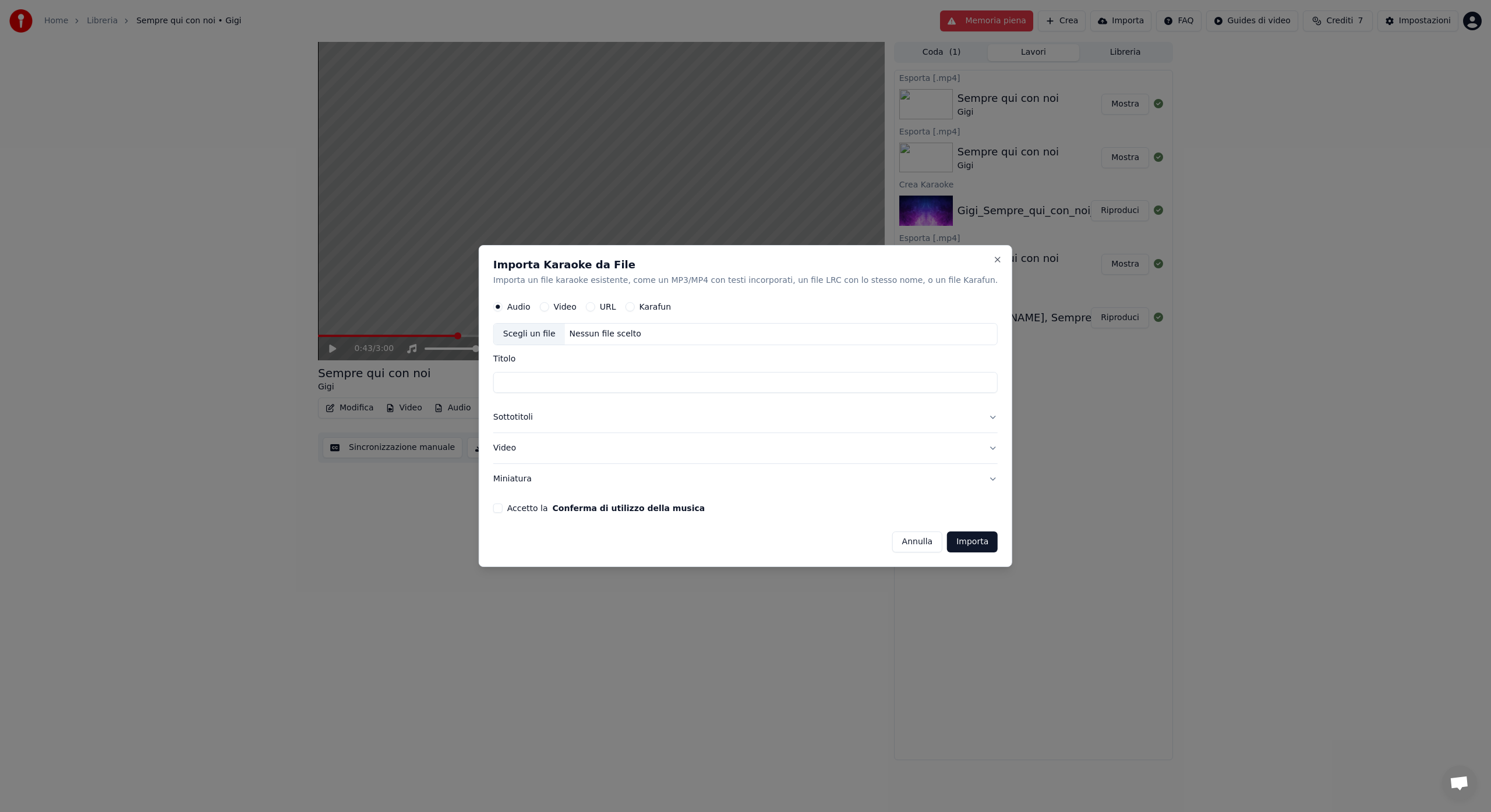
click at [563, 335] on div "Scegli un file" at bounding box center [529, 335] width 71 height 21
type input "**********"
click at [503, 509] on button "Accetto la Conferma di utilizzo della musica" at bounding box center [498, 508] width 9 height 9
click at [652, 385] on input "**********" at bounding box center [745, 383] width 504 height 21
click at [526, 419] on button "Sottotitoli" at bounding box center [745, 418] width 504 height 30
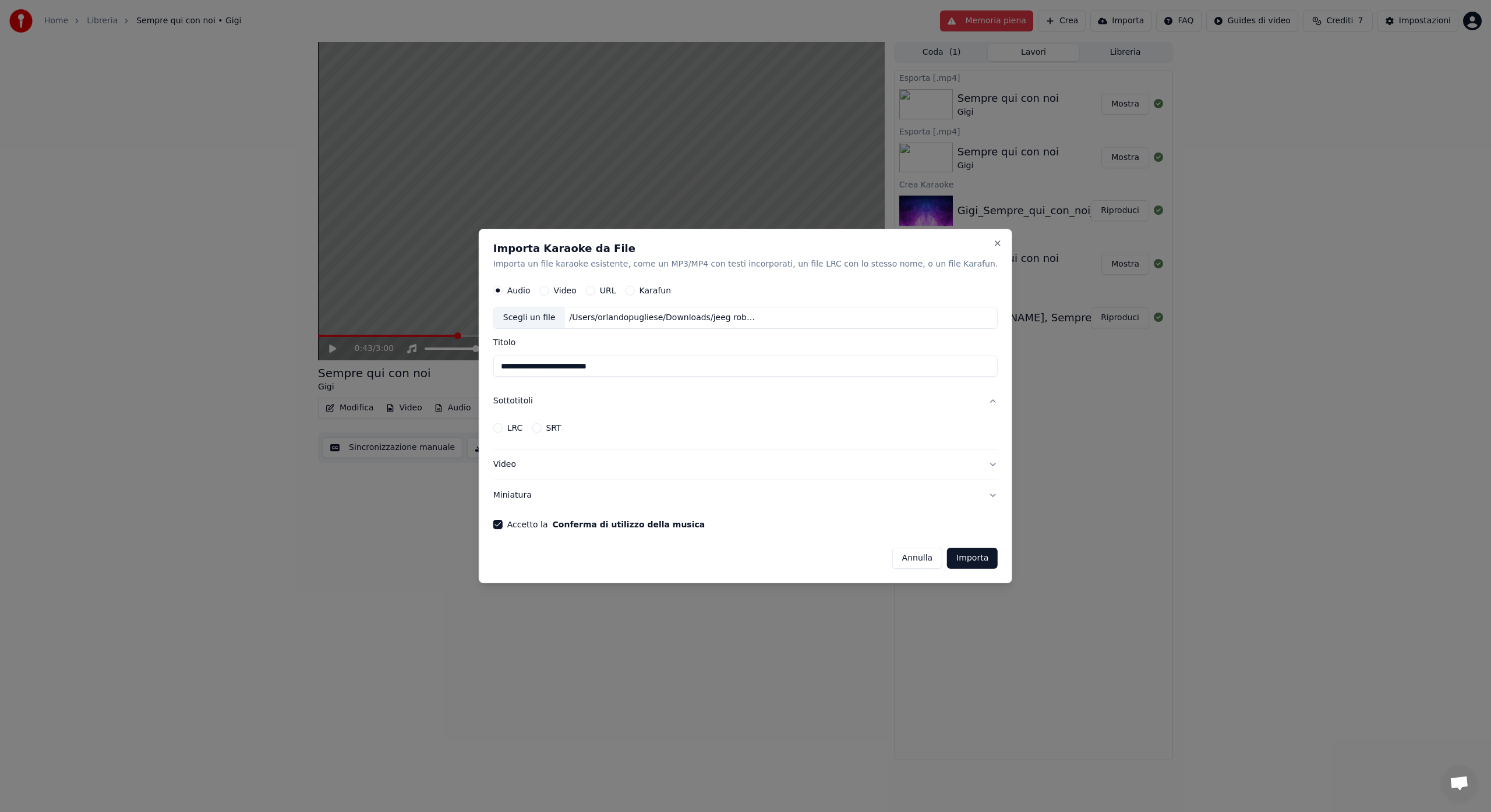
click at [503, 431] on button "LRC" at bounding box center [498, 428] width 9 height 9
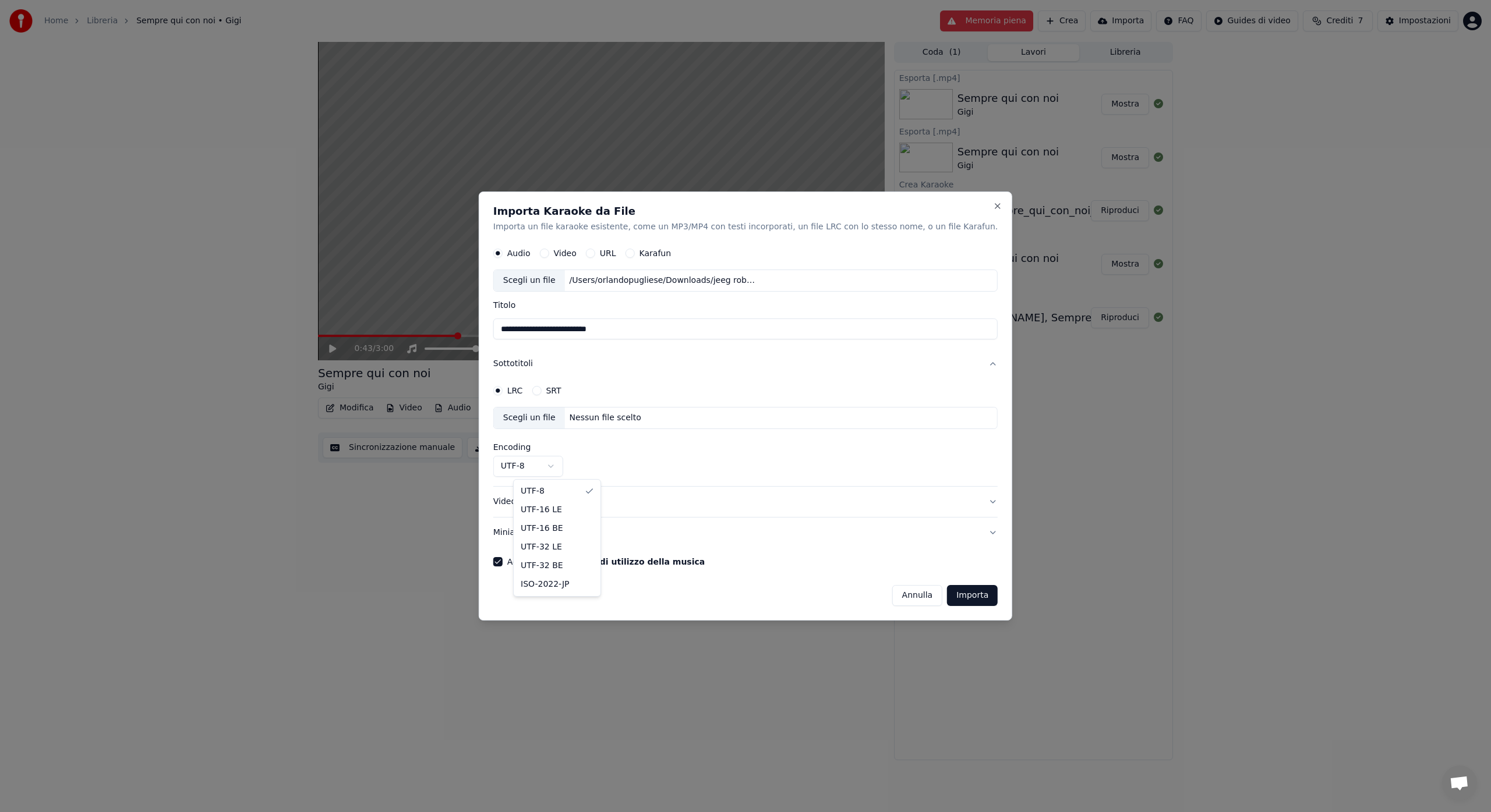
click at [569, 464] on body "**********" at bounding box center [746, 406] width 1491 height 812
click at [500, 391] on circle "button" at bounding box center [498, 391] width 4 height 4
click at [570, 469] on body "**********" at bounding box center [746, 406] width 1491 height 812
click at [617, 417] on body "**********" at bounding box center [746, 406] width 1491 height 812
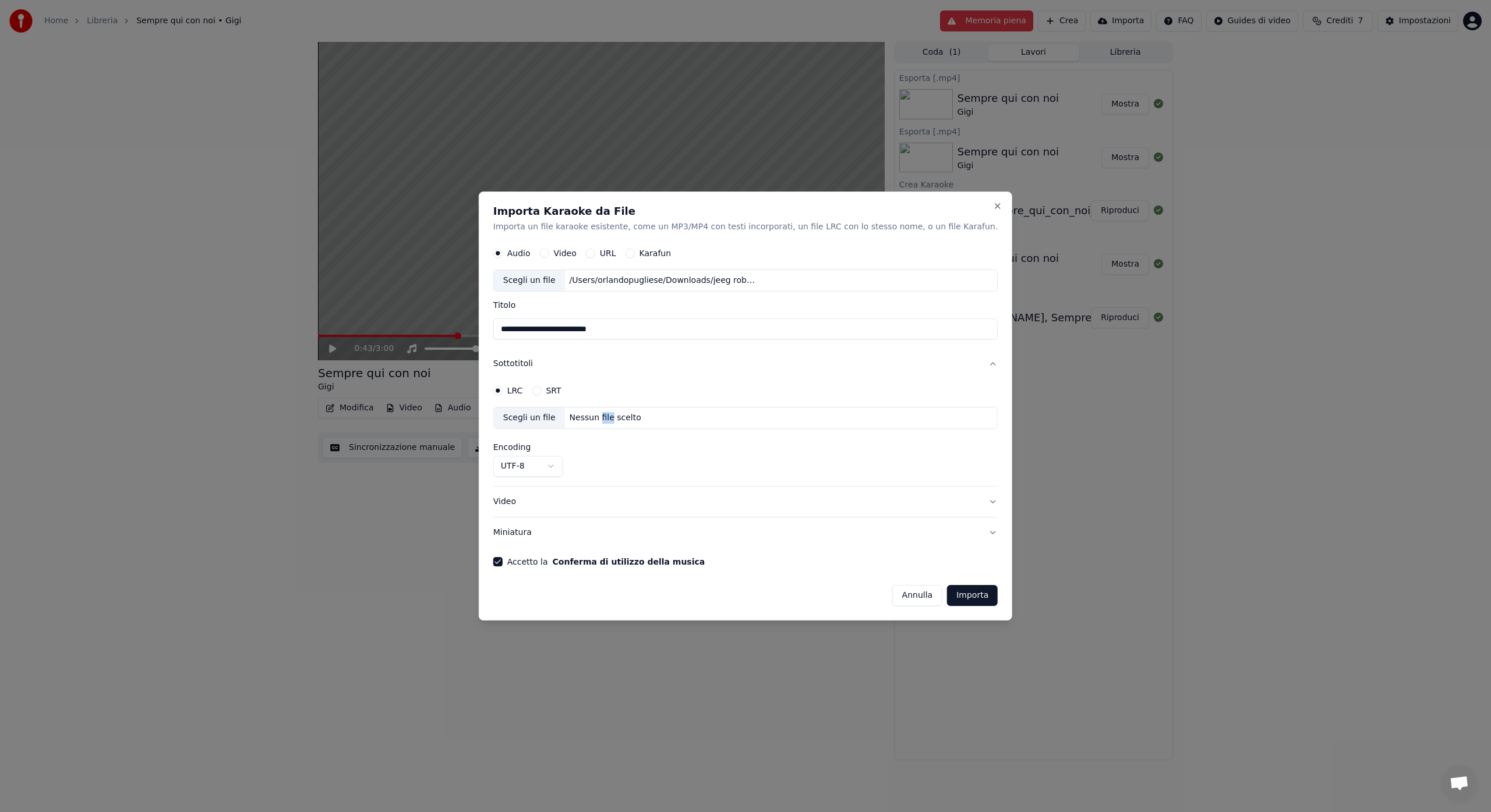
click at [616, 417] on div "Nessun file scelto" at bounding box center [606, 419] width 81 height 12
click at [947, 599] on button "Importa" at bounding box center [972, 595] width 50 height 21
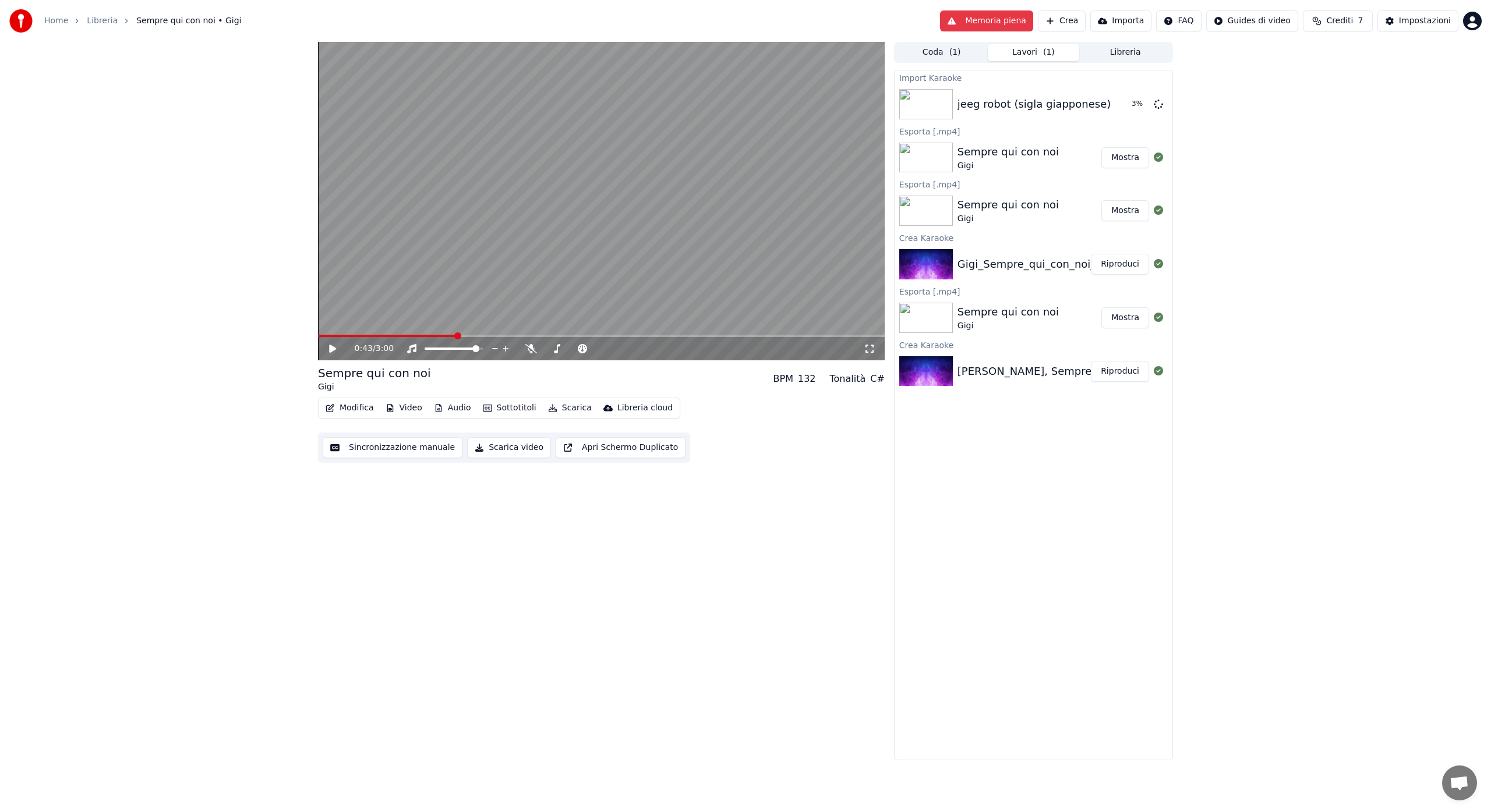
click at [357, 406] on button "Modifica" at bounding box center [349, 408] width 58 height 17
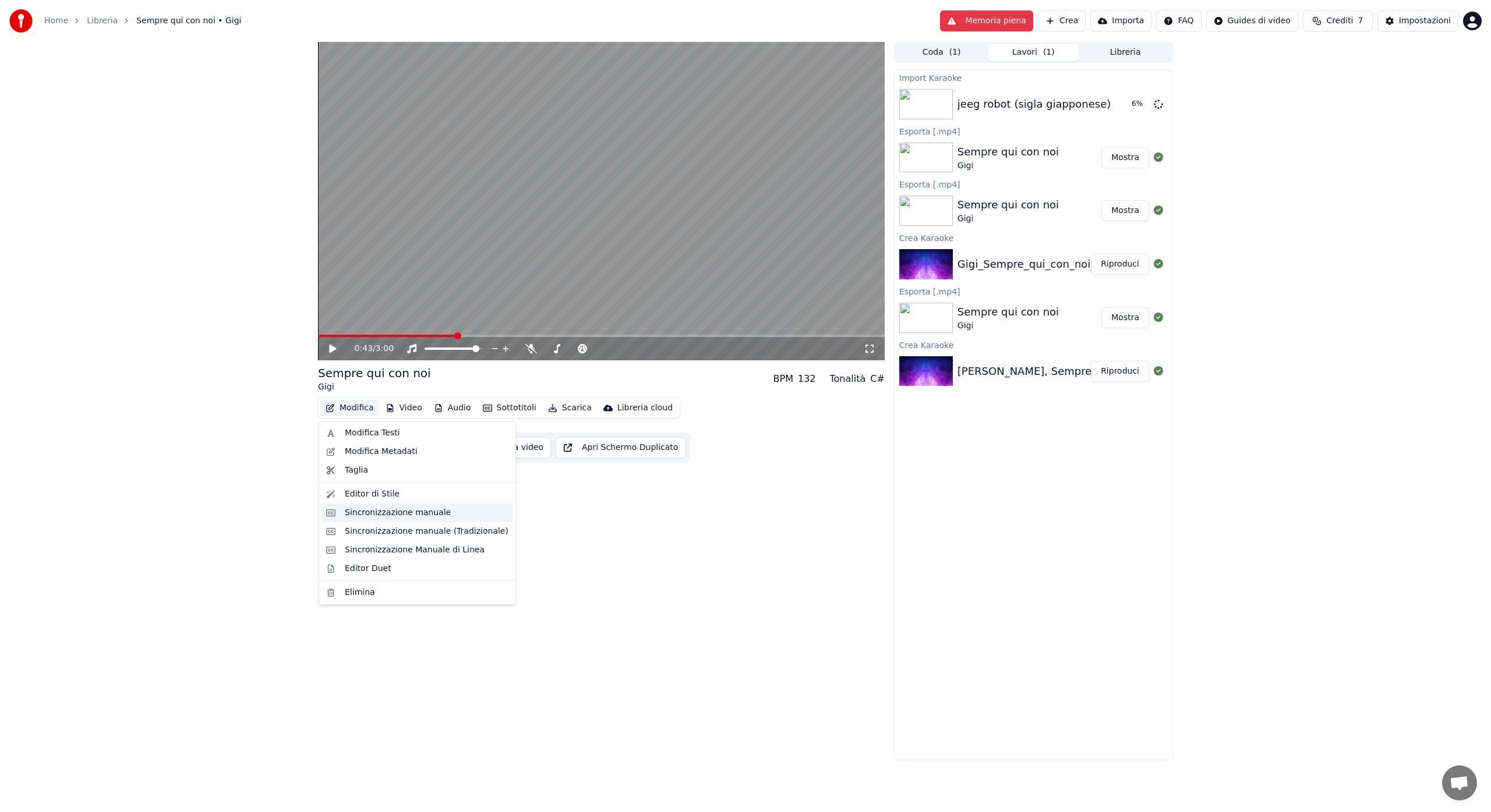
click at [376, 515] on div "Sincronizzazione manuale" at bounding box center [398, 513] width 106 height 12
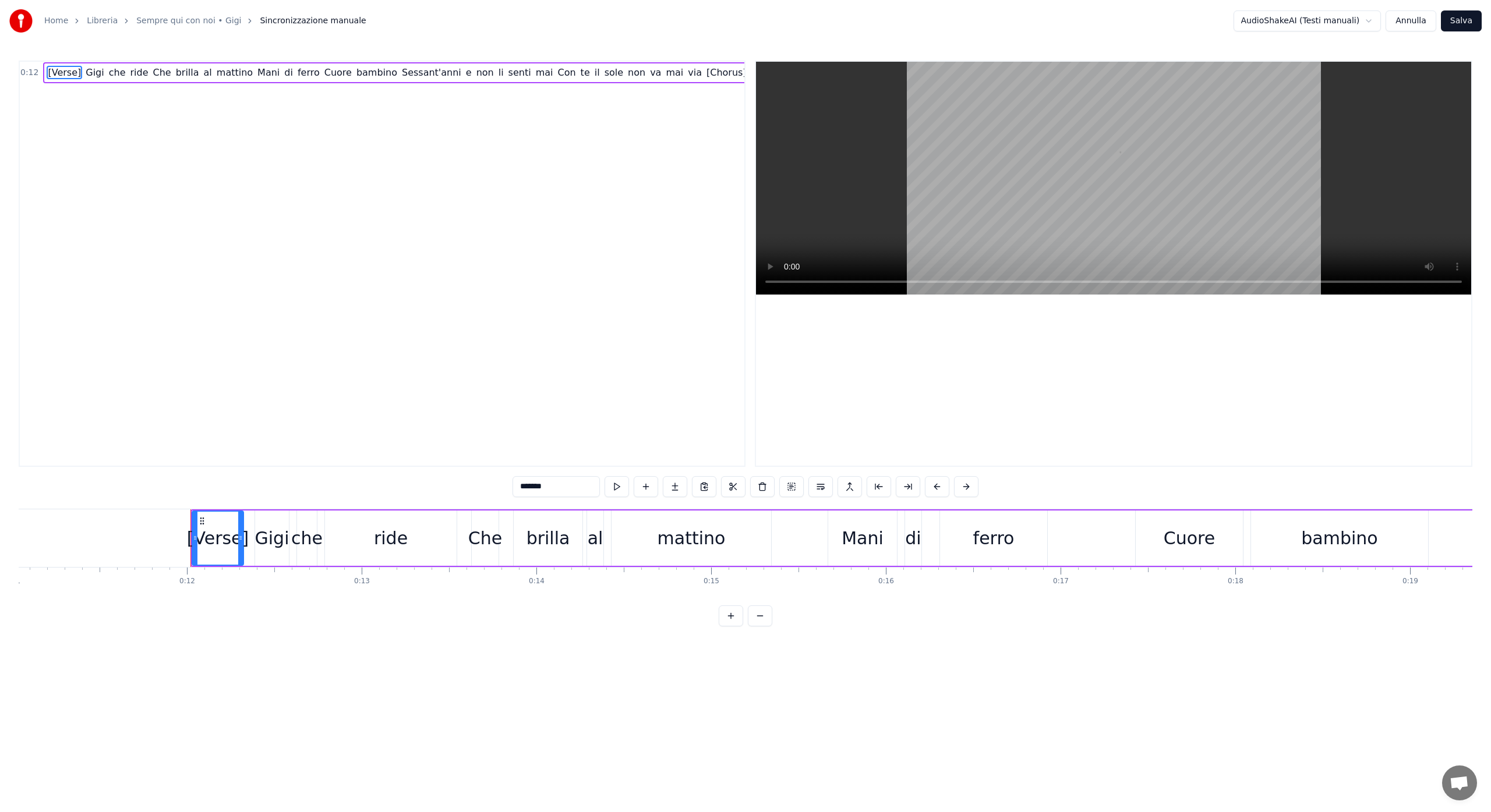
scroll to position [0, 2042]
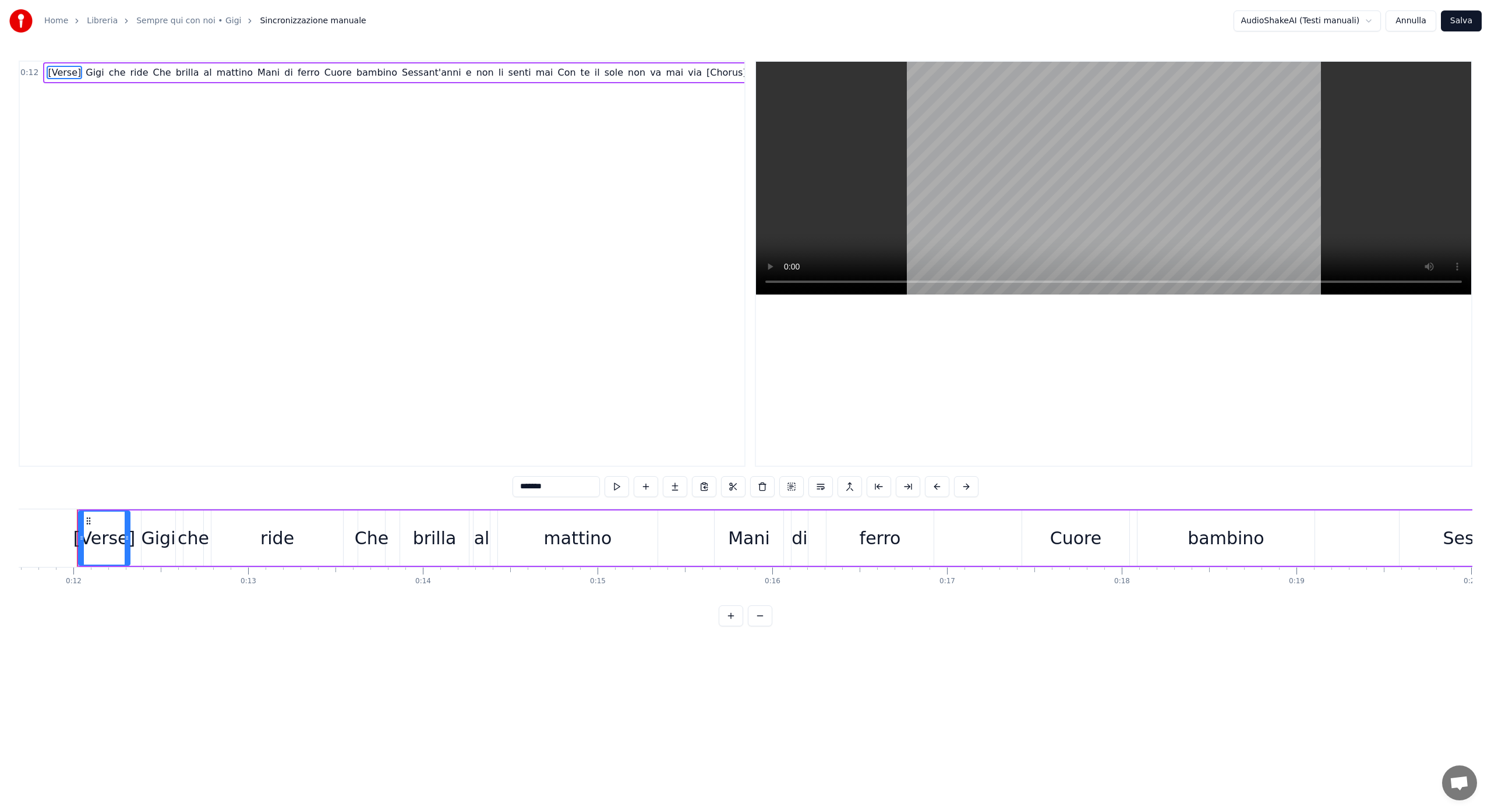
click at [772, 524] on div "Mani" at bounding box center [749, 538] width 69 height 56
type input "****"
drag, startPoint x: 781, startPoint y: 533, endPoint x: 771, endPoint y: 534, distance: 10.0
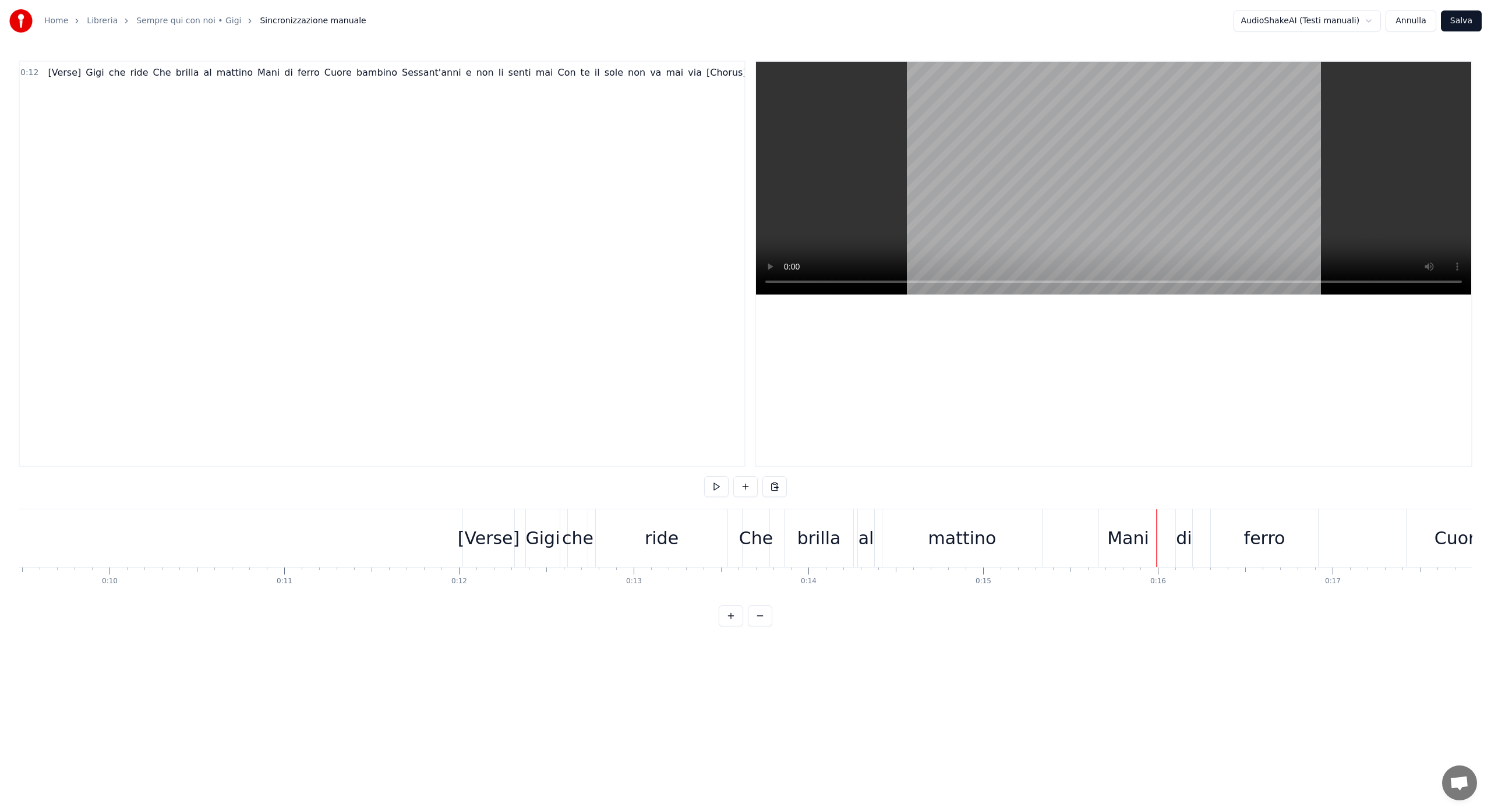
scroll to position [0, 1656]
drag, startPoint x: 492, startPoint y: 544, endPoint x: 465, endPoint y: 546, distance: 27.1
click at [465, 546] on div "[Verse]" at bounding box center [489, 538] width 62 height 26
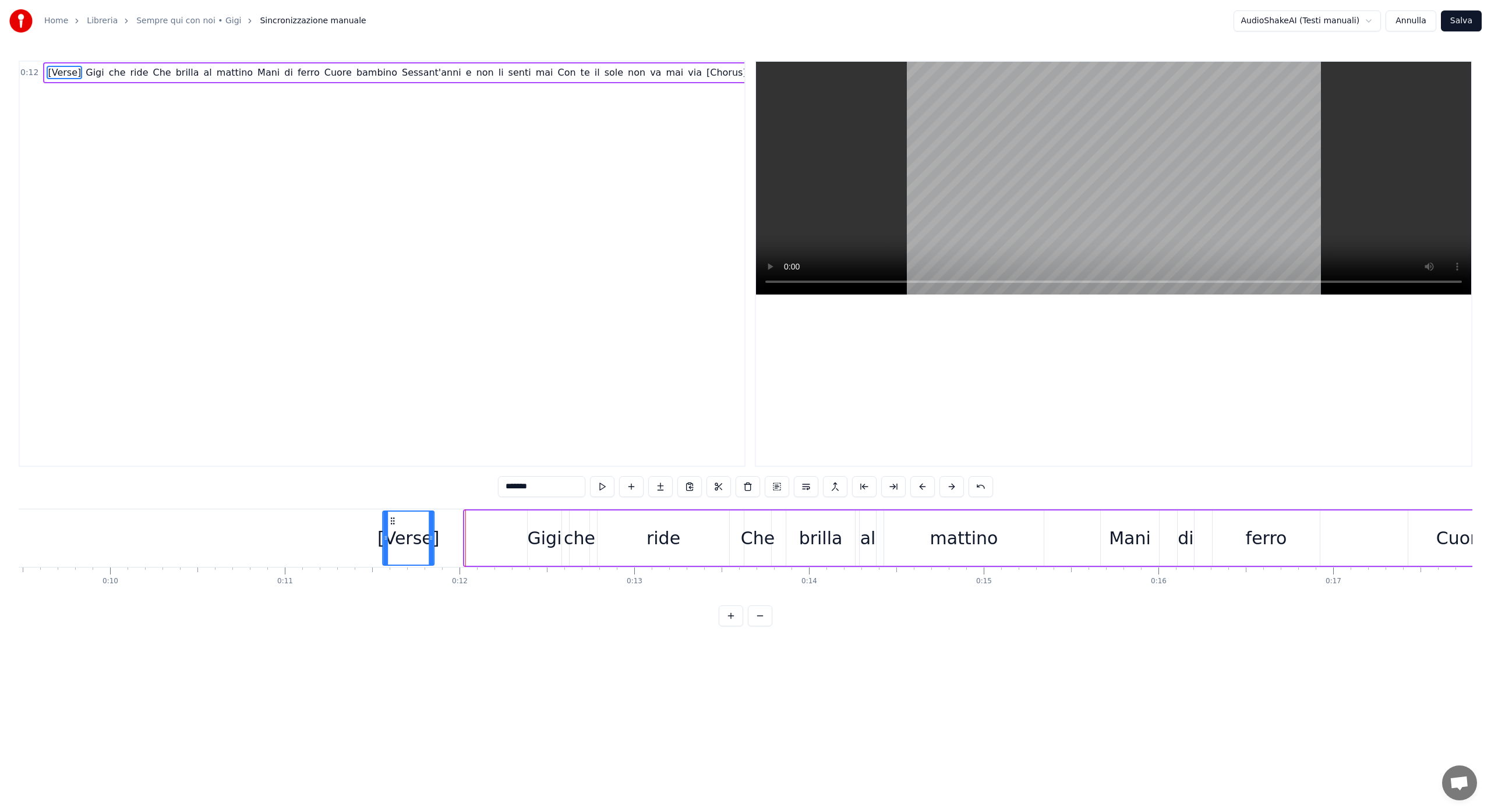
drag, startPoint x: 475, startPoint y: 522, endPoint x: 393, endPoint y: 529, distance: 82.3
click at [393, 529] on div "[Verse]" at bounding box center [408, 538] width 50 height 53
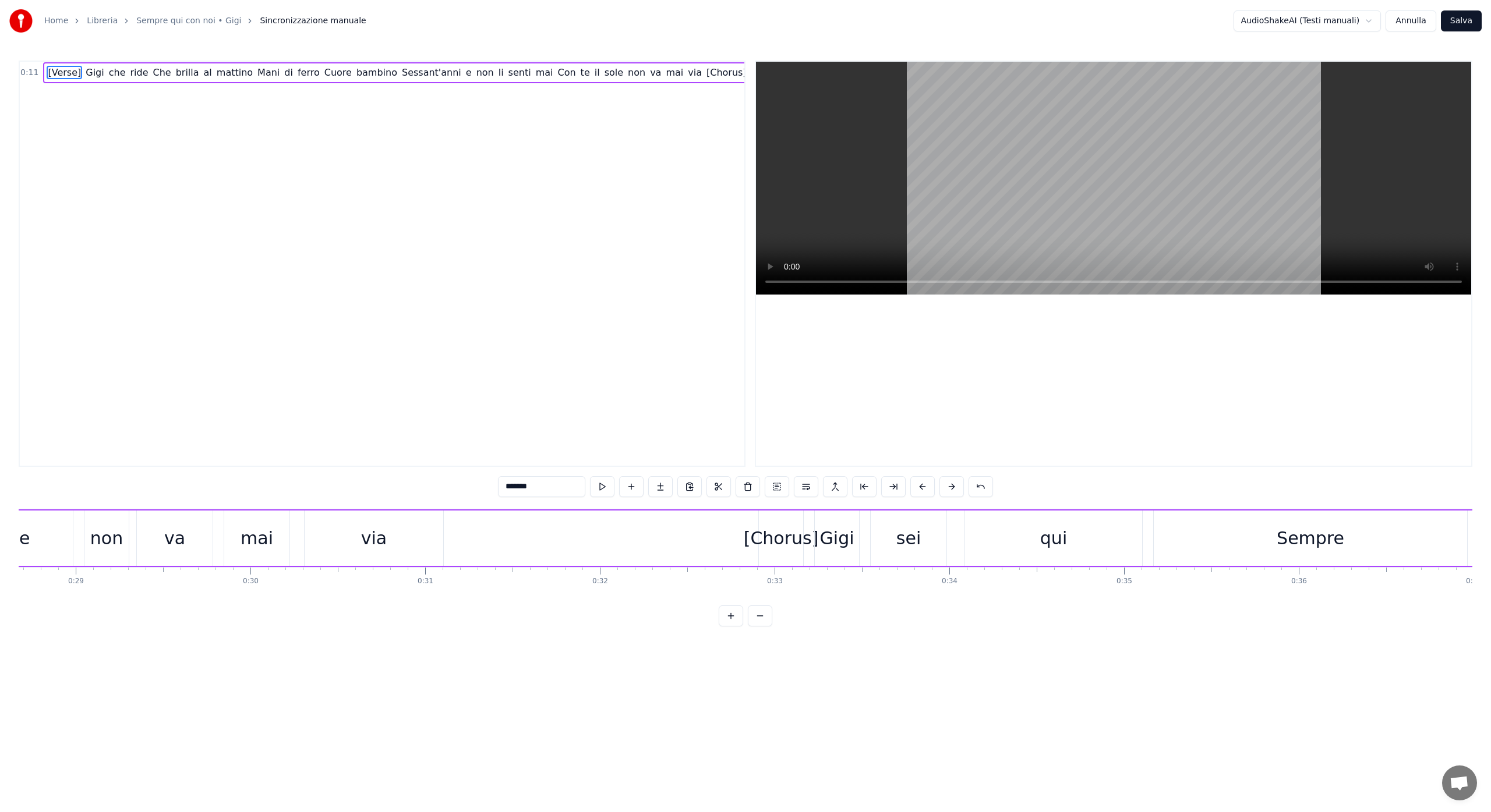
scroll to position [0, 5016]
click at [763, 524] on div "[Chorus]" at bounding box center [775, 538] width 44 height 56
drag, startPoint x: 763, startPoint y: 521, endPoint x: 691, endPoint y: 525, distance: 72.1
click at [691, 525] on icon at bounding box center [691, 521] width 9 height 9
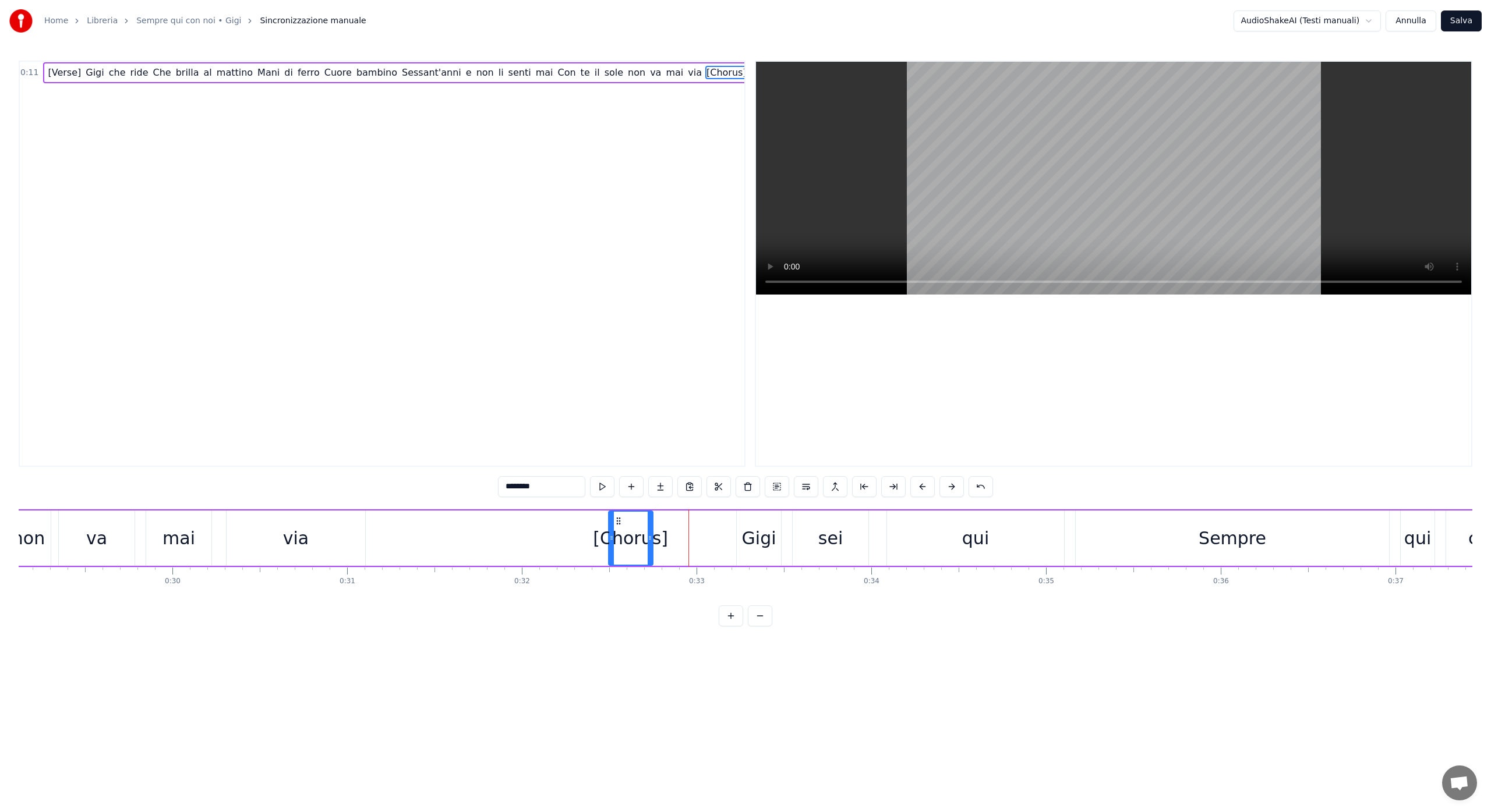
click at [764, 543] on div "Gigi" at bounding box center [759, 538] width 34 height 26
click at [580, 540] on div "[Verse" at bounding box center [574, 538] width 56 height 26
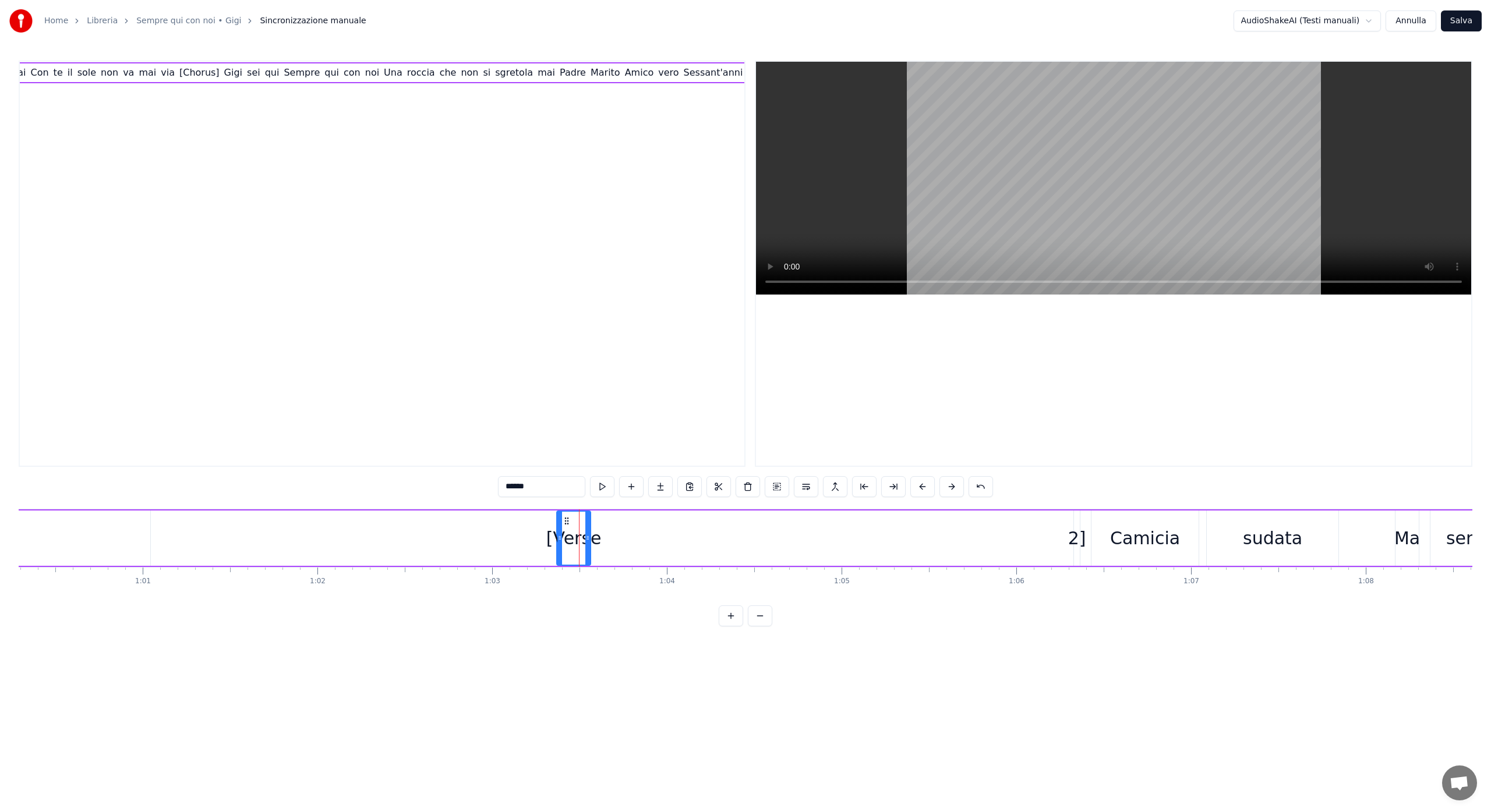
scroll to position [0, 533]
drag, startPoint x: 567, startPoint y: 521, endPoint x: 866, endPoint y: 535, distance: 299.3
click at [866, 535] on div "[Verse" at bounding box center [872, 538] width 32 height 53
click at [954, 542] on div "[Chorus]" at bounding box center [944, 538] width 75 height 26
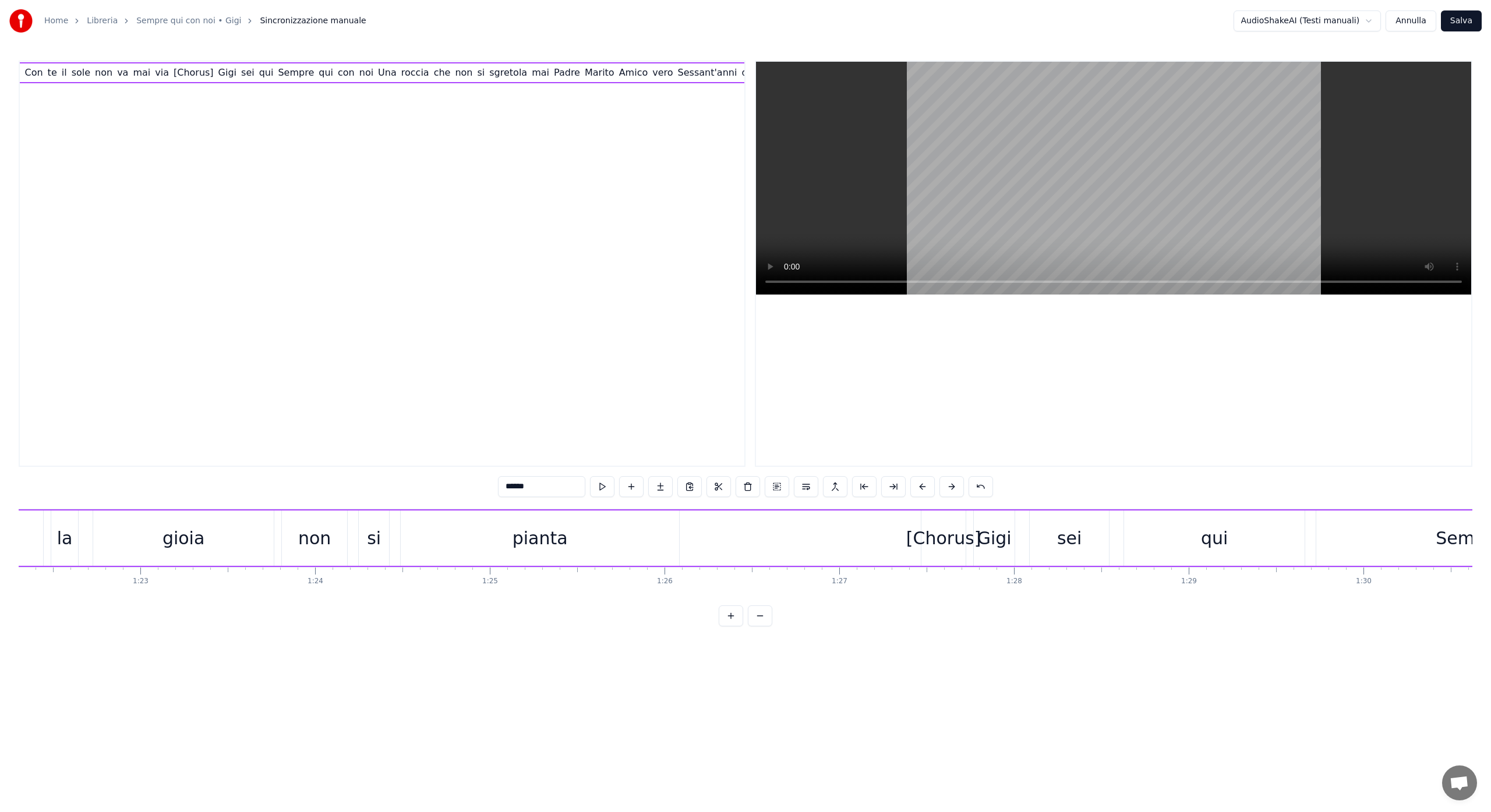
type input "********"
drag, startPoint x: 932, startPoint y: 522, endPoint x: 816, endPoint y: 530, distance: 116.3
click at [816, 530] on div "[Chorus]" at bounding box center [826, 538] width 43 height 53
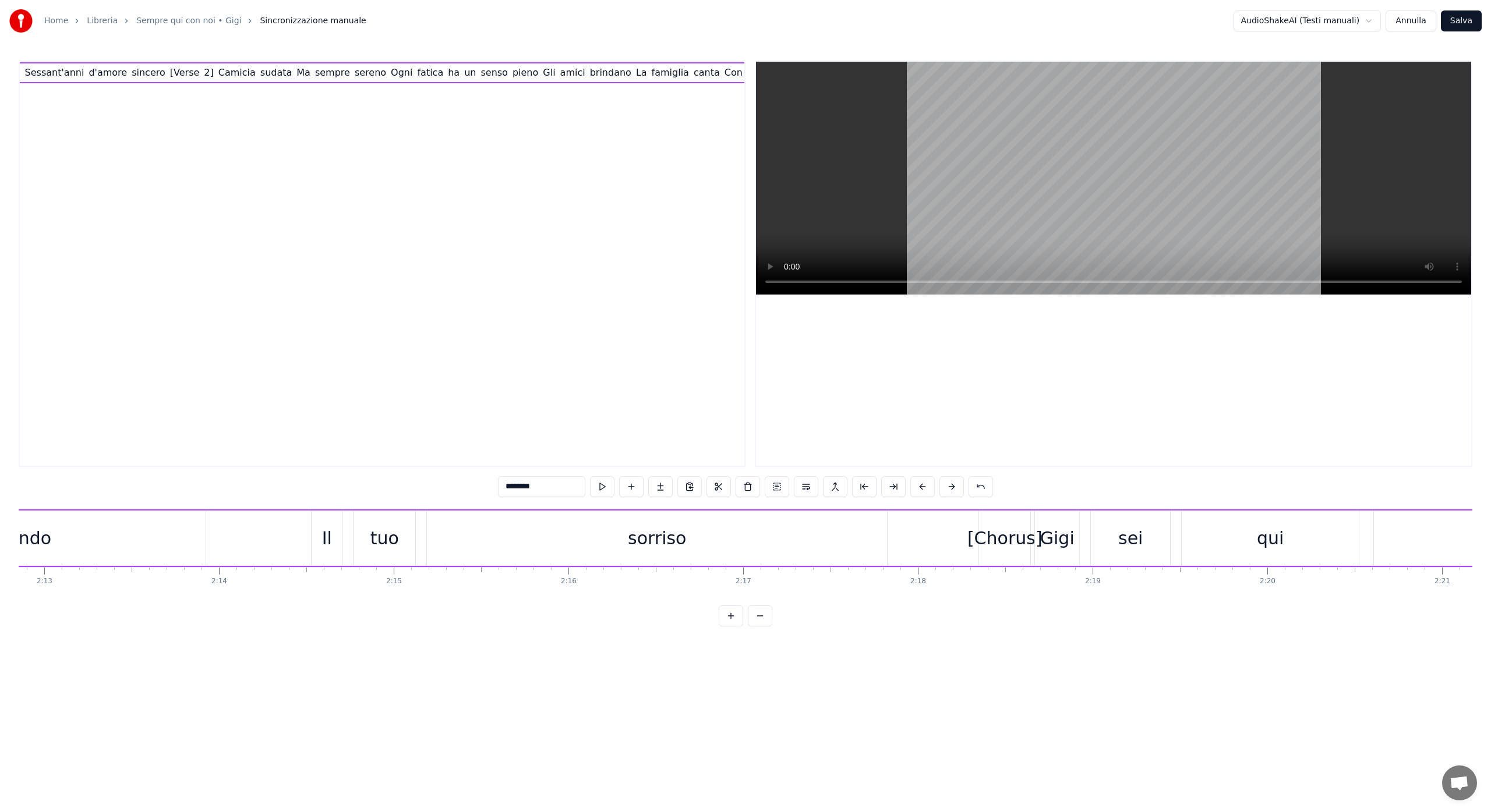
click at [1001, 538] on div "[Chorus]" at bounding box center [1005, 538] width 75 height 26
drag, startPoint x: 989, startPoint y: 522, endPoint x: 912, endPoint y: 532, distance: 77.6
click at [912, 532] on div "[Chorus]" at bounding box center [928, 538] width 50 height 53
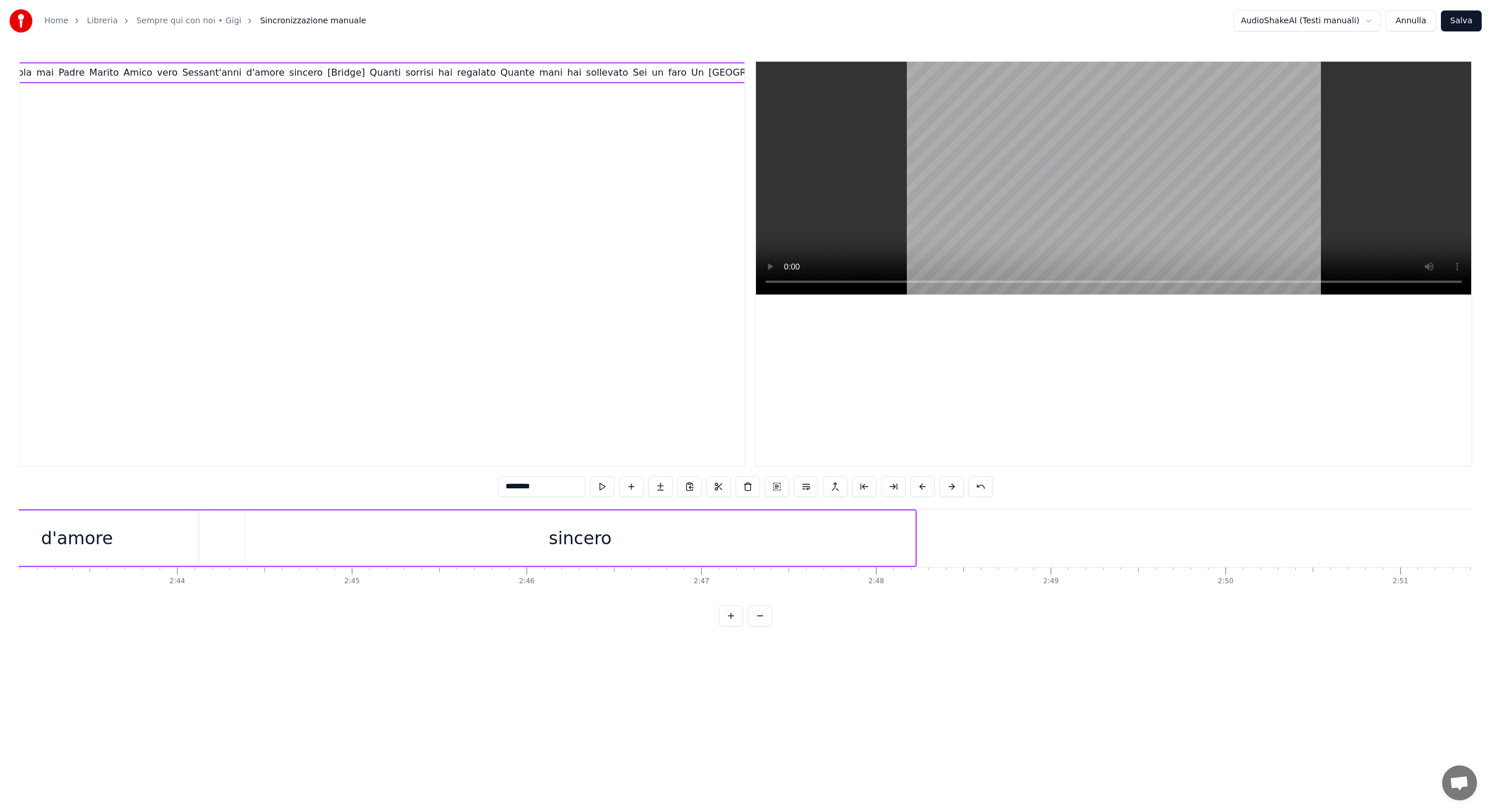
scroll to position [0, 28495]
click at [1461, 23] on button "Salva" at bounding box center [1462, 21] width 41 height 21
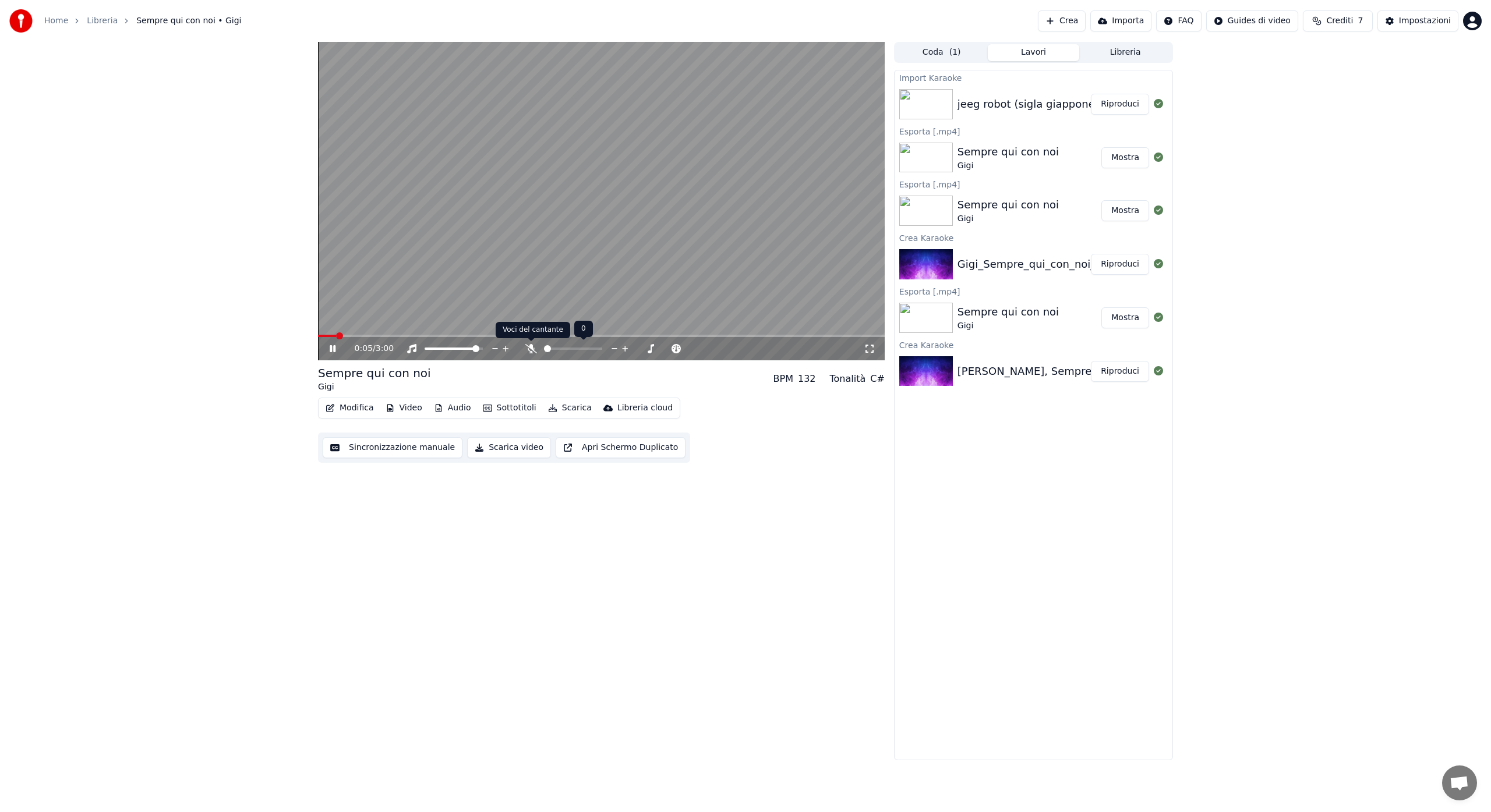
click at [533, 349] on icon at bounding box center [531, 348] width 12 height 9
click at [533, 349] on icon at bounding box center [531, 348] width 7 height 9
click at [533, 349] on icon at bounding box center [531, 348] width 12 height 9
click at [533, 349] on icon at bounding box center [531, 348] width 7 height 9
click at [533, 349] on icon at bounding box center [531, 348] width 12 height 9
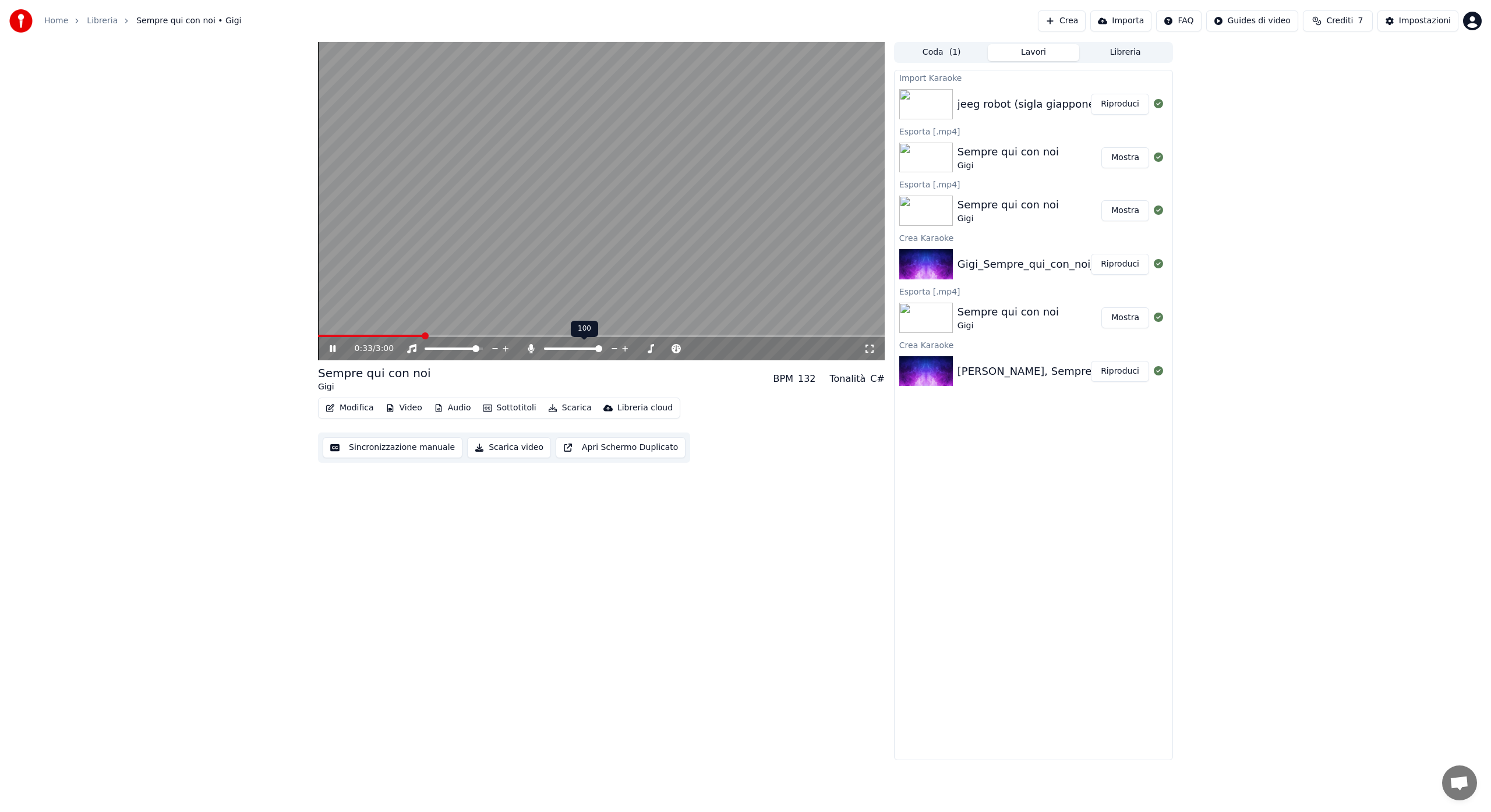
click at [533, 349] on icon at bounding box center [531, 348] width 7 height 9
drag, startPoint x: 31, startPoint y: 7, endPoint x: 32, endPoint y: 12, distance: 5.1
click at [32, 12] on div "Home Libreria Sempre qui con noi • [PERSON_NAME] Importa FAQ Guides di video Cr…" at bounding box center [746, 21] width 1491 height 42
click at [637, 223] on video at bounding box center [601, 201] width 567 height 319
click at [930, 104] on img at bounding box center [926, 104] width 54 height 30
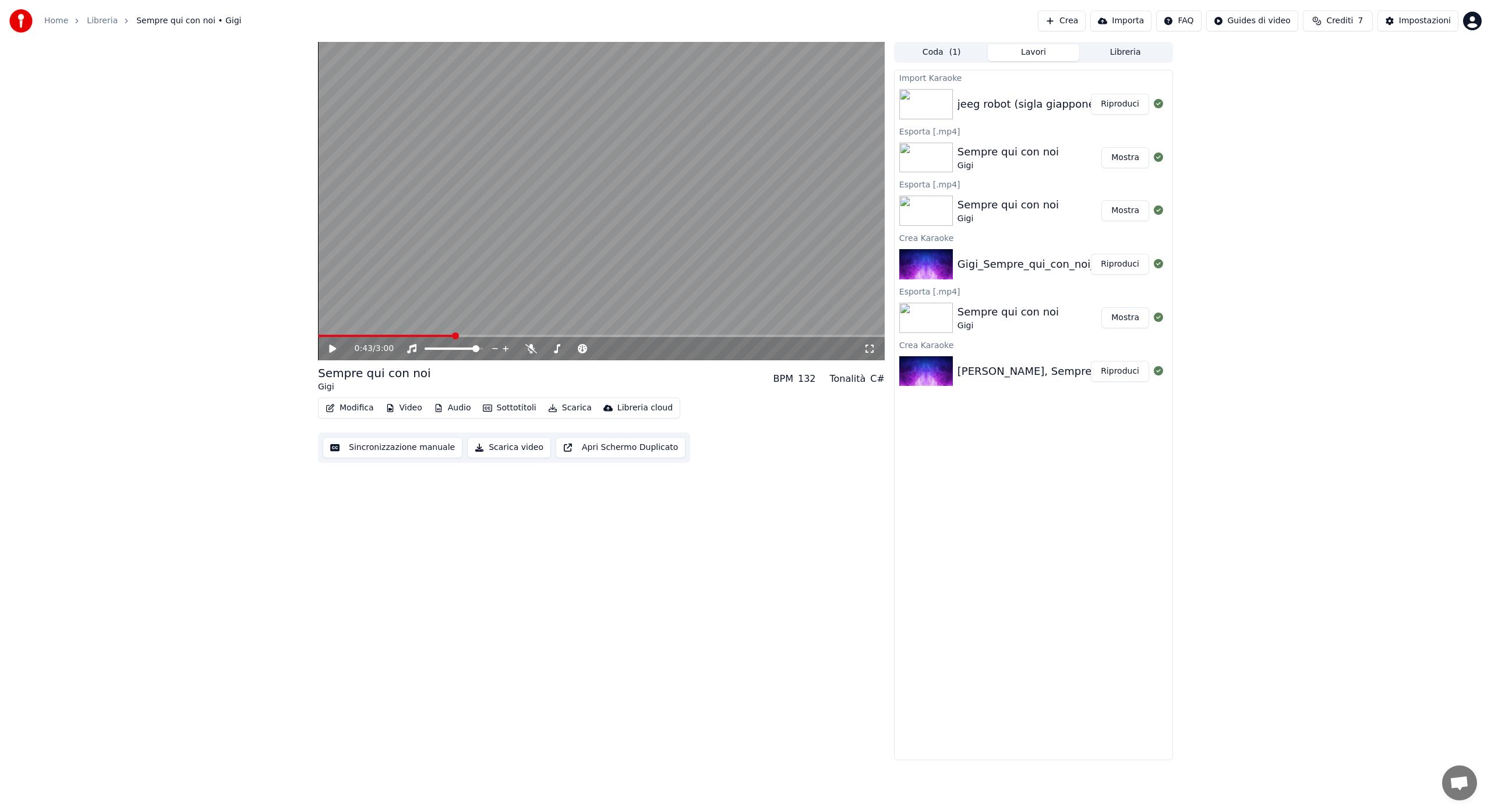
click at [930, 104] on img at bounding box center [926, 104] width 54 height 30
click at [931, 103] on img at bounding box center [926, 104] width 54 height 30
click at [1114, 106] on button "Riproduci" at bounding box center [1120, 105] width 58 height 21
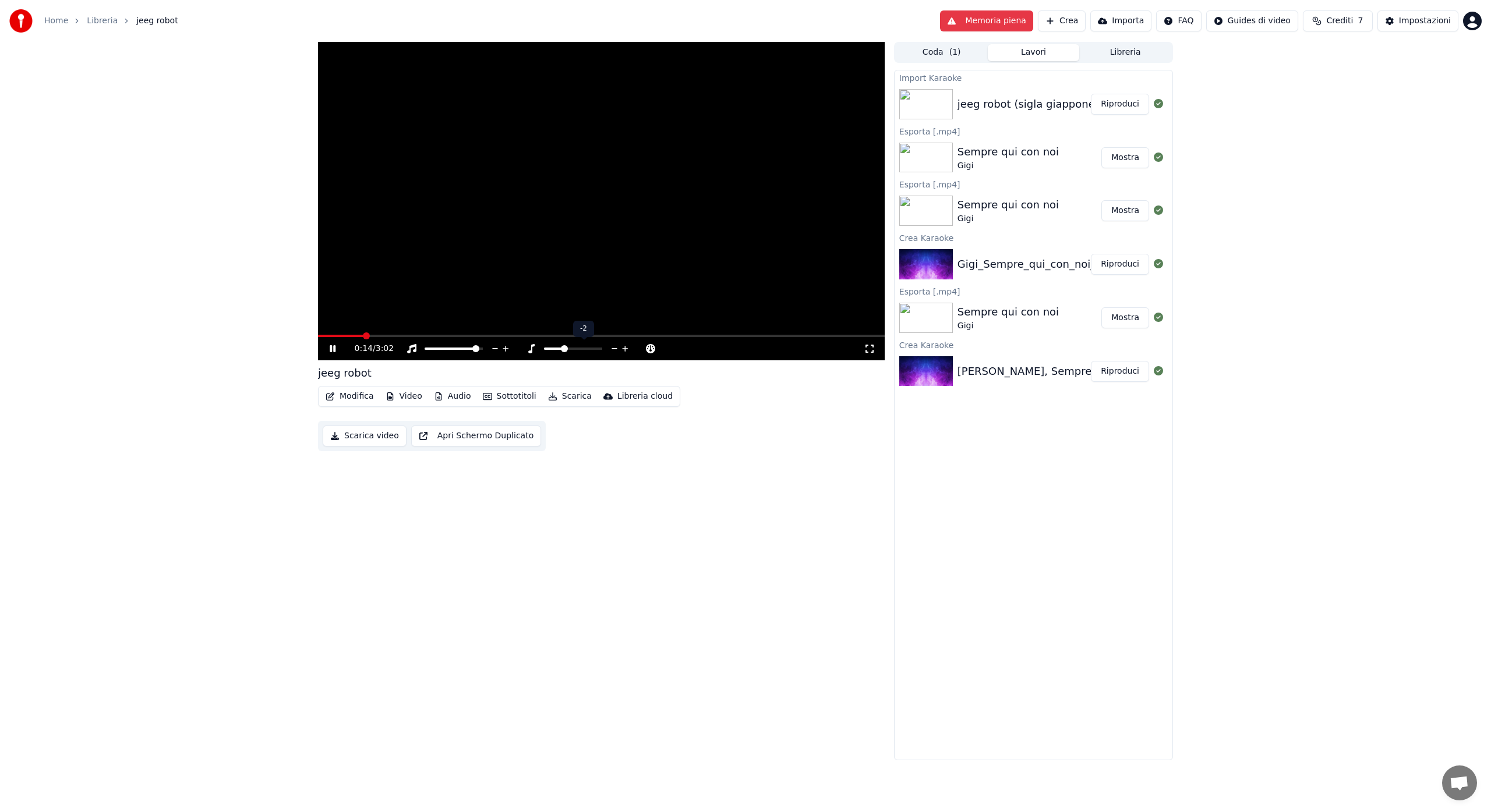
click at [561, 349] on span at bounding box center [564, 348] width 7 height 7
click at [571, 348] on span at bounding box center [573, 348] width 7 height 7
click at [572, 350] on span at bounding box center [573, 348] width 7 height 7
click at [573, 350] on span at bounding box center [573, 348] width 7 height 7
click at [674, 256] on video at bounding box center [601, 201] width 567 height 319
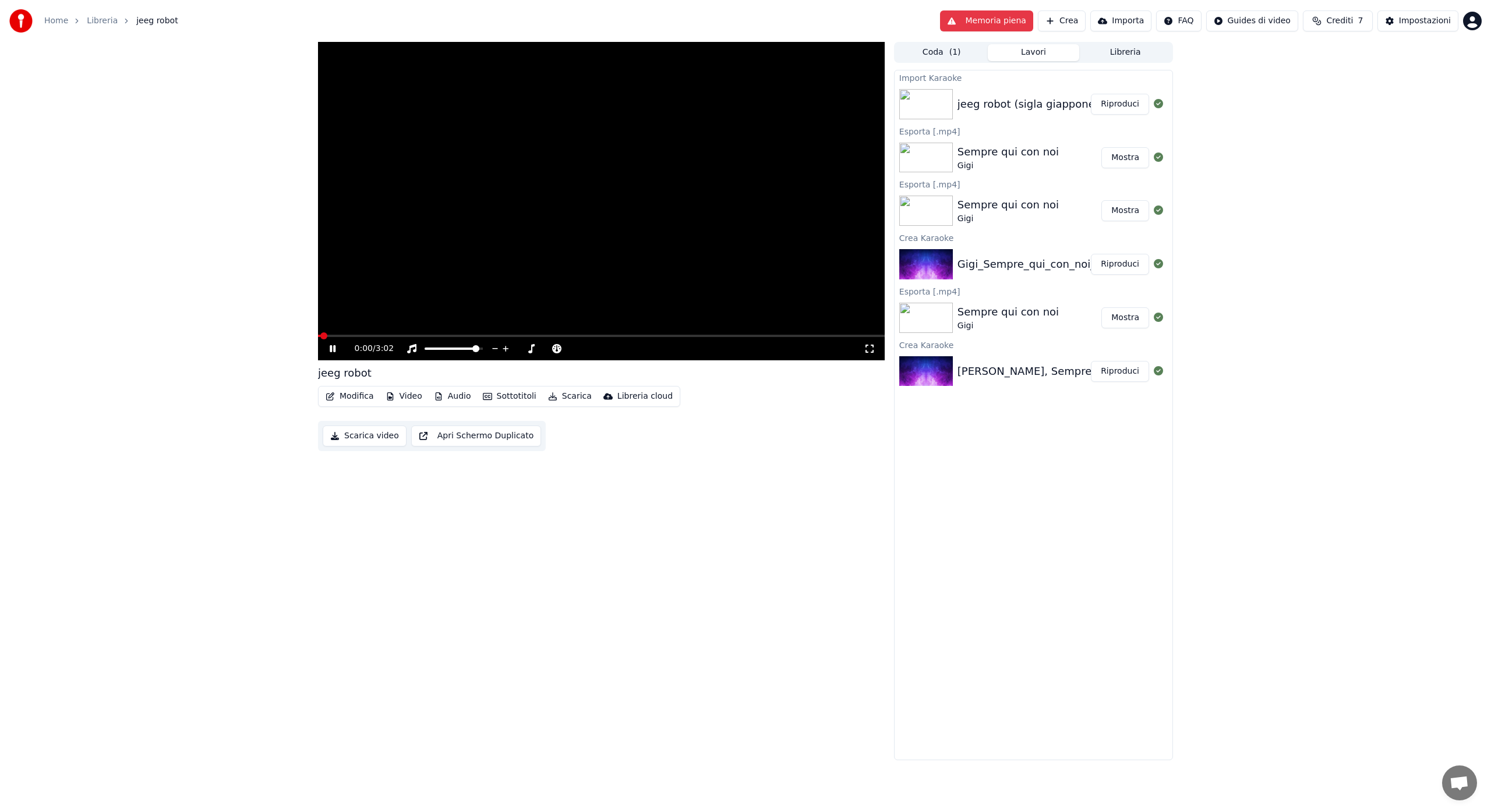
click at [338, 352] on icon at bounding box center [341, 348] width 27 height 9
